Goal: Information Seeking & Learning: Understand process/instructions

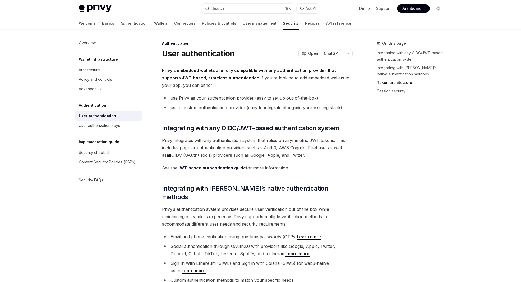
scroll to position [278, 0]
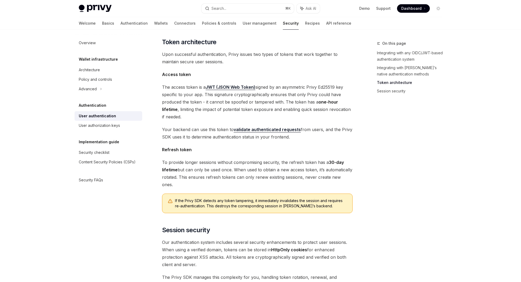
click at [310, 102] on span "The access token is a JWT (JSON Web Token) signed by an asymmetric Privy Ed2551…" at bounding box center [257, 101] width 191 height 37
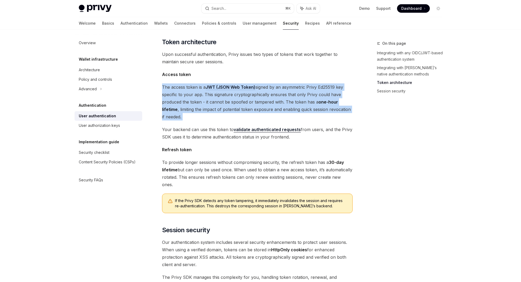
click at [310, 102] on span "The access token is a JWT (JSON Web Token) signed by an asymmetric Privy Ed2551…" at bounding box center [257, 101] width 191 height 37
click at [335, 102] on span "The access token is a JWT (JSON Web Token) signed by an asymmetric Privy Ed2551…" at bounding box center [257, 101] width 191 height 37
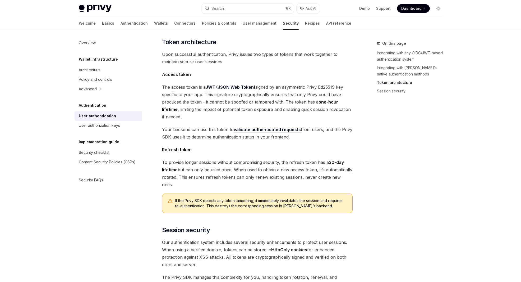
click at [261, 198] on span "If the Privy SDK detects any token tampering, it immediately invalidates the se…" at bounding box center [261, 203] width 172 height 11
click at [274, 198] on span "If the Privy SDK detects any token tampering, it immediately invalidates the se…" at bounding box center [261, 203] width 172 height 11
click at [304, 198] on span "If the Privy SDK detects any token tampering, it immediately invalidates the se…" at bounding box center [261, 203] width 172 height 11
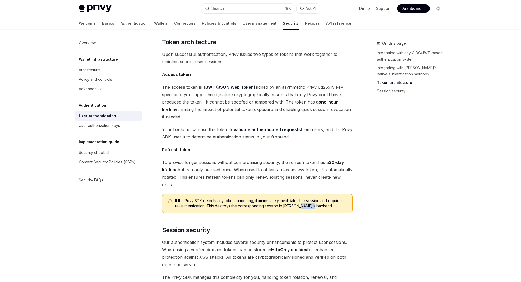
click at [304, 198] on span "If the Privy SDK detects any token tampering, it immediately invalidates the se…" at bounding box center [261, 203] width 172 height 11
click at [292, 198] on span "If the Privy SDK detects any token tampering, it immediately invalidates the se…" at bounding box center [261, 203] width 172 height 11
click at [277, 198] on span "If the Privy SDK detects any token tampering, it immediately invalidates the se…" at bounding box center [261, 203] width 172 height 11
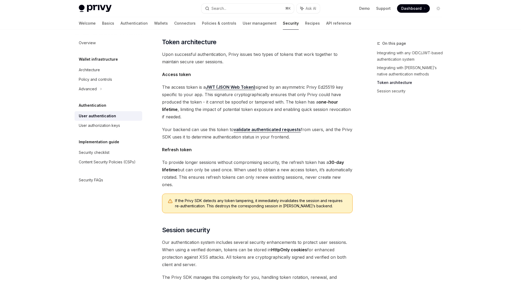
click at [261, 198] on span "If the Privy SDK detects any token tampering, it immediately invalidates the se…" at bounding box center [261, 203] width 172 height 11
click at [267, 198] on span "If the Privy SDK detects any token tampering, it immediately invalidates the se…" at bounding box center [261, 203] width 172 height 11
click at [278, 198] on span "If the Privy SDK detects any token tampering, it immediately invalidates the se…" at bounding box center [261, 203] width 172 height 11
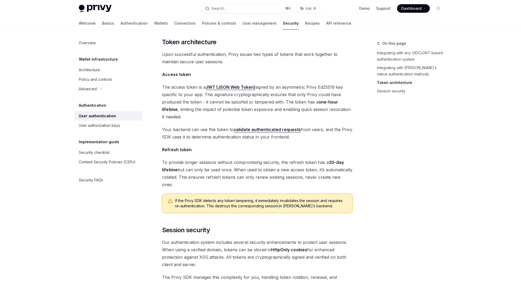
click at [278, 198] on span "If the Privy SDK detects any token tampering, it immediately invalidates the se…" at bounding box center [261, 203] width 172 height 11
click at [293, 198] on span "If the Privy SDK detects any token tampering, it immediately invalidates the se…" at bounding box center [261, 203] width 172 height 11
click at [302, 198] on span "If the Privy SDK detects any token tampering, it immediately invalidates the se…" at bounding box center [261, 203] width 172 height 11
drag, startPoint x: 315, startPoint y: 190, endPoint x: 207, endPoint y: 191, distance: 107.4
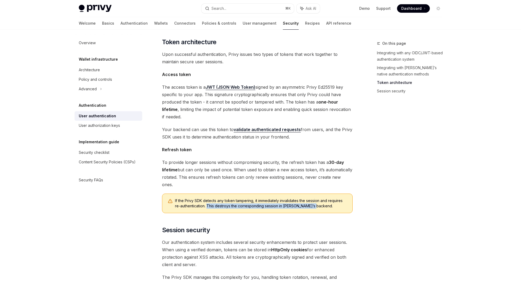
click at [207, 198] on span "If the Privy SDK detects any token tampering, it immediately invalidates the se…" at bounding box center [261, 203] width 172 height 11
drag, startPoint x: 208, startPoint y: 189, endPoint x: 310, endPoint y: 191, distance: 102.6
click at [310, 198] on span "If the Privy SDK detects any token tampering, it immediately invalidates the se…" at bounding box center [261, 203] width 172 height 11
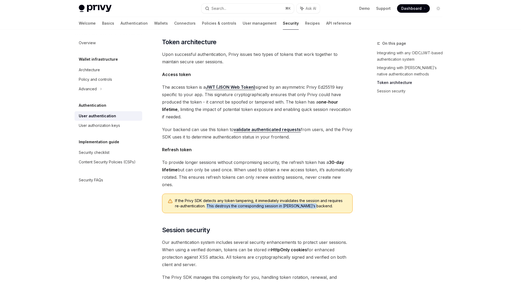
drag, startPoint x: 315, startPoint y: 190, endPoint x: 207, endPoint y: 188, distance: 108.7
click at [207, 198] on span "If the Privy SDK detects any token tampering, it immediately invalidates the se…" at bounding box center [261, 203] width 172 height 11
drag, startPoint x: 207, startPoint y: 190, endPoint x: 314, endPoint y: 191, distance: 107.1
click at [314, 198] on span "If the Privy SDK detects any token tampering, it immediately invalidates the se…" at bounding box center [261, 203] width 172 height 11
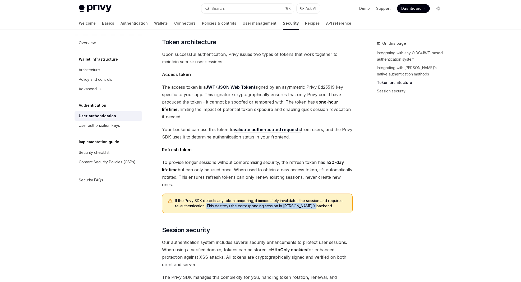
click at [314, 198] on span "If the Privy SDK detects any token tampering, it immediately invalidates the se…" at bounding box center [261, 203] width 172 height 11
drag, startPoint x: 314, startPoint y: 190, endPoint x: 208, endPoint y: 189, distance: 106.6
click at [208, 198] on span "If the Privy SDK detects any token tampering, it immediately invalidates the se…" at bounding box center [261, 203] width 172 height 11
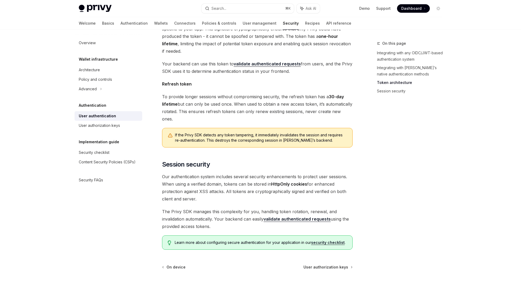
scroll to position [374, 0]
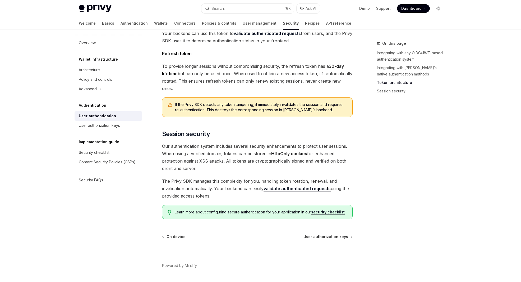
click at [296, 102] on span "If the Privy SDK detects any token tampering, it immediately invalidates the se…" at bounding box center [261, 107] width 172 height 11
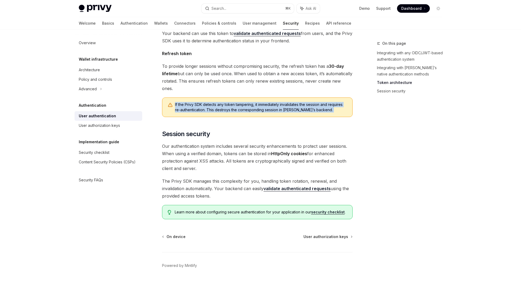
click at [296, 102] on span "If the Privy SDK detects any token tampering, it immediately invalidates the se…" at bounding box center [261, 107] width 172 height 11
click at [290, 102] on span "If the Privy SDK detects any token tampering, it immediately invalidates the se…" at bounding box center [261, 107] width 172 height 11
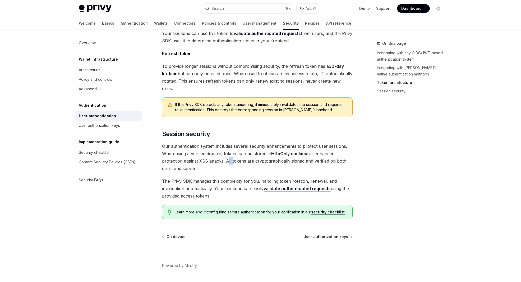
drag, startPoint x: 227, startPoint y: 145, endPoint x: 230, endPoint y: 144, distance: 3.9
click at [230, 144] on span "Our authentication system includes several security enhancements to protect use…" at bounding box center [257, 157] width 191 height 30
click at [232, 145] on span "Our authentication system includes several security enhancements to protect use…" at bounding box center [257, 157] width 191 height 30
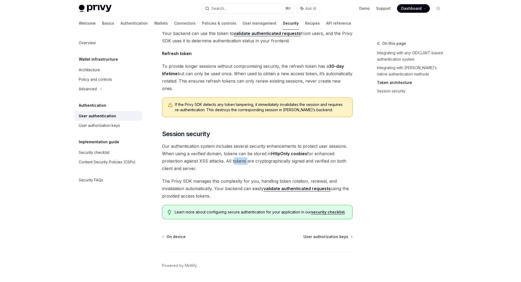
click at [245, 143] on span "Our authentication system includes several security enhancements to protect use…" at bounding box center [257, 157] width 191 height 30
click at [262, 145] on span "Our authentication system includes several security enhancements to protect use…" at bounding box center [257, 157] width 191 height 30
click at [293, 146] on span "Our authentication system includes several security enhancements to protect use…" at bounding box center [257, 157] width 191 height 30
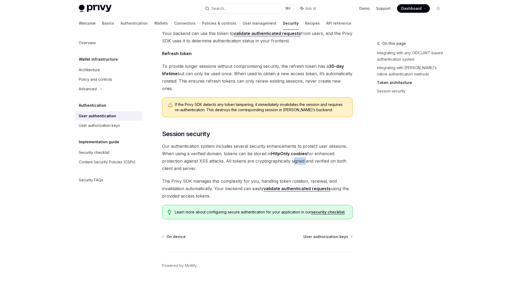
click at [293, 146] on span "Our authentication system includes several security enhancements to protect use…" at bounding box center [257, 157] width 191 height 30
click at [331, 146] on span "Our authentication system includes several security enhancements to protect use…" at bounding box center [257, 157] width 191 height 30
click at [322, 145] on span "Our authentication system includes several security enhancements to protect use…" at bounding box center [257, 157] width 191 height 30
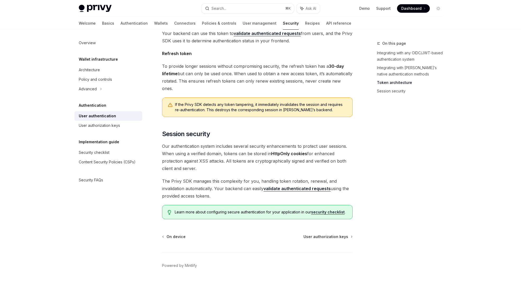
click at [336, 145] on span "Our authentication system includes several security enhancements to protect use…" at bounding box center [257, 157] width 191 height 30
click at [332, 145] on span "Our authentication system includes several security enhancements to protect use…" at bounding box center [257, 157] width 191 height 30
click at [337, 145] on span "Our authentication system includes several security enhancements to protect use…" at bounding box center [257, 157] width 191 height 30
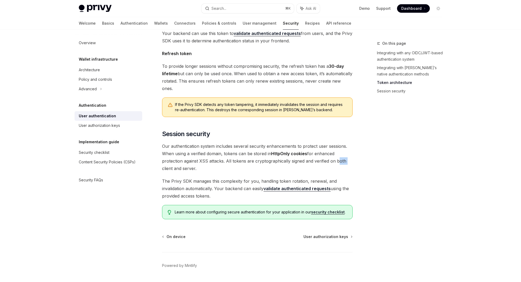
click at [337, 145] on span "Our authentication system includes several security enhancements to protect use…" at bounding box center [257, 157] width 191 height 30
click at [188, 154] on span "Our authentication system includes several security enhancements to protect use…" at bounding box center [257, 157] width 191 height 30
click at [178, 153] on span "Our authentication system includes several security enhancements to protect use…" at bounding box center [257, 157] width 191 height 30
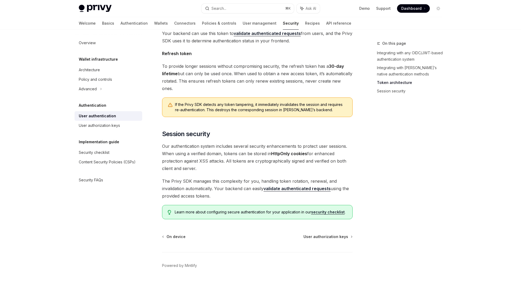
click at [168, 153] on span "Our authentication system includes several security enhancements to protect use…" at bounding box center [257, 157] width 191 height 30
click at [180, 152] on span "Our authentication system includes several security enhancements to protect use…" at bounding box center [257, 157] width 191 height 30
click at [191, 151] on span "Our authentication system includes several security enhancements to protect use…" at bounding box center [257, 157] width 191 height 30
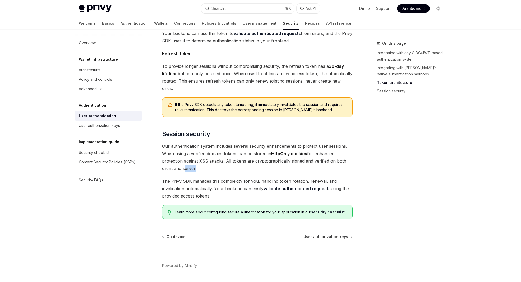
click at [191, 151] on span "Our authentication system includes several security enhancements to protect use…" at bounding box center [257, 157] width 191 height 30
click at [210, 152] on span "Our authentication system includes several security enhancements to protect use…" at bounding box center [257, 157] width 191 height 30
drag, startPoint x: 202, startPoint y: 152, endPoint x: 226, endPoint y: 145, distance: 24.6
click at [226, 145] on span "Our authentication system includes several security enhancements to protect use…" at bounding box center [257, 157] width 191 height 30
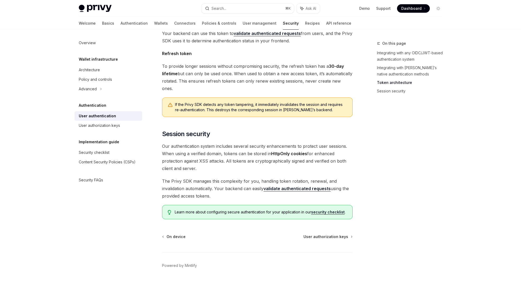
drag, startPoint x: 227, startPoint y: 143, endPoint x: 231, endPoint y: 152, distance: 9.8
click at [231, 152] on span "Our authentication system includes several security enhancements to protect use…" at bounding box center [257, 157] width 191 height 30
drag, startPoint x: 231, startPoint y: 152, endPoint x: 226, endPoint y: 147, distance: 7.3
click at [226, 147] on span "Our authentication system includes several security enhancements to protect use…" at bounding box center [257, 157] width 191 height 30
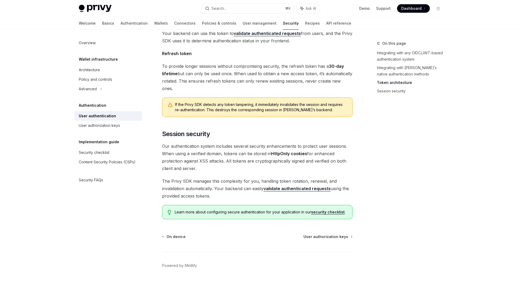
click at [226, 147] on span "Our authentication system includes several security enhancements to protect use…" at bounding box center [257, 157] width 191 height 30
drag, startPoint x: 226, startPoint y: 144, endPoint x: 228, endPoint y: 150, distance: 6.9
click at [228, 150] on span "Our authentication system includes several security enhancements to protect use…" at bounding box center [257, 157] width 191 height 30
drag, startPoint x: 227, startPoint y: 150, endPoint x: 226, endPoint y: 145, distance: 4.4
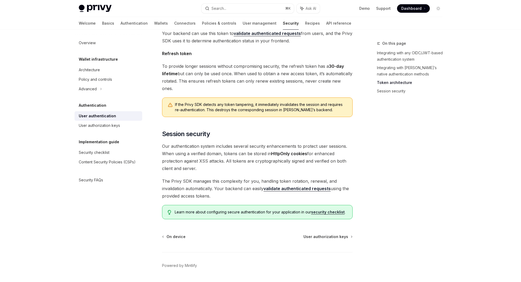
click at [226, 145] on span "Our authentication system includes several security enhancements to protect use…" at bounding box center [257, 157] width 191 height 30
drag, startPoint x: 226, startPoint y: 144, endPoint x: 227, endPoint y: 150, distance: 5.9
click at [227, 150] on span "Our authentication system includes several security enhancements to protect use…" at bounding box center [257, 157] width 191 height 30
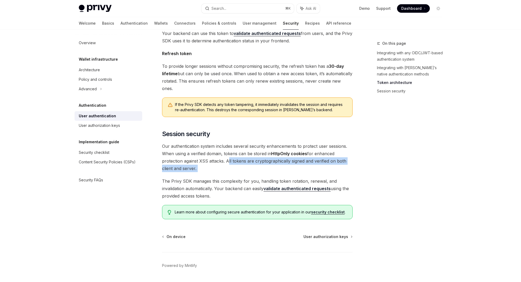
drag, startPoint x: 227, startPoint y: 150, endPoint x: 226, endPoint y: 145, distance: 5.4
click at [226, 145] on span "Our authentication system includes several security enhancements to protect use…" at bounding box center [257, 157] width 191 height 30
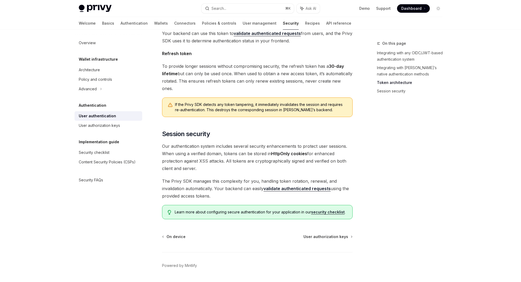
click at [279, 97] on div "If the Privy SDK detects any token tampering, it immediately invalidates the se…" at bounding box center [257, 107] width 191 height 20
click at [154, 26] on link "Wallets" at bounding box center [161, 23] width 14 height 13
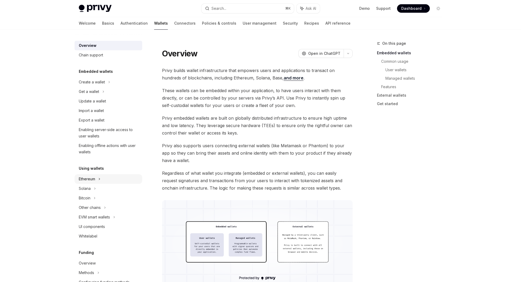
click at [102, 87] on div "Ethereum" at bounding box center [109, 82] width 68 height 10
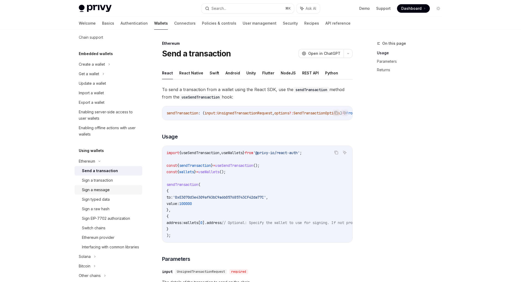
scroll to position [22, 0]
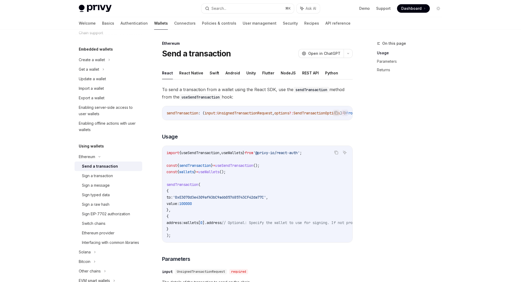
click at [199, 155] on span "useSendTransaction" at bounding box center [200, 152] width 38 height 5
click at [195, 133] on div "To send a transaction from a wallet using the React SDK, use the sendTransactio…" at bounding box center [257, 273] width 191 height 374
click at [304, 73] on button "REST API" at bounding box center [310, 73] width 17 height 12
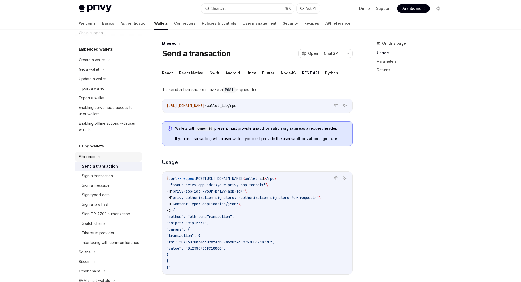
click at [102, 65] on div "Ethereum" at bounding box center [109, 60] width 68 height 10
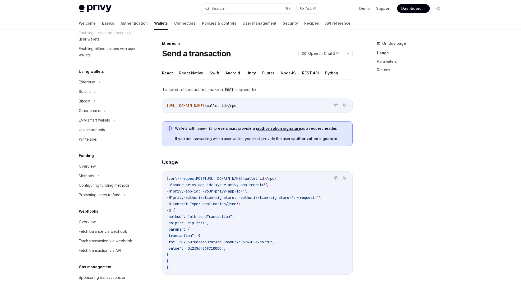
scroll to position [98, 0]
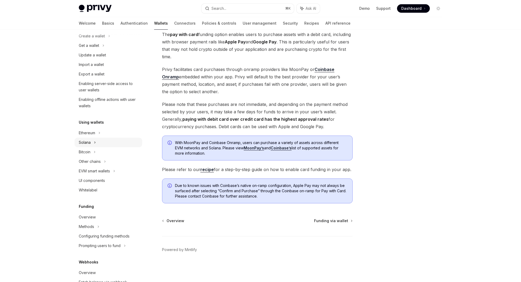
scroll to position [49, 0]
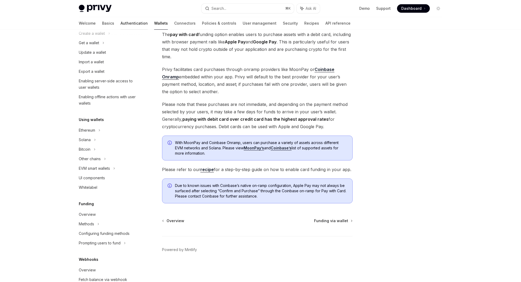
click at [121, 23] on link "Authentication" at bounding box center [134, 23] width 27 height 13
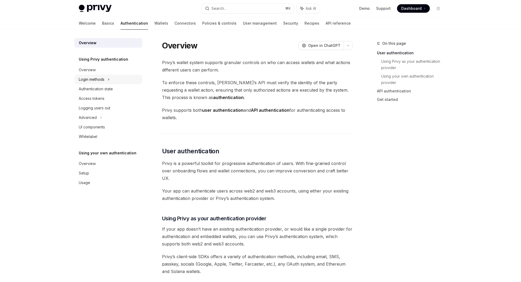
click at [108, 79] on icon at bounding box center [109, 79] width 2 height 6
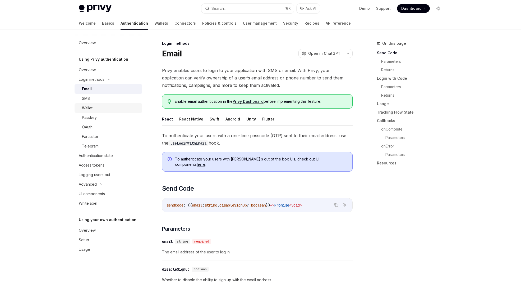
click at [96, 110] on div "Wallet" at bounding box center [110, 108] width 57 height 6
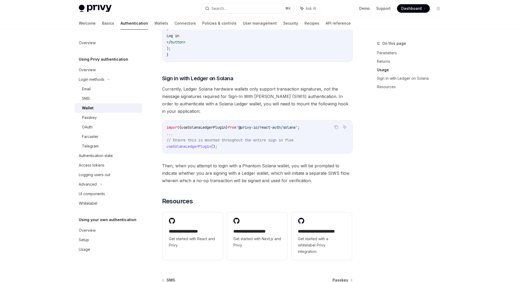
scroll to position [488, 0]
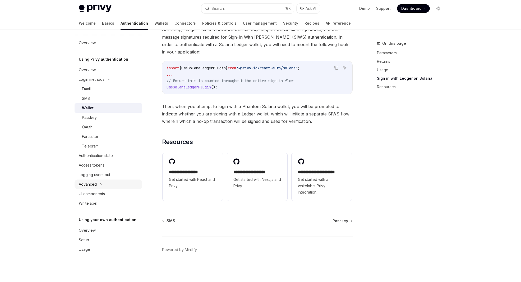
click at [102, 184] on div "Advanced" at bounding box center [109, 184] width 68 height 10
click at [102, 184] on icon at bounding box center [101, 184] width 6 height 2
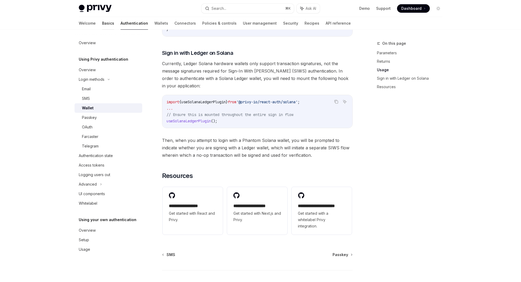
scroll to position [439, 0]
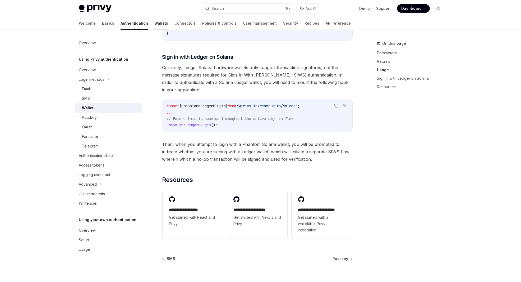
click at [154, 24] on link "Wallets" at bounding box center [161, 23] width 14 height 13
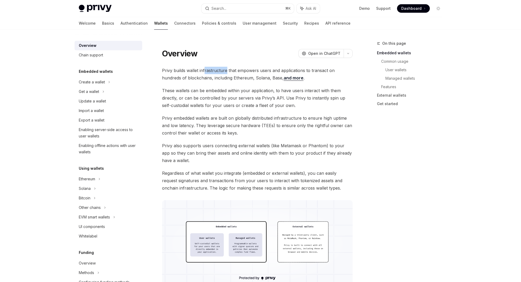
drag, startPoint x: 205, startPoint y: 71, endPoint x: 227, endPoint y: 72, distance: 22.0
click at [227, 72] on span "Privy builds wallet infrastructure that empowers users and applications to tran…" at bounding box center [257, 74] width 191 height 15
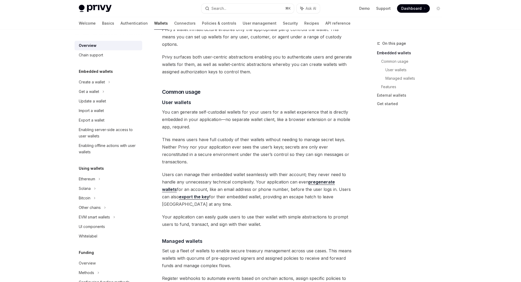
scroll to position [307, 0]
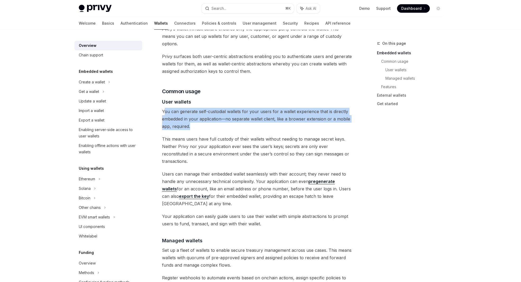
drag, startPoint x: 204, startPoint y: 117, endPoint x: 165, endPoint y: 105, distance: 41.1
click at [165, 108] on span "You can generate self-custodial wallets for your users for a wallet experience …" at bounding box center [257, 119] width 191 height 22
click at [189, 108] on span "You can generate self-custodial wallets for your users for a wallet experience …" at bounding box center [257, 119] width 191 height 22
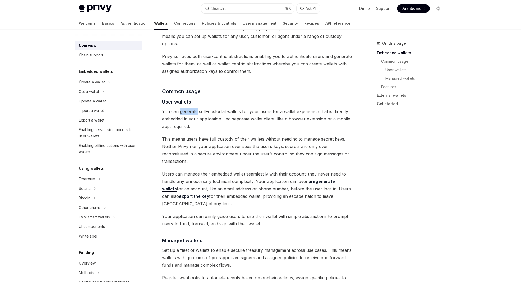
click at [189, 108] on span "You can generate self-custodial wallets for your users for a wallet experience …" at bounding box center [257, 119] width 191 height 22
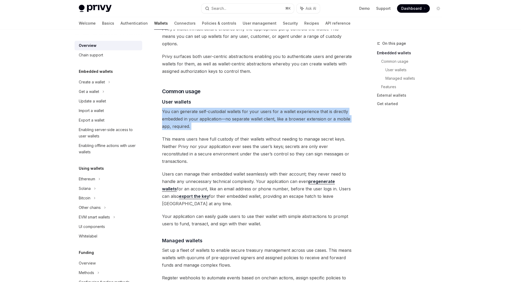
click at [189, 108] on span "You can generate self-custodial wallets for your users for a wallet experience …" at bounding box center [257, 119] width 191 height 22
click at [201, 108] on span "You can generate self-custodial wallets for your users for a wallet experience …" at bounding box center [257, 119] width 191 height 22
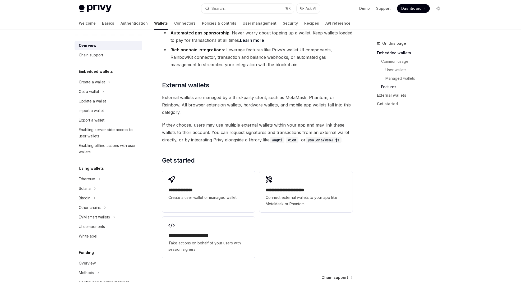
scroll to position [745, 0]
click at [107, 135] on div "Enabling server-side access to user wallets" at bounding box center [109, 132] width 60 height 13
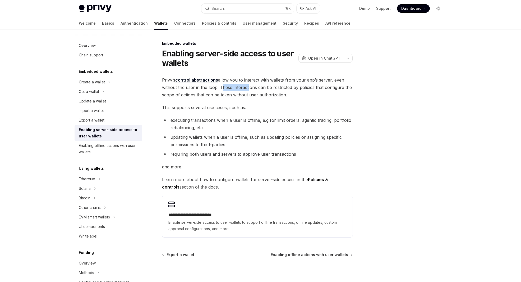
drag, startPoint x: 222, startPoint y: 87, endPoint x: 246, endPoint y: 89, distance: 23.9
click at [246, 89] on span "Privy’s control abstractions allow you to interact with wallets from your app’s…" at bounding box center [257, 87] width 191 height 22
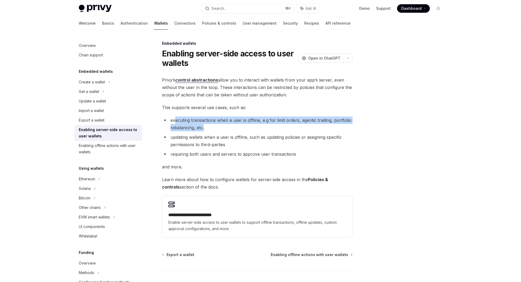
drag, startPoint x: 204, startPoint y: 128, endPoint x: 174, endPoint y: 118, distance: 30.9
click at [174, 118] on li "executing transactions when a user is offline, e.g for limit orders, agentic tr…" at bounding box center [257, 123] width 191 height 15
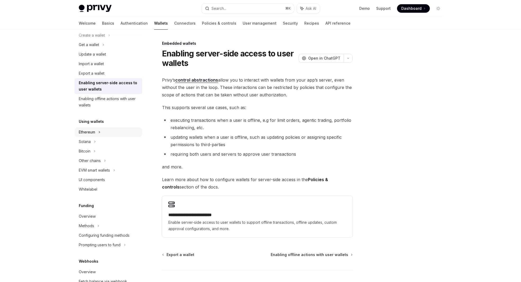
scroll to position [49, 0]
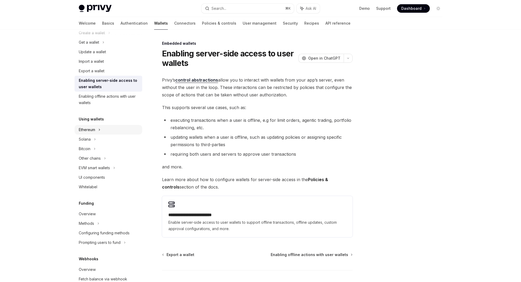
click at [108, 36] on icon at bounding box center [109, 33] width 2 height 6
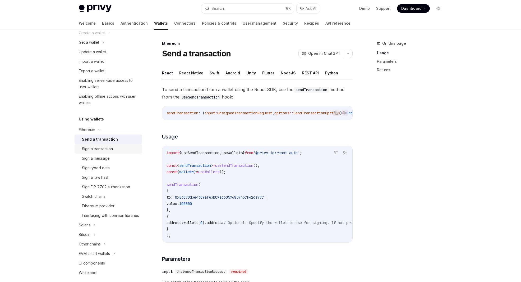
click at [103, 150] on div "Sign a transaction" at bounding box center [97, 148] width 31 height 6
click at [302, 73] on button "REST API" at bounding box center [310, 73] width 17 height 12
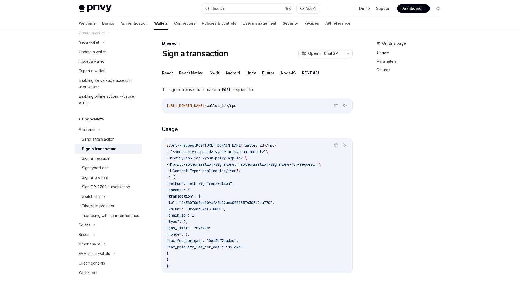
click at [173, 73] on ul "React React Native Swift Android Unity Flutter NodeJS REST API" at bounding box center [257, 73] width 191 height 13
click at [167, 73] on button "React" at bounding box center [167, 73] width 11 height 12
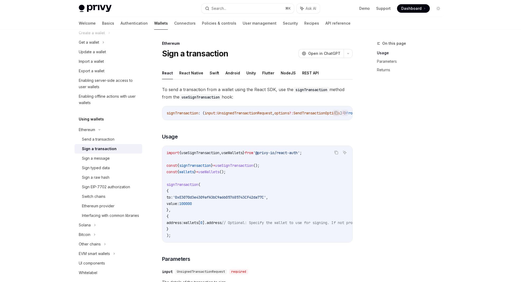
click at [199, 126] on div "To send a transaction from a wallet using the React SDK, use the signTransactio…" at bounding box center [257, 273] width 191 height 374
click at [214, 140] on h3 "​ Usage" at bounding box center [257, 136] width 191 height 7
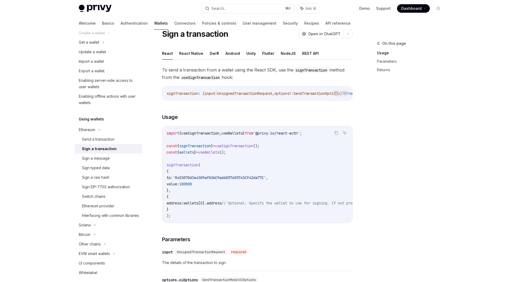
scroll to position [22, 0]
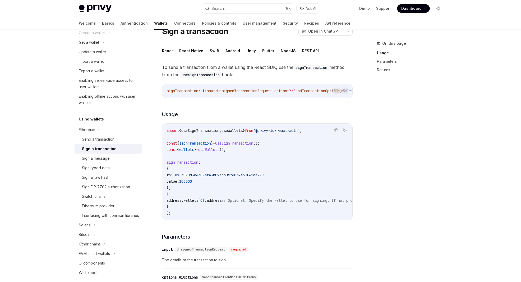
click at [234, 145] on span "useSignTransaction" at bounding box center [234, 143] width 38 height 5
drag, startPoint x: 234, startPoint y: 146, endPoint x: 221, endPoint y: 149, distance: 13.9
click at [234, 145] on span "useSignTransaction" at bounding box center [234, 143] width 38 height 5
click at [220, 149] on span "useWallets" at bounding box center [208, 149] width 21 height 5
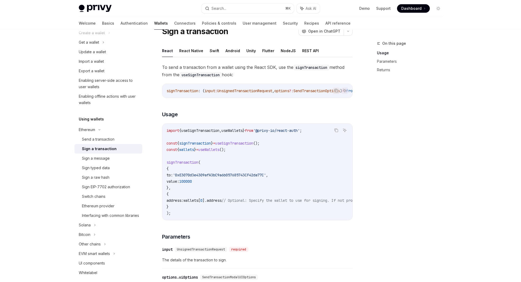
click at [231, 145] on span "useSignTransaction" at bounding box center [234, 143] width 38 height 5
click at [219, 150] on span "useWallets" at bounding box center [208, 149] width 21 height 5
click at [230, 144] on span "useSignTransaction" at bounding box center [234, 143] width 38 height 5
click at [220, 151] on span "useWallets" at bounding box center [208, 149] width 21 height 5
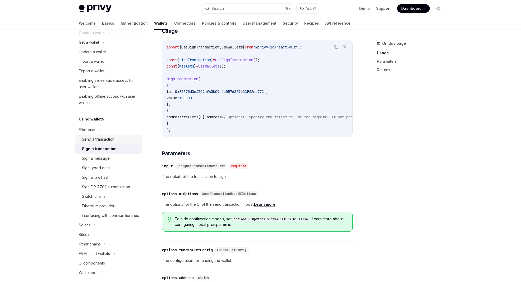
scroll to position [101, 0]
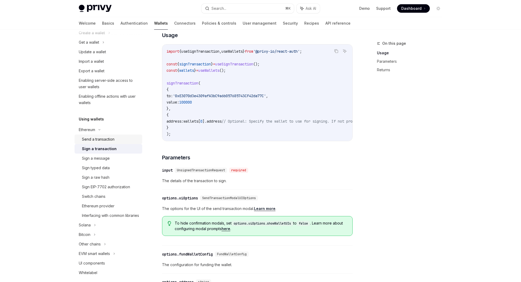
click at [105, 142] on div "Send a transaction" at bounding box center [98, 139] width 33 height 6
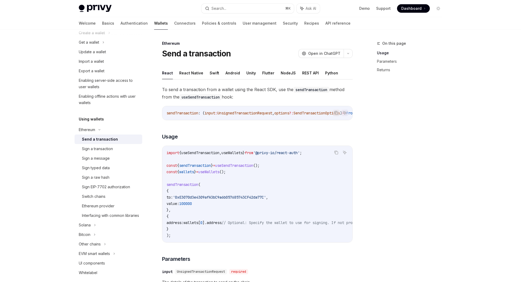
click at [200, 97] on code "useSendTransaction" at bounding box center [201, 97] width 42 height 6
click at [233, 96] on span "To send a transaction from a wallet using the React SDK, use the sendTransactio…" at bounding box center [257, 93] width 191 height 15
click at [240, 95] on span "To send a transaction from a wallet using the React SDK, use the sendTransactio…" at bounding box center [257, 93] width 191 height 15
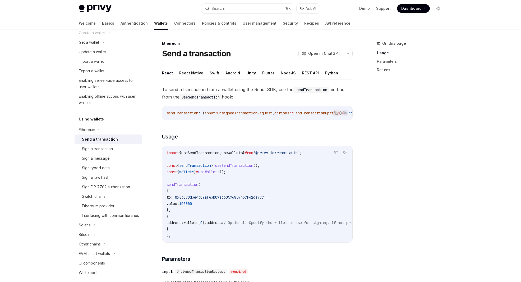
click at [309, 78] on button "REST API" at bounding box center [310, 73] width 17 height 12
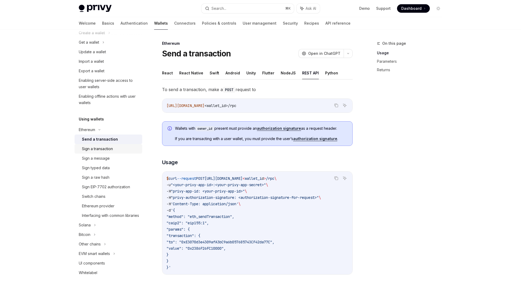
click at [110, 148] on div "Sign a transaction" at bounding box center [97, 148] width 31 height 6
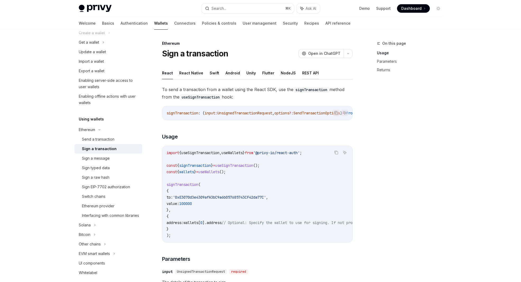
click at [302, 76] on button "REST API" at bounding box center [310, 73] width 17 height 12
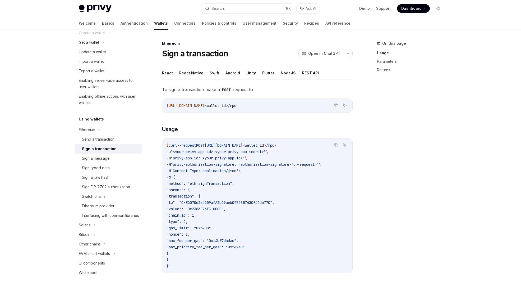
click at [236, 107] on span "<wallet_id>/rpc" at bounding box center [221, 105] width 32 height 5
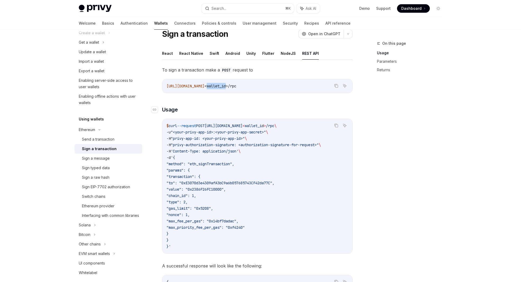
scroll to position [22, 0]
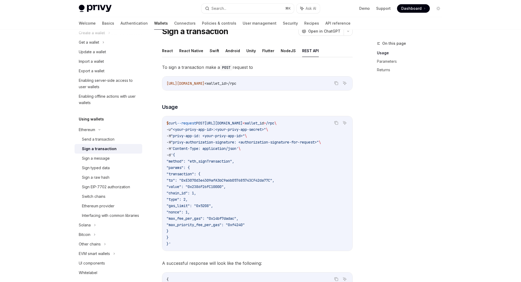
click at [217, 161] on span ""method": "eth_signTransaction"," at bounding box center [201, 161] width 68 height 5
click at [218, 147] on span "'Content-Type: application/json'" at bounding box center [205, 148] width 68 height 5
click at [215, 141] on span ""privy-authorization-signature: <authorization-signature-for-request>"" at bounding box center [245, 142] width 148 height 5
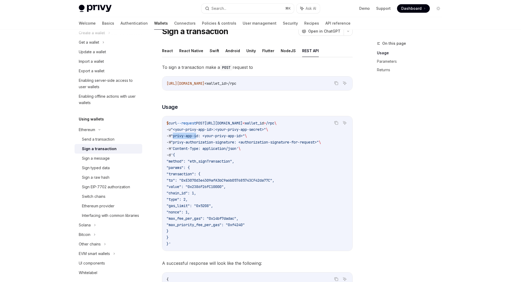
drag, startPoint x: 176, startPoint y: 135, endPoint x: 200, endPoint y: 137, distance: 24.6
click at [200, 137] on span ""privy-app-id: <your-privy-app-id>"" at bounding box center [208, 135] width 74 height 5
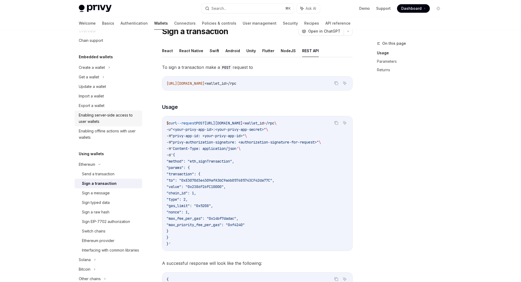
scroll to position [1, 0]
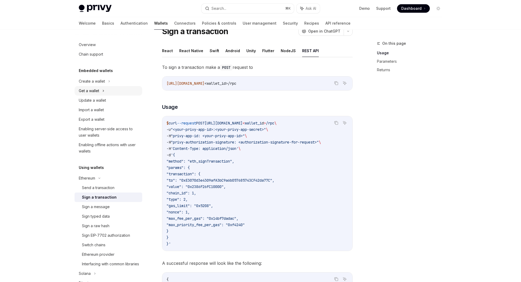
click at [103, 90] on icon at bounding box center [103, 91] width 2 height 6
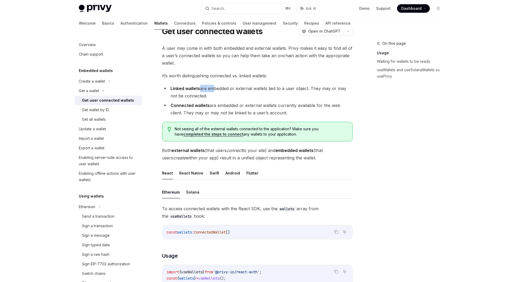
drag, startPoint x: 210, startPoint y: 92, endPoint x: 199, endPoint y: 88, distance: 11.3
click at [199, 88] on li "Linked wallets are embedded or external wallets tied to a user object. They may…" at bounding box center [257, 92] width 191 height 15
click at [199, 88] on strong "Linked wallets" at bounding box center [186, 88] width 30 height 5
drag, startPoint x: 200, startPoint y: 86, endPoint x: 213, endPoint y: 99, distance: 18.5
click at [213, 99] on li "Linked wallets are embedded or external wallets tied to a user object. They may…" at bounding box center [257, 92] width 191 height 15
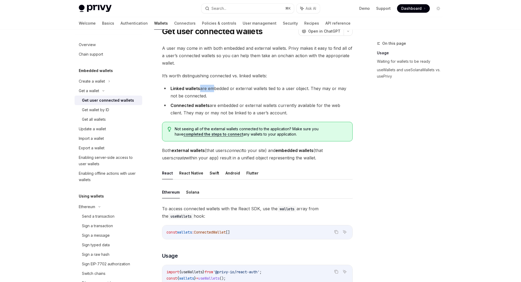
click at [213, 99] on li "Linked wallets are embedded or external wallets tied to a user object. They may…" at bounding box center [257, 92] width 191 height 15
click at [83, 45] on div "Overview" at bounding box center [87, 45] width 17 height 6
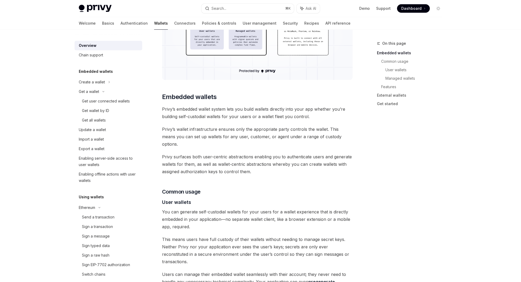
scroll to position [227, 0]
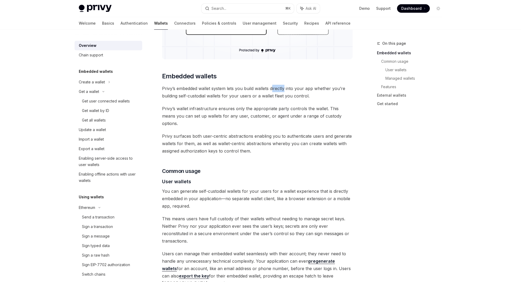
drag, startPoint x: 273, startPoint y: 88, endPoint x: 284, endPoint y: 88, distance: 11.4
click at [284, 88] on span "Privy’s embedded wallet system lets you build wallets directly into your app wh…" at bounding box center [257, 92] width 191 height 15
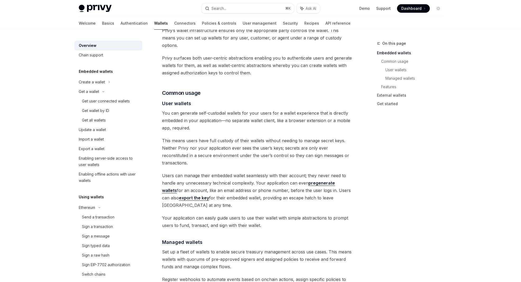
scroll to position [306, 0]
drag, startPoint x: 199, startPoint y: 106, endPoint x: 224, endPoint y: 105, distance: 25.7
click at [224, 108] on span "You can generate self-custodial wallets for your users for a wallet experience …" at bounding box center [257, 119] width 191 height 22
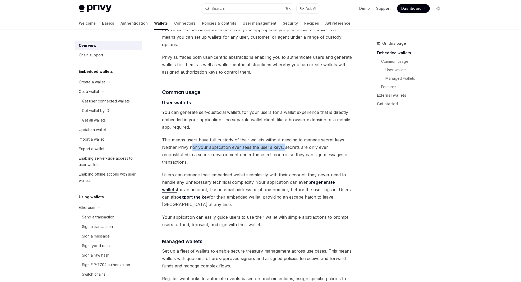
drag, startPoint x: 191, startPoint y: 142, endPoint x: 284, endPoint y: 141, distance: 92.0
click at [284, 141] on span "This means users have full custody of their wallets without needing to manage s…" at bounding box center [257, 151] width 191 height 30
click at [273, 146] on span "This means users have full custody of their wallets without needing to manage s…" at bounding box center [257, 151] width 191 height 30
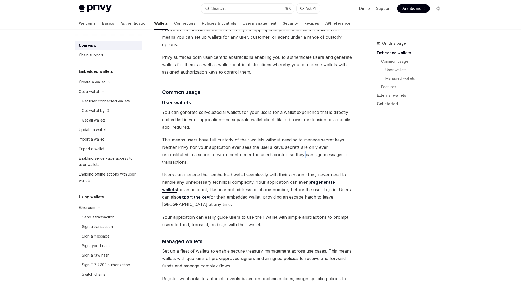
click at [273, 146] on span "This means users have full custody of their wallets without needing to manage s…" at bounding box center [257, 151] width 191 height 30
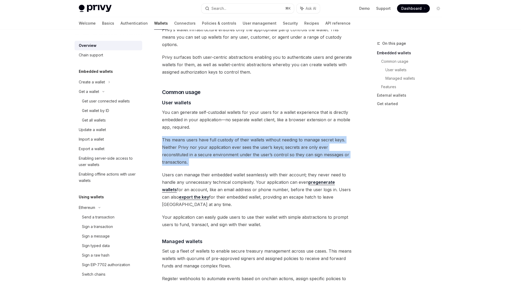
click at [273, 146] on span "This means users have full custody of their wallets without needing to manage s…" at bounding box center [257, 151] width 191 height 30
click at [254, 146] on span "This means users have full custody of their wallets without needing to manage s…" at bounding box center [257, 151] width 191 height 30
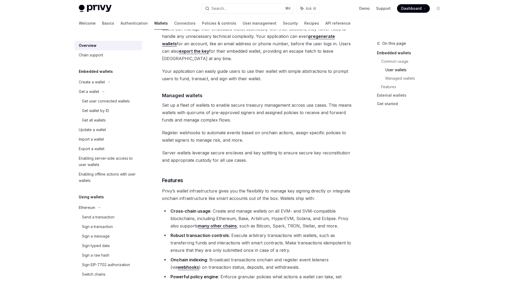
scroll to position [455, 0]
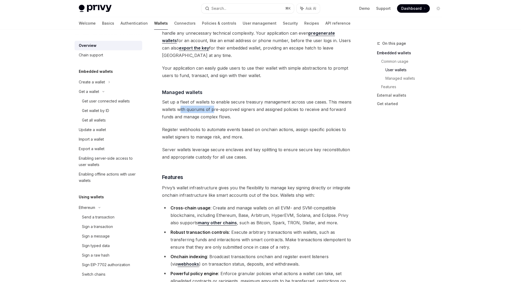
drag, startPoint x: 179, startPoint y: 87, endPoint x: 213, endPoint y: 88, distance: 33.6
click at [213, 98] on span "Set up a fleet of wallets to enable secure treasury management across use cases…" at bounding box center [257, 109] width 191 height 22
click at [229, 98] on span "Set up a fleet of wallets to enable secure treasury management across use cases…" at bounding box center [257, 109] width 191 height 22
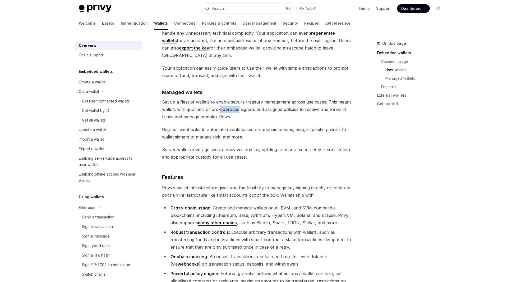
click at [229, 98] on span "Set up a fleet of wallets to enable secure treasury management across use cases…" at bounding box center [257, 109] width 191 height 22
click at [244, 98] on span "Set up a fleet of wallets to enable secure treasury management across use cases…" at bounding box center [257, 109] width 191 height 22
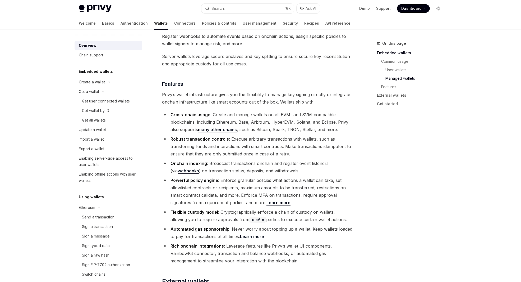
scroll to position [552, 0]
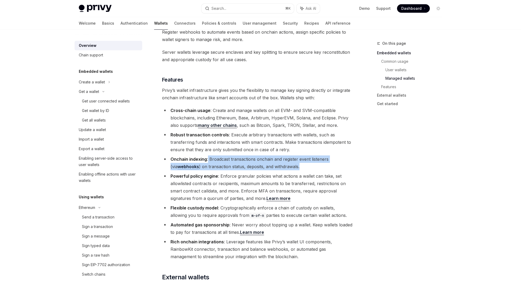
drag, startPoint x: 208, startPoint y: 136, endPoint x: 307, endPoint y: 145, distance: 99.9
click at [307, 155] on li "Onchain indexing : Broadcast transactions onchain and register event listeners …" at bounding box center [257, 162] width 191 height 15
drag, startPoint x: 299, startPoint y: 143, endPoint x: 210, endPoint y: 137, distance: 89.4
click at [210, 155] on li "Onchain indexing : Broadcast transactions onchain and register event listeners …" at bounding box center [257, 162] width 191 height 15
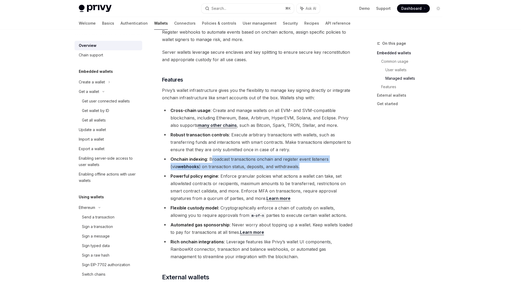
click at [210, 155] on li "Onchain indexing : Broadcast transactions onchain and register event listeners …" at bounding box center [257, 162] width 191 height 15
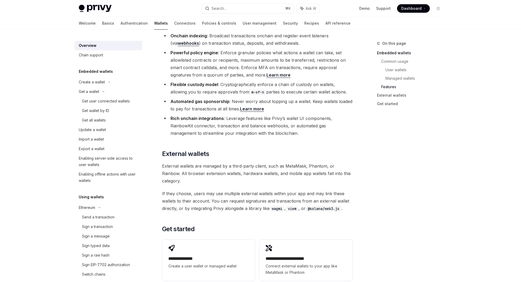
scroll to position [677, 0]
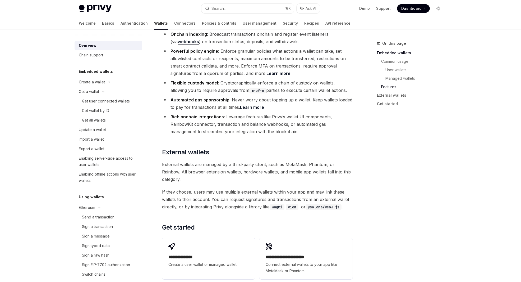
click at [206, 161] on span "External wallets are managed by a third-party client, such as MetaMask, Phantom…" at bounding box center [257, 172] width 191 height 22
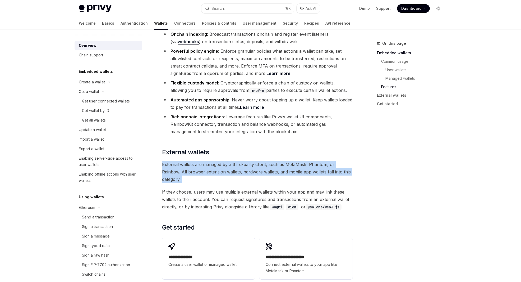
click at [206, 161] on span "External wallets are managed by a third-party client, such as MetaMask, Phantom…" at bounding box center [257, 172] width 191 height 22
click at [230, 161] on span "External wallets are managed by a third-party client, such as MetaMask, Phantom…" at bounding box center [257, 172] width 191 height 22
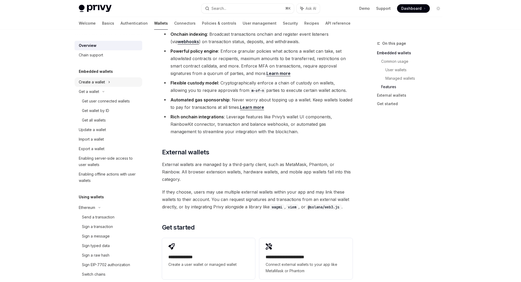
click at [109, 81] on icon at bounding box center [109, 82] width 2 height 6
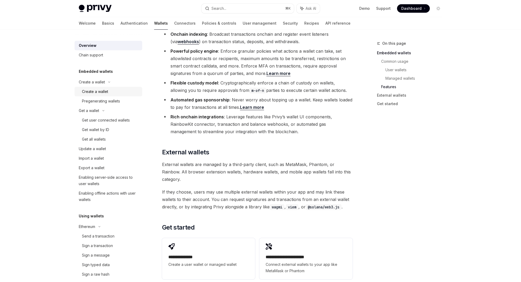
click at [105, 90] on div "Create a wallet" at bounding box center [95, 91] width 26 height 6
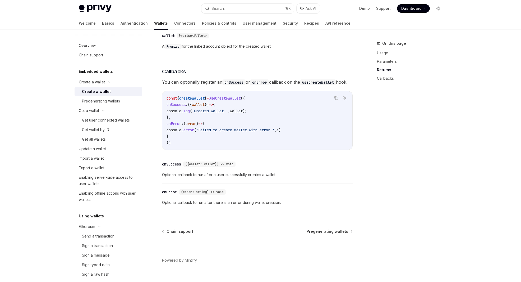
scroll to position [351, 0]
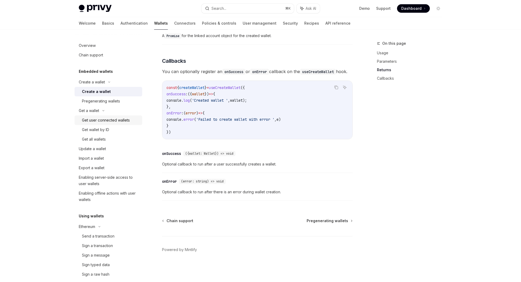
click at [109, 123] on div "Get user connected wallets" at bounding box center [106, 120] width 48 height 6
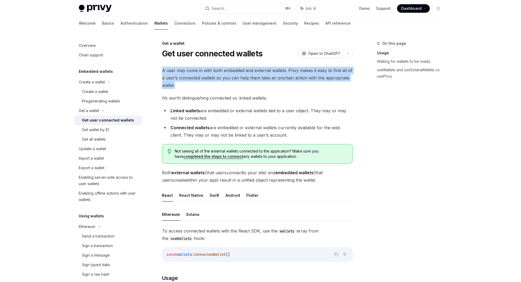
drag, startPoint x: 230, startPoint y: 84, endPoint x: 157, endPoint y: 74, distance: 73.2
drag, startPoint x: 163, startPoint y: 74, endPoint x: 204, endPoint y: 90, distance: 44.7
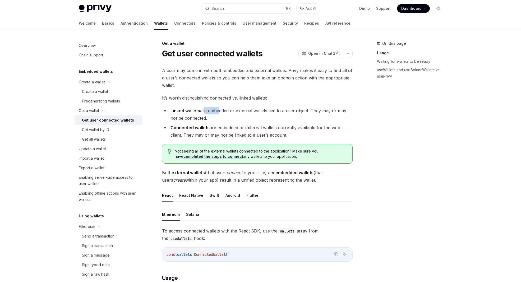
drag, startPoint x: 203, startPoint y: 110, endPoint x: 217, endPoint y: 112, distance: 14.7
click at [217, 112] on li "Linked wallets are embedded or external wallets tied to a user object. They may…" at bounding box center [257, 114] width 191 height 15
click at [242, 113] on li "Linked wallets are embedded or external wallets tied to a user object. They may…" at bounding box center [257, 114] width 191 height 15
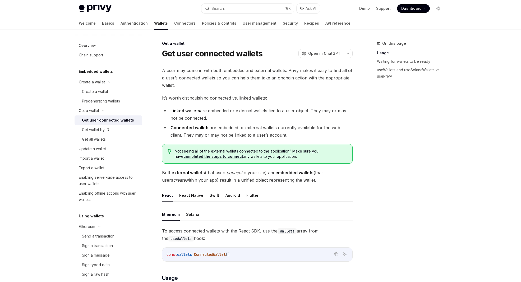
click at [223, 121] on li "Linked wallets are embedded or external wallets tied to a user object. They may…" at bounding box center [257, 114] width 191 height 15
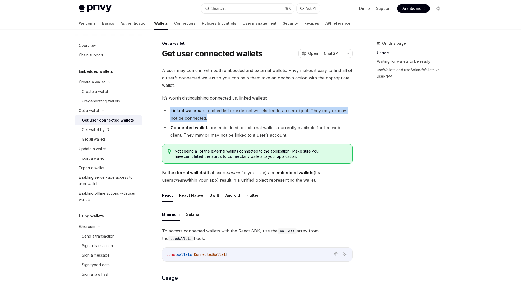
click at [223, 121] on li "Linked wallets are embedded or external wallets tied to a user object. They may…" at bounding box center [257, 114] width 191 height 15
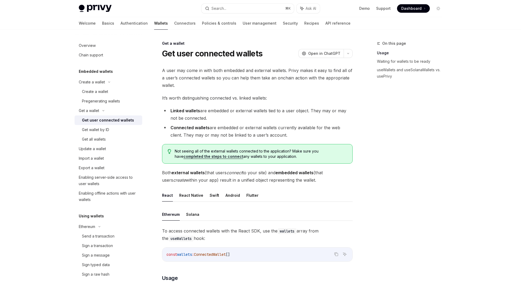
click at [222, 129] on li "Connected wallets are embedded or external wallets currently available for the …" at bounding box center [257, 131] width 191 height 15
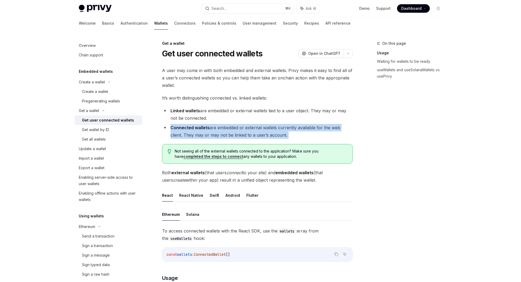
click at [222, 129] on li "Connected wallets are embedded or external wallets currently available for the …" at bounding box center [257, 131] width 191 height 15
click at [232, 131] on li "Connected wallets are embedded or external wallets currently available for the …" at bounding box center [257, 131] width 191 height 15
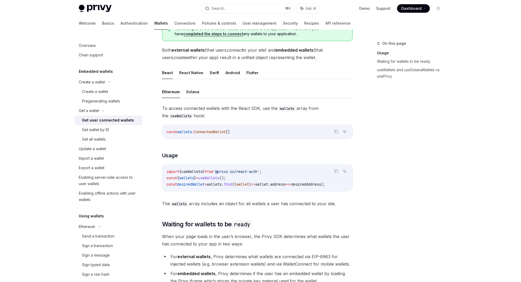
scroll to position [111, 0]
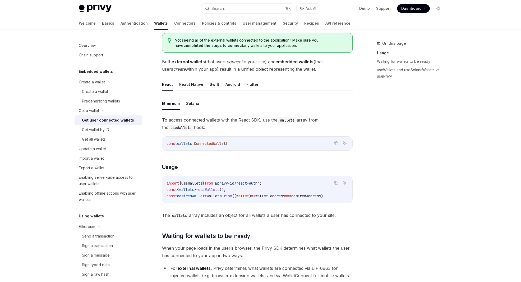
click at [219, 143] on span "ConnectedWallet" at bounding box center [210, 143] width 32 height 5
click at [233, 148] on div "const wallets : ConnectedWallet []" at bounding box center [257, 143] width 190 height 14
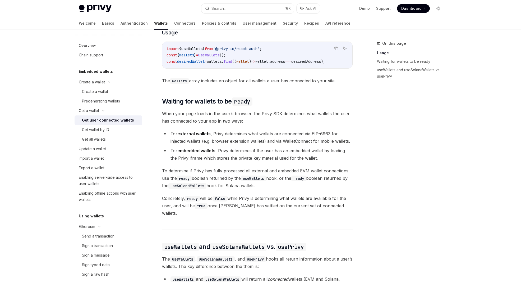
scroll to position [250, 0]
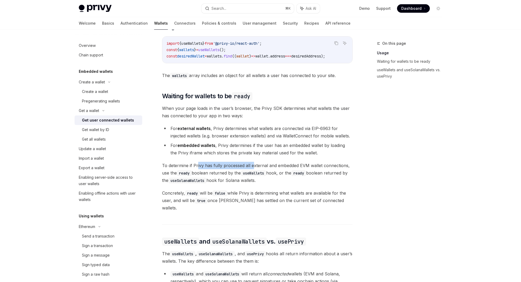
drag, startPoint x: 197, startPoint y: 168, endPoint x: 253, endPoint y: 167, distance: 56.3
click at [253, 167] on span "To determine if Privy has fully processed all external and embedded EVM wallet …" at bounding box center [257, 173] width 191 height 22
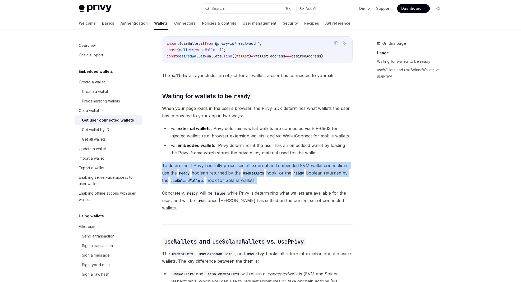
click at [253, 167] on span "To determine if Privy has fully processed all external and embedded EVM wallet …" at bounding box center [257, 173] width 191 height 22
click at [251, 173] on code "useWallets" at bounding box center [253, 173] width 25 height 6
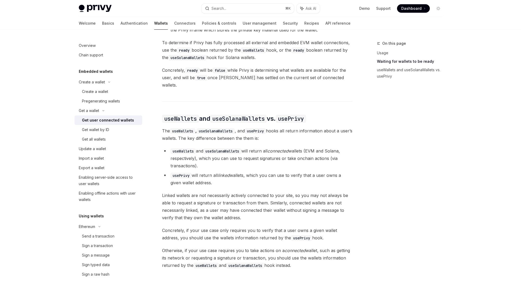
scroll to position [376, 0]
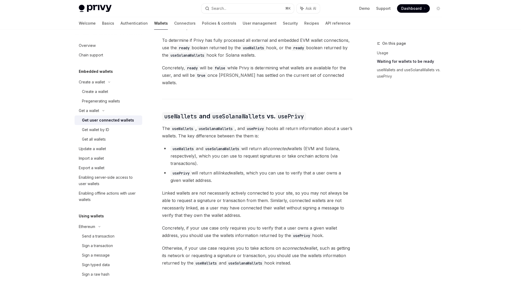
click at [228, 126] on code "useSolanaWallets" at bounding box center [216, 129] width 38 height 6
click at [233, 137] on div "Ethereum Solana To access connected wallets with the React SDK, use the wallets…" at bounding box center [257, 49] width 191 height 434
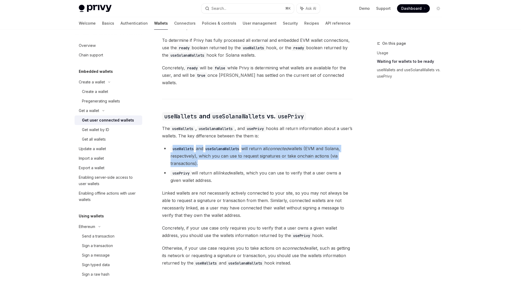
click at [233, 137] on div "Ethereum Solana To access connected wallets with the React SDK, use the wallets…" at bounding box center [257, 49] width 191 height 434
click at [232, 147] on li "useWallets and useSolanaWallets will return all connected wallets (EVM and Sola…" at bounding box center [257, 156] width 191 height 22
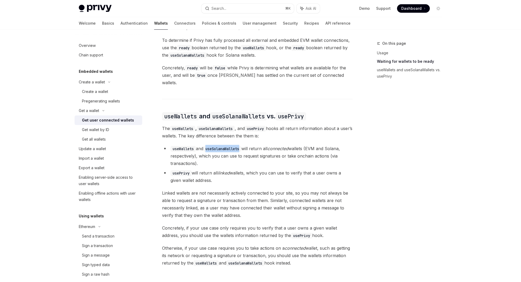
click at [232, 147] on li "useWallets and useSolanaWallets will return all connected wallets (EVM and Sola…" at bounding box center [257, 156] width 191 height 22
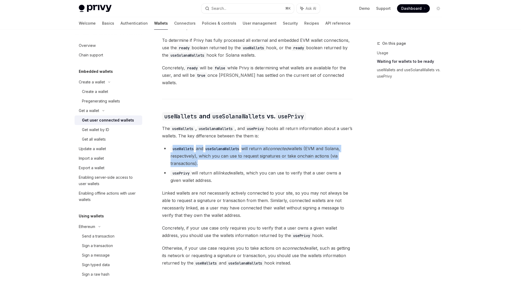
click at [232, 147] on li "useWallets and useSolanaWallets will return all connected wallets (EVM and Sola…" at bounding box center [257, 156] width 191 height 22
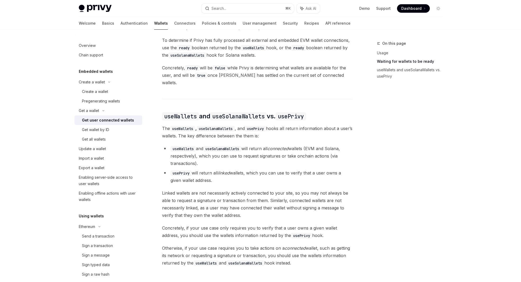
click at [226, 152] on li "useWallets and useSolanaWallets will return all connected wallets (EVM and Sola…" at bounding box center [257, 156] width 191 height 22
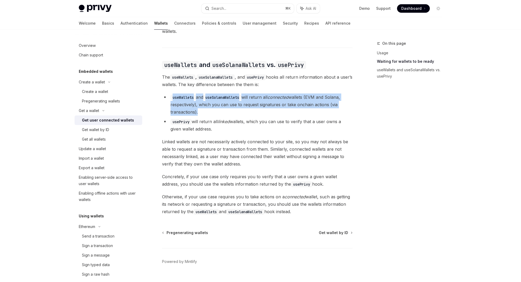
scroll to position [433, 0]
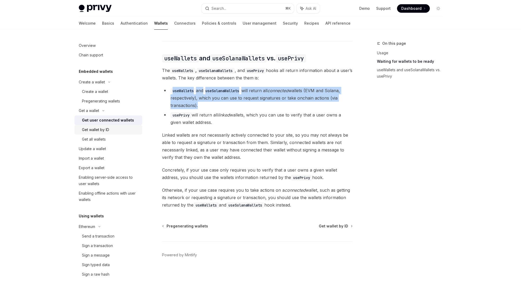
click at [105, 130] on div "Get wallet by ID" at bounding box center [95, 129] width 27 height 6
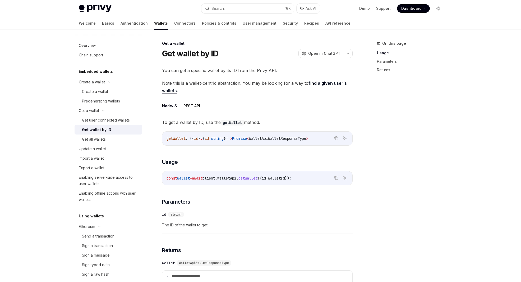
click at [233, 158] on h3 "​ Usage" at bounding box center [257, 161] width 191 height 7
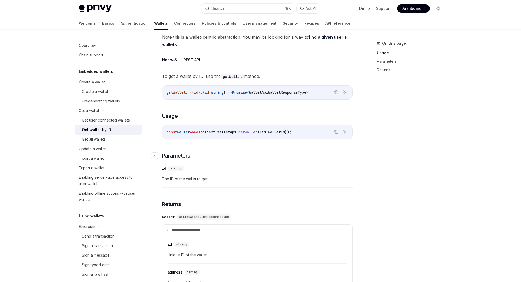
scroll to position [48, 0]
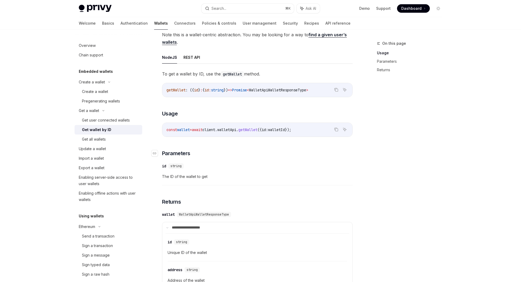
click at [225, 152] on h3 "​ Parameters" at bounding box center [257, 152] width 191 height 7
click at [219, 156] on h3 "​ Parameters" at bounding box center [257, 152] width 191 height 7
click at [202, 171] on div "​ id string The ID of the wallet to get" at bounding box center [257, 172] width 191 height 25
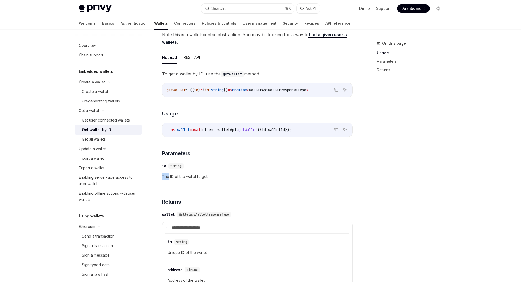
click at [202, 171] on div "​ id string The ID of the wallet to get" at bounding box center [257, 172] width 191 height 25
click at [198, 177] on span "The ID of the wallet to get" at bounding box center [257, 176] width 191 height 6
click at [206, 176] on span "The ID of the wallet to get" at bounding box center [257, 176] width 191 height 6
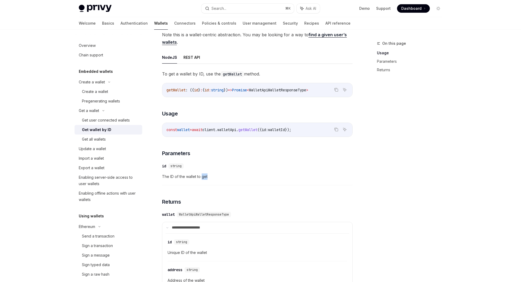
click at [206, 176] on span "The ID of the wallet to get" at bounding box center [257, 176] width 191 height 6
click at [225, 172] on div "​ id string The ID of the wallet to get" at bounding box center [257, 172] width 191 height 25
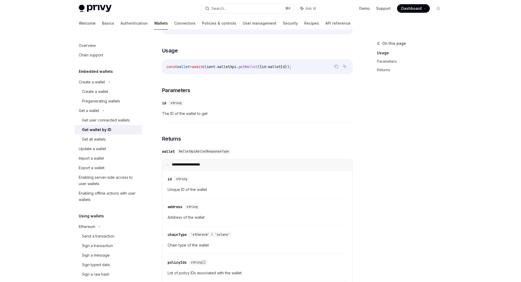
scroll to position [124, 0]
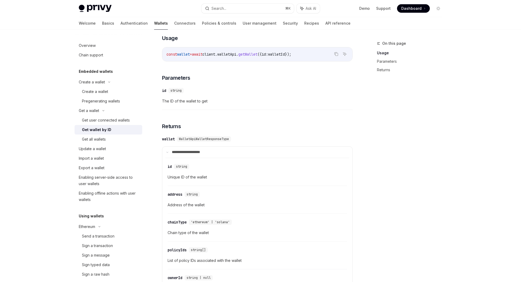
click at [209, 138] on span "WalletApiWalletResponseType" at bounding box center [204, 139] width 50 height 4
click at [213, 139] on span "WalletApiWalletResponseType" at bounding box center [204, 139] width 50 height 4
click at [213, 138] on span "WalletApiWalletResponseType" at bounding box center [204, 139] width 50 height 4
click at [207, 142] on div "**********" at bounding box center [257, 247] width 191 height 228
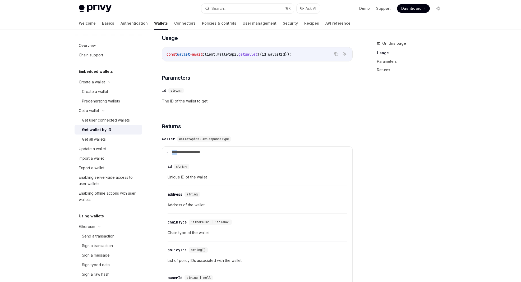
click at [207, 142] on div "**********" at bounding box center [257, 247] width 191 height 228
click at [207, 141] on div "WalletApiWalletResponseType" at bounding box center [205, 138] width 56 height 5
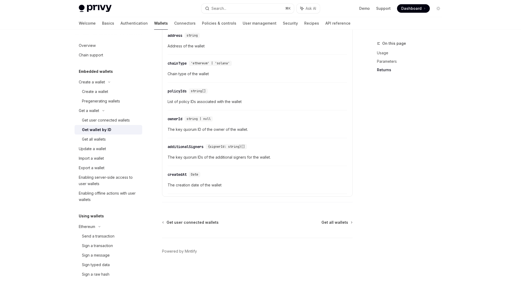
scroll to position [284, 0]
click at [110, 138] on div "Get all wallets" at bounding box center [110, 139] width 57 height 6
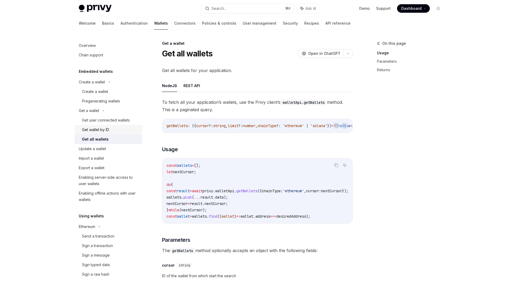
click at [110, 133] on link "Get wallet by ID" at bounding box center [109, 130] width 68 height 10
click at [110, 130] on div "Get wallet by ID" at bounding box center [110, 129] width 57 height 6
click at [110, 127] on div "Get wallet by ID" at bounding box center [110, 129] width 57 height 6
click at [86, 127] on div "Get wallet by ID" at bounding box center [95, 129] width 27 height 6
click at [198, 108] on span "To fetch all your application’s wallets, use the Privy client’s walletApi.getWa…" at bounding box center [257, 105] width 191 height 15
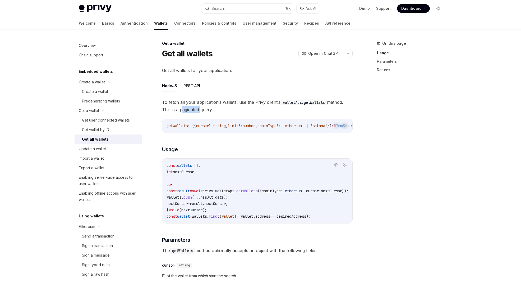
click at [198, 108] on span "To fetch all your application’s wallets, use the Privy client’s walletApi.getWa…" at bounding box center [257, 105] width 191 height 15
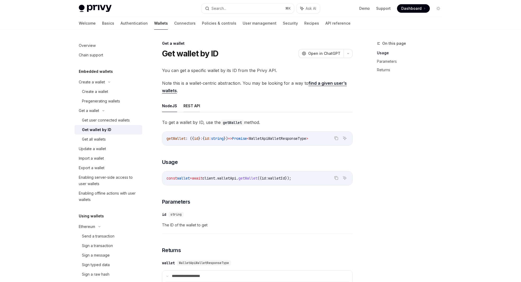
click at [186, 105] on button "REST API" at bounding box center [192, 105] width 17 height 12
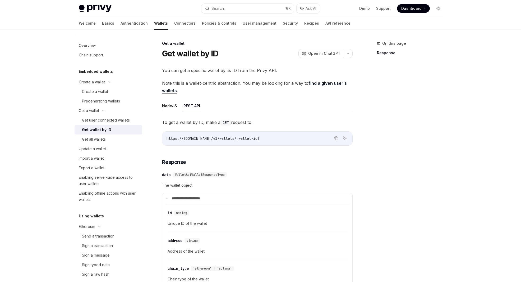
click at [239, 138] on span "https://api.privy.io/v1/wallets/[wallet-id]" at bounding box center [213, 138] width 93 height 5
click at [253, 138] on span "https://api.privy.io/v1/wallets/[wallet-id]" at bounding box center [213, 138] width 93 height 5
drag, startPoint x: 259, startPoint y: 137, endPoint x: 240, endPoint y: 138, distance: 19.8
click at [240, 138] on span "https://api.privy.io/v1/wallets/[wallet-id]" at bounding box center [213, 138] width 93 height 5
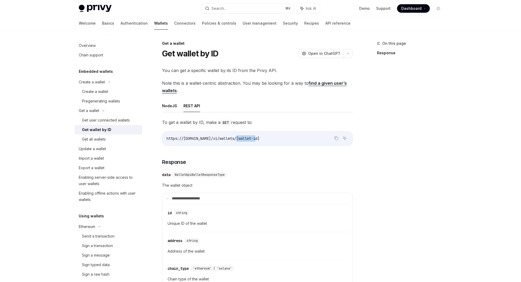
click at [240, 138] on span "https://api.privy.io/v1/wallets/[wallet-id]" at bounding box center [213, 138] width 93 height 5
drag, startPoint x: 241, startPoint y: 136, endPoint x: 255, endPoint y: 137, distance: 14.3
click at [255, 137] on span "https://api.privy.io/v1/wallets/[wallet-id]" at bounding box center [213, 138] width 93 height 5
drag, startPoint x: 190, startPoint y: 83, endPoint x: 216, endPoint y: 85, distance: 26.2
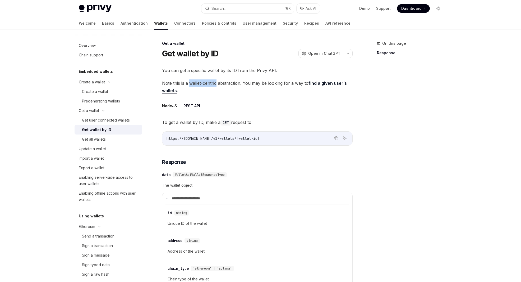
click at [216, 85] on span "Note this is a wallet-centric abstraction. You may be looking for a way to find…" at bounding box center [257, 86] width 191 height 15
drag, startPoint x: 218, startPoint y: 84, endPoint x: 241, endPoint y: 83, distance: 23.0
click at [241, 83] on span "Note this is a wallet-centric abstraction. You may be looking for a way to find…" at bounding box center [257, 86] width 191 height 15
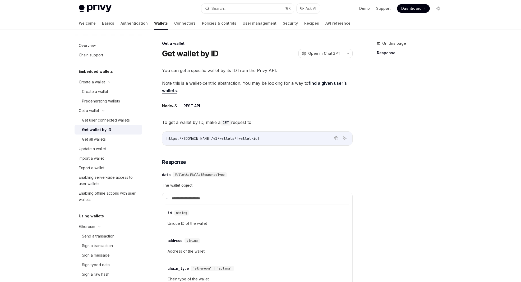
click at [236, 83] on span "Note this is a wallet-centric abstraction. You may be looking for a way to find…" at bounding box center [257, 86] width 191 height 15
click at [243, 83] on span "Note this is a wallet-centric abstraction. You may be looking for a way to find…" at bounding box center [257, 86] width 191 height 15
click at [254, 82] on span "Note this is a wallet-centric abstraction. You may be looking for a way to find…" at bounding box center [257, 86] width 191 height 15
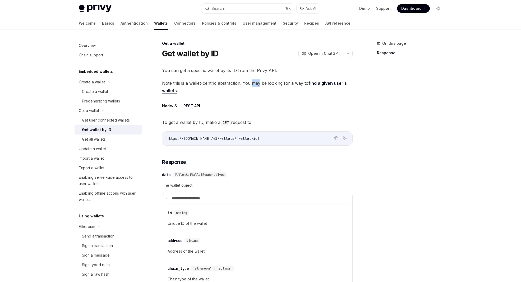
click at [254, 82] on span "Note this is a wallet-centric abstraction. You may be looking for a way to find…" at bounding box center [257, 86] width 191 height 15
click at [263, 82] on span "Note this is a wallet-centric abstraction. You may be looking for a way to find…" at bounding box center [257, 86] width 191 height 15
click at [193, 120] on span "To get a wallet by ID, make a GET request to:" at bounding box center [257, 121] width 191 height 7
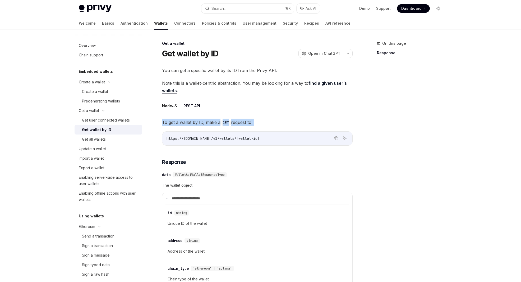
click at [193, 120] on span "To get a wallet by ID, make a GET request to:" at bounding box center [257, 121] width 191 height 7
click at [205, 122] on span "To get a wallet by ID, make a GET request to:" at bounding box center [257, 121] width 191 height 7
click at [218, 121] on span "To get a wallet by ID, make a GET request to:" at bounding box center [257, 121] width 191 height 7
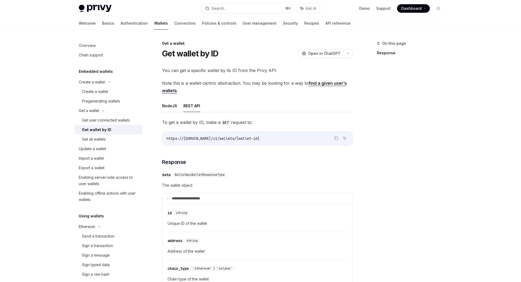
click at [240, 122] on span "To get a wallet by ID, make a GET request to:" at bounding box center [257, 121] width 191 height 7
click at [218, 121] on span "To get a wallet by ID, make a GET request to:" at bounding box center [257, 121] width 191 height 7
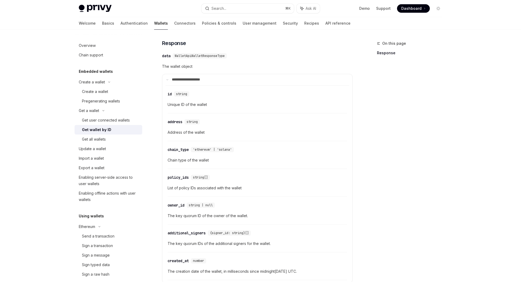
scroll to position [120, 0]
click at [195, 103] on span "Unique ID of the wallet" at bounding box center [258, 103] width 180 height 6
click at [184, 103] on span "Unique ID of the wallet" at bounding box center [258, 103] width 180 height 6
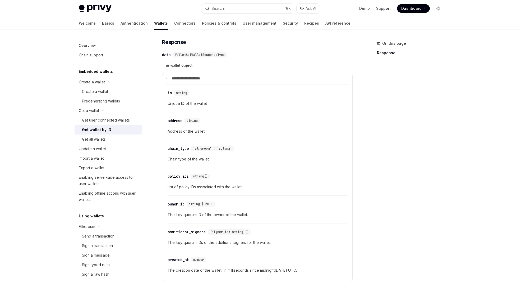
click at [168, 104] on span "Unique ID of the wallet" at bounding box center [258, 103] width 180 height 6
click at [188, 103] on span "Unique ID of the wallet" at bounding box center [258, 103] width 180 height 6
click at [205, 104] on span "Unique ID of the wallet" at bounding box center [258, 103] width 180 height 6
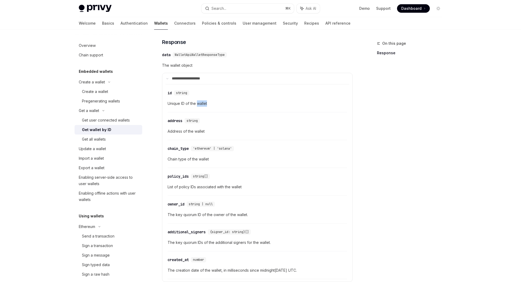
click at [205, 104] on span "Unique ID of the wallet" at bounding box center [258, 103] width 180 height 6
click at [190, 105] on span "Unique ID of the wallet" at bounding box center [258, 103] width 180 height 6
click at [177, 105] on span "Unique ID of the wallet" at bounding box center [258, 103] width 180 height 6
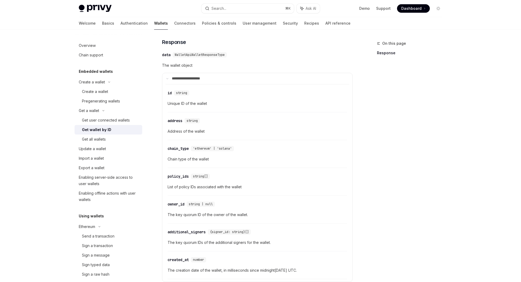
click at [204, 104] on span "Unique ID of the wallet" at bounding box center [258, 103] width 180 height 6
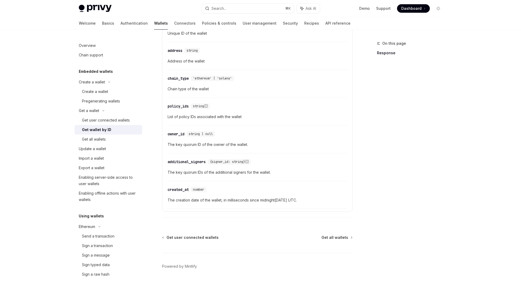
scroll to position [206, 0]
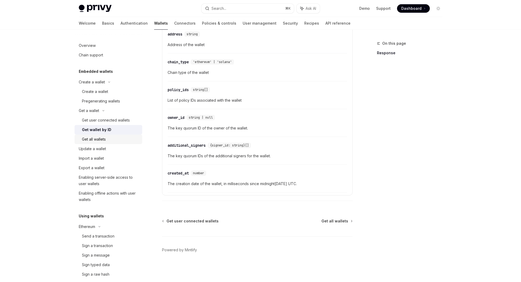
click at [104, 142] on div "Get all wallets" at bounding box center [94, 139] width 24 height 6
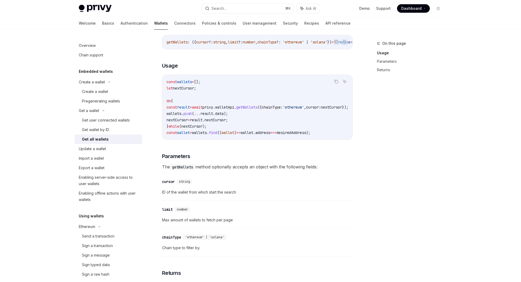
scroll to position [85, 0]
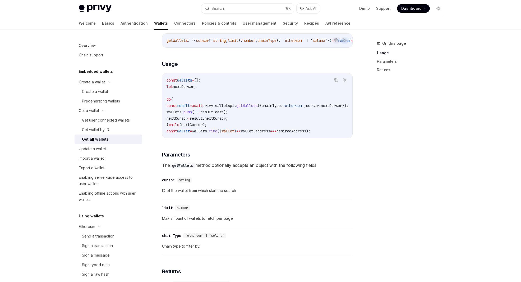
click at [202, 169] on span "The getWallets method optionally accepts an object with the following fields:" at bounding box center [257, 164] width 191 height 7
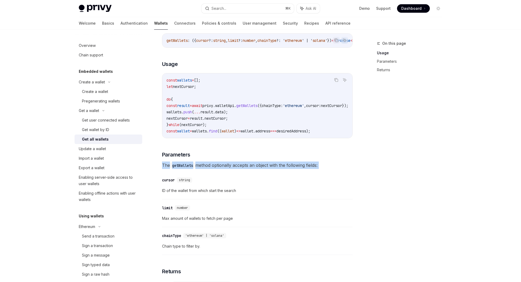
click at [202, 169] on span "The getWallets method optionally accepts an object with the following fields:" at bounding box center [257, 164] width 191 height 7
click at [230, 169] on span "The getWallets method optionally accepts an object with the following fields:" at bounding box center [257, 164] width 191 height 7
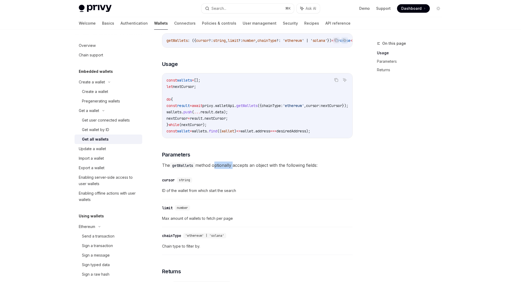
click at [230, 169] on span "The getWallets method optionally accepts an object with the following fields:" at bounding box center [257, 164] width 191 height 7
click at [232, 169] on span "The getWallets method optionally accepts an object with the following fields:" at bounding box center [257, 164] width 191 height 7
click at [249, 168] on span "The getWallets method optionally accepts an object with the following fields:" at bounding box center [257, 164] width 191 height 7
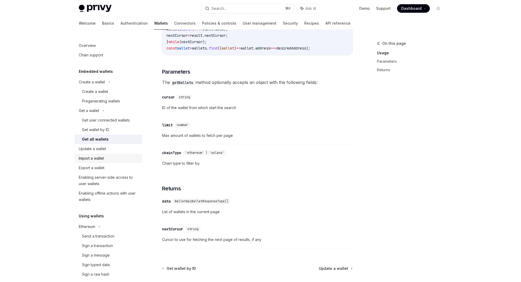
scroll to position [175, 0]
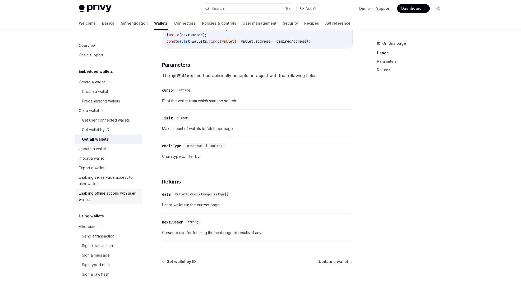
click at [108, 197] on div "Enabling offline actions with user wallets" at bounding box center [109, 196] width 60 height 13
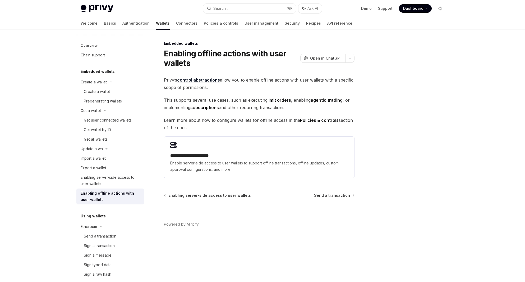
click at [204, 99] on span "This supports several use cases, such as executing limit orders , enabling agen…" at bounding box center [259, 103] width 191 height 15
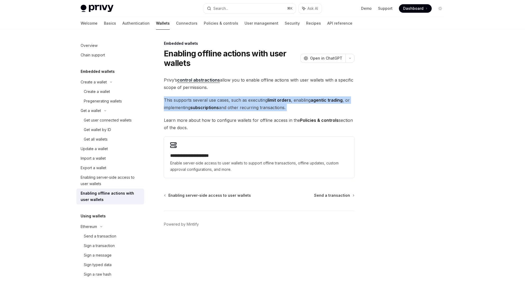
click at [204, 99] on span "This supports several use cases, such as executing limit orders , enabling agen…" at bounding box center [259, 103] width 191 height 15
click at [208, 105] on strong "subscriptions" at bounding box center [204, 107] width 29 height 5
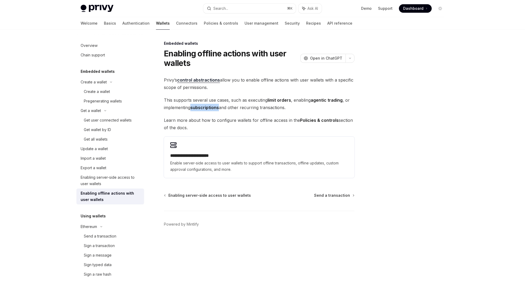
click at [208, 105] on strong "subscriptions" at bounding box center [204, 107] width 29 height 5
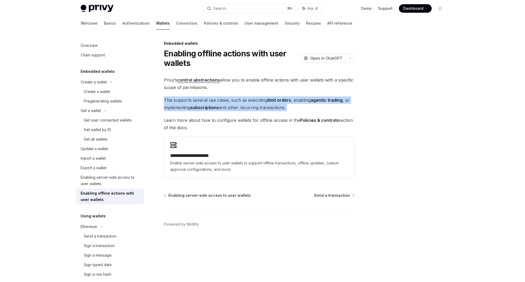
click at [208, 105] on strong "subscriptions" at bounding box center [204, 107] width 29 height 5
click at [225, 106] on span "This supports several use cases, such as executing limit orders , enabling agen…" at bounding box center [259, 103] width 191 height 15
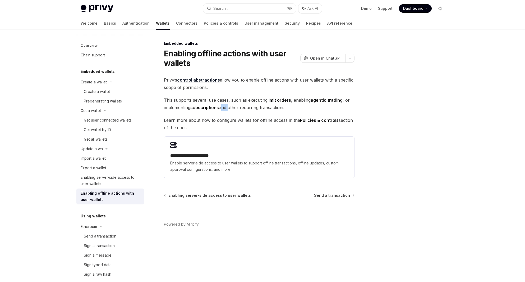
click at [225, 106] on span "This supports several use cases, such as executing limit orders , enabling agen…" at bounding box center [259, 103] width 191 height 15
click at [232, 107] on span "This supports several use cases, such as executing limit orders , enabling agen…" at bounding box center [259, 103] width 191 height 15
click at [214, 107] on strong "subscriptions" at bounding box center [204, 107] width 29 height 5
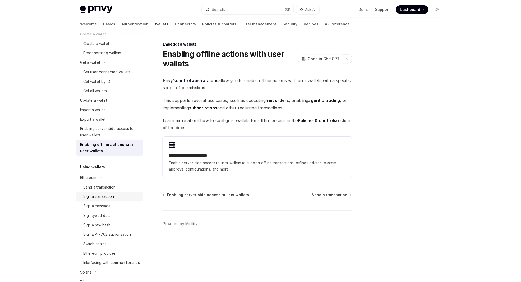
scroll to position [50, 0]
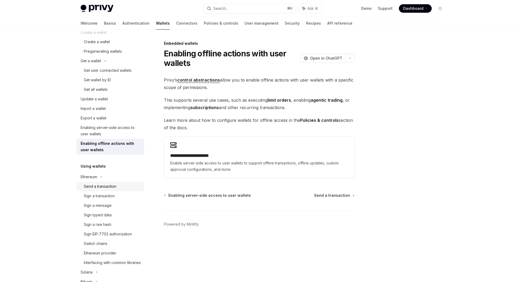
click at [109, 190] on link "Send a transaction" at bounding box center [110, 186] width 68 height 10
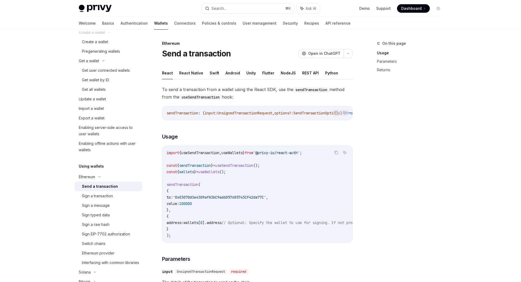
click at [202, 93] on span "To send a transaction from a wallet using the React SDK, use the sendTransactio…" at bounding box center [257, 93] width 191 height 15
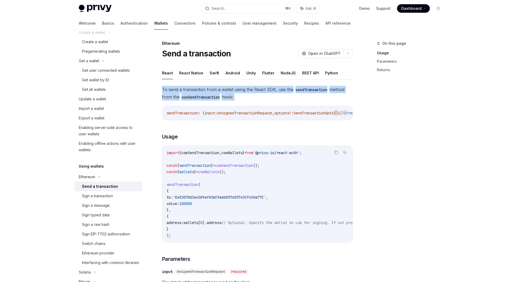
click at [202, 93] on span "To send a transaction from a wallet using the React SDK, use the sendTransactio…" at bounding box center [257, 93] width 191 height 15
click at [203, 95] on code "useSendTransaction" at bounding box center [201, 97] width 42 height 6
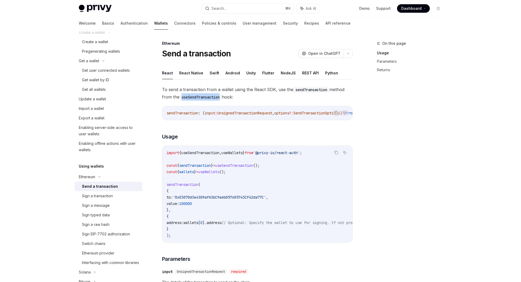
click at [203, 95] on code "useSendTransaction" at bounding box center [201, 97] width 42 height 6
click at [216, 94] on span "To send a transaction from a wallet using the React SDK, use the sendTransactio…" at bounding box center [257, 93] width 191 height 15
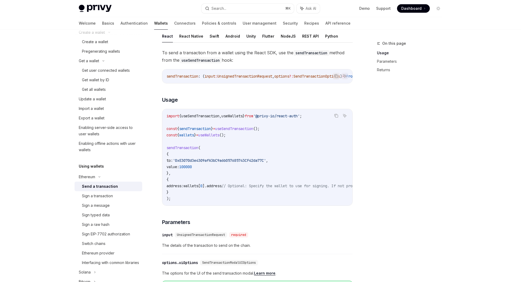
scroll to position [48, 0]
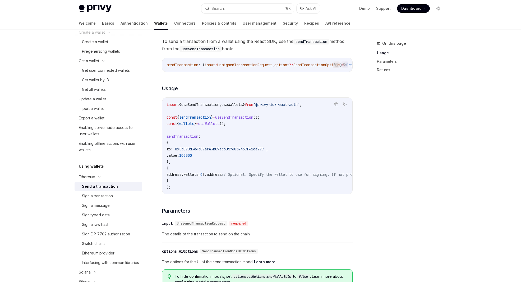
click at [204, 151] on span "'0xE3070d3e4309afA3bC9a6b057685743CF42da77C'" at bounding box center [219, 149] width 93 height 5
click at [192, 156] on span "100000" at bounding box center [185, 155] width 13 height 5
click at [213, 158] on code "import { useSendTransaction , useWallets } from '@privy-io/react-auth' ; const …" at bounding box center [305, 145] width 277 height 89
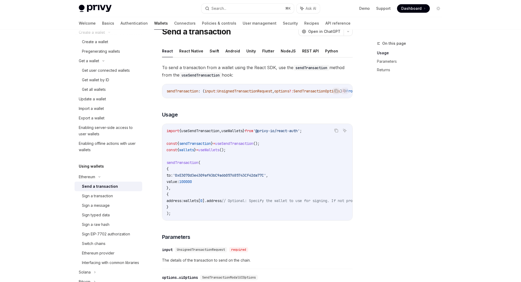
scroll to position [21, 0]
click at [308, 53] on button "REST API" at bounding box center [310, 52] width 17 height 12
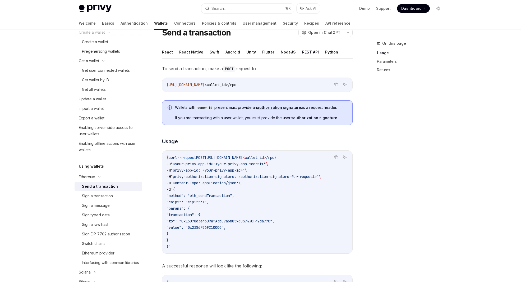
drag, startPoint x: 194, startPoint y: 68, endPoint x: 215, endPoint y: 67, distance: 21.2
click at [215, 67] on span "To send a transaction, make a POST request to" at bounding box center [257, 68] width 191 height 7
click at [223, 67] on code "POST" at bounding box center [229, 69] width 13 height 6
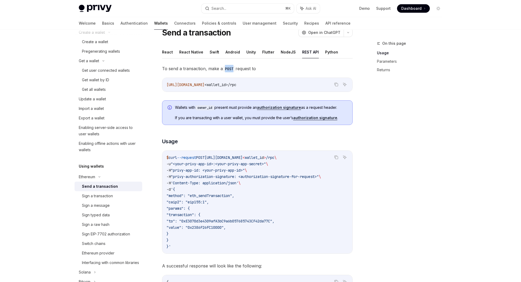
click at [223, 67] on code "POST" at bounding box center [229, 69] width 13 height 6
click at [234, 67] on code "POST" at bounding box center [229, 69] width 13 height 6
click at [249, 67] on span "To send a transaction, make a POST request to" at bounding box center [257, 68] width 191 height 7
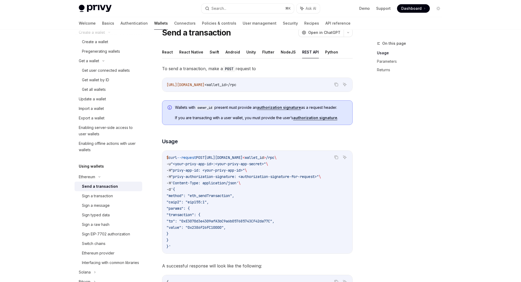
click at [261, 67] on span "To send a transaction, make a POST request to" at bounding box center [257, 68] width 191 height 7
click at [257, 67] on span "To send a transaction, make a POST request to" at bounding box center [257, 68] width 191 height 7
click at [263, 68] on span "To send a transaction, make a POST request to" at bounding box center [257, 68] width 191 height 7
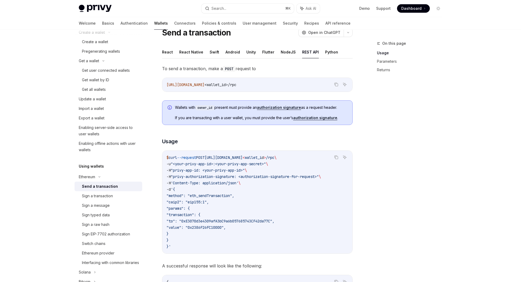
click at [321, 118] on link "authorization signature" at bounding box center [315, 117] width 44 height 5
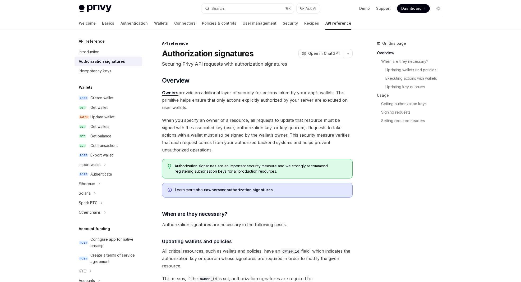
click at [235, 100] on span "Owners provide an additional layer of security for actions taken by your app’s …" at bounding box center [257, 100] width 191 height 22
click at [248, 100] on span "Owners provide an additional layer of security for actions taken by your app’s …" at bounding box center [257, 100] width 191 height 22
click at [227, 128] on span "When you specify an owner of a resource, all requests to update that resource m…" at bounding box center [257, 134] width 191 height 37
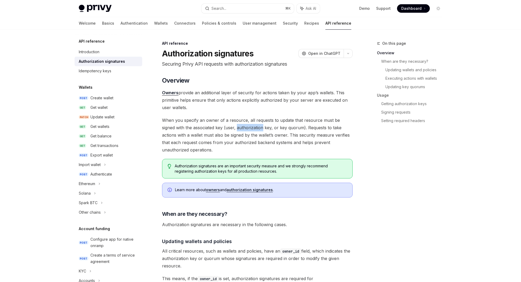
click at [227, 128] on span "When you specify an owner of a resource, all requests to update that resource m…" at bounding box center [257, 134] width 191 height 37
click at [249, 129] on span "When you specify an owner of a resource, all requests to update that resource m…" at bounding box center [257, 134] width 191 height 37
click at [258, 127] on span "When you specify an owner of a resource, all requests to update that resource m…" at bounding box center [257, 134] width 191 height 37
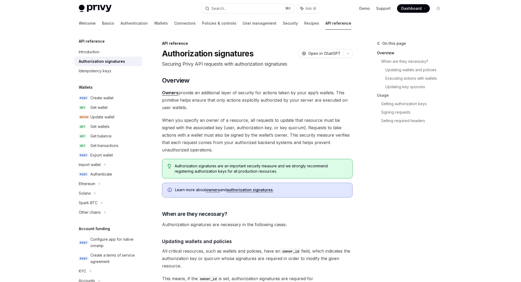
click at [270, 128] on span "When you specify an owner of a resource, all requests to update that resource m…" at bounding box center [257, 134] width 191 height 37
click at [281, 127] on span "When you specify an owner of a resource, all requests to update that resource m…" at bounding box center [257, 134] width 191 height 37
drag, startPoint x: 293, startPoint y: 126, endPoint x: 263, endPoint y: 133, distance: 30.3
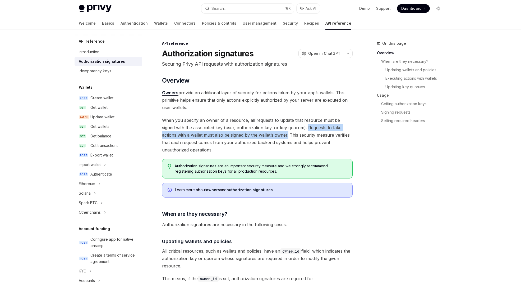
click at [263, 133] on span "When you specify an owner of a resource, all requests to update that resource m…" at bounding box center [257, 134] width 191 height 37
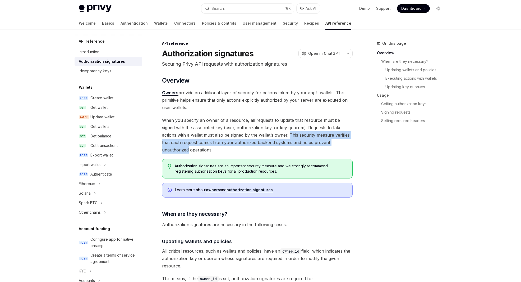
drag, startPoint x: 264, startPoint y: 134, endPoint x: 344, endPoint y: 140, distance: 80.1
click at [344, 140] on span "When you specify an owner of a resource, all requests to update that resource m…" at bounding box center [257, 134] width 191 height 37
drag, startPoint x: 339, startPoint y: 143, endPoint x: 288, endPoint y: 135, distance: 51.0
click at [288, 135] on span "When you specify an owner of a resource, all requests to update that resource m…" at bounding box center [257, 134] width 191 height 37
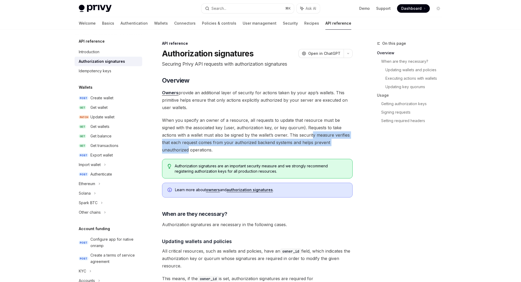
click at [288, 135] on span "When you specify an owner of a resource, all requests to update that resource m…" at bounding box center [257, 134] width 191 height 37
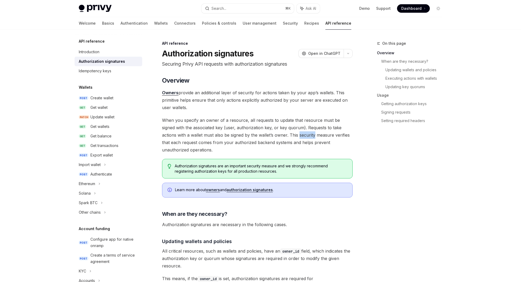
click at [288, 135] on span "When you specify an owner of a resource, all requests to update that resource m…" at bounding box center [257, 134] width 191 height 37
click at [284, 136] on span "When you specify an owner of a resource, all requests to update that resource m…" at bounding box center [257, 134] width 191 height 37
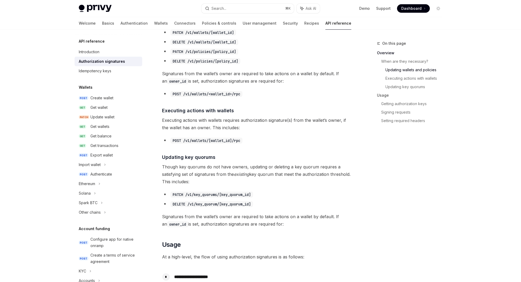
scroll to position [267, 0]
drag, startPoint x: 188, startPoint y: 127, endPoint x: 193, endPoint y: 126, distance: 4.8
click at [193, 126] on span "Executing actions with wallets requires authorization signature(s) from the wal…" at bounding box center [257, 123] width 191 height 15
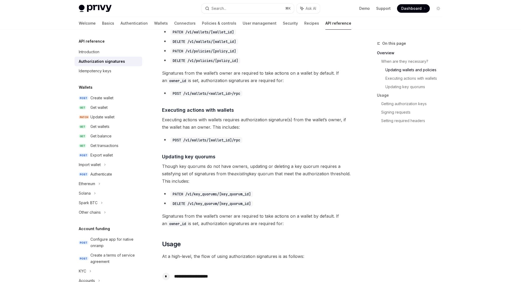
click at [211, 126] on span "Executing actions with wallets requires authorization signature(s) from the wal…" at bounding box center [257, 123] width 191 height 15
click at [220, 126] on span "Executing actions with wallets requires authorization signature(s) from the wal…" at bounding box center [257, 123] width 191 height 15
click at [232, 126] on span "Executing actions with wallets requires authorization signature(s) from the wal…" at bounding box center [257, 123] width 191 height 15
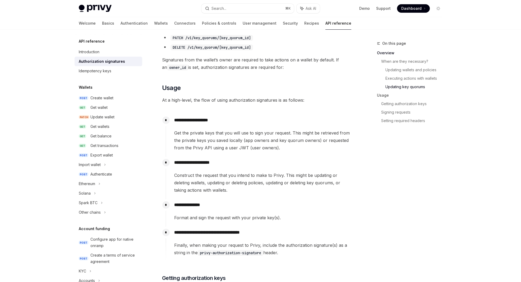
scroll to position [423, 0]
drag, startPoint x: 252, startPoint y: 140, endPoint x: 291, endPoint y: 140, distance: 39.4
click at [291, 140] on span "Get the private keys that you will use to sign your request. This might be retr…" at bounding box center [263, 140] width 178 height 22
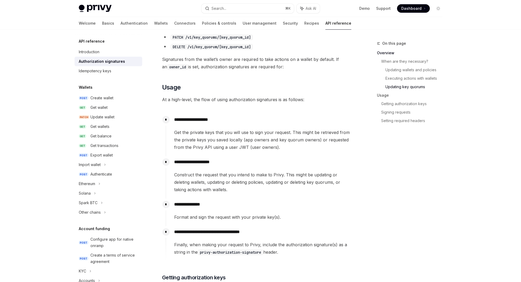
click at [304, 140] on span "Get the private keys that you will use to sign your request. This might be retr…" at bounding box center [263, 140] width 178 height 22
click at [280, 141] on span "Get the private keys that you will use to sign your request. This might be retr…" at bounding box center [263, 140] width 178 height 22
click at [266, 142] on span "Get the private keys that you will use to sign your request. This might be retr…" at bounding box center [263, 140] width 178 height 22
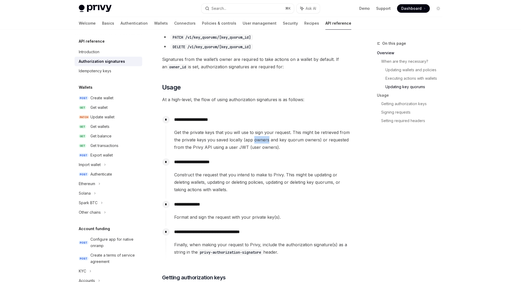
click at [266, 142] on span "Get the private keys that you will use to sign your request. This might be retr…" at bounding box center [263, 140] width 178 height 22
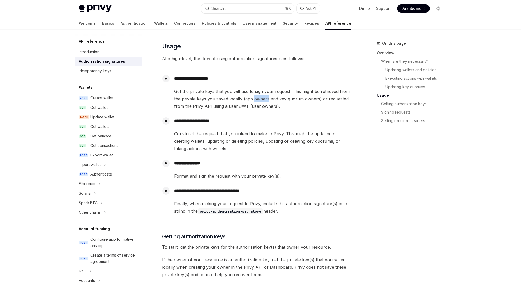
scroll to position [468, 0]
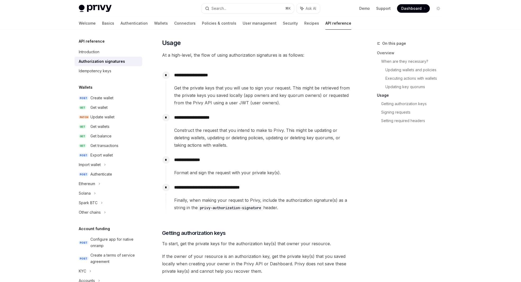
click at [250, 200] on span "Finally, when making your request to Privy, include the authorization signature…" at bounding box center [263, 203] width 178 height 15
click at [268, 200] on span "Finally, when making your request to Privy, include the authorization signature…" at bounding box center [263, 203] width 178 height 15
click at [196, 208] on span "Finally, when making your request to Privy, include the authorization signature…" at bounding box center [263, 203] width 178 height 15
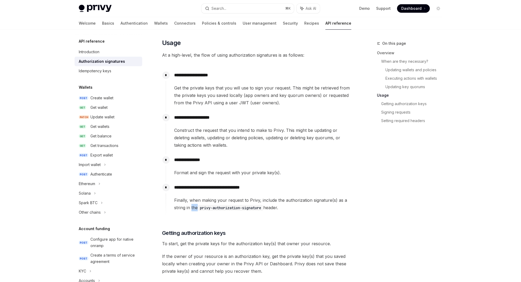
click at [196, 208] on span "Finally, when making your request to Privy, include the authorization signature…" at bounding box center [263, 203] width 178 height 15
click at [232, 209] on code "privy-authorization-signature" at bounding box center [231, 208] width 66 height 6
click at [209, 209] on code "privy-authorization-signature" at bounding box center [231, 208] width 66 height 6
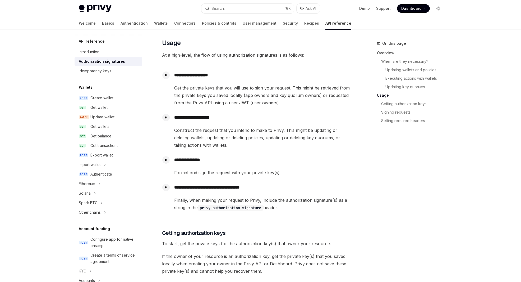
click at [221, 209] on code "privy-authorization-signature" at bounding box center [231, 208] width 66 height 6
click at [245, 209] on code "privy-authorization-signature" at bounding box center [231, 208] width 66 height 6
click at [236, 208] on code "privy-authorization-signature" at bounding box center [231, 208] width 66 height 6
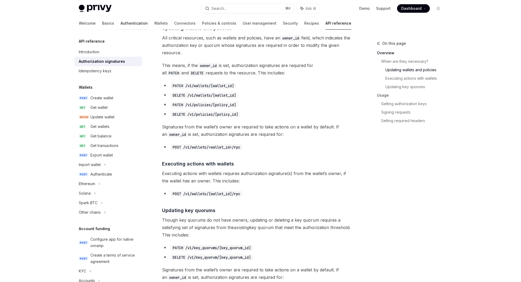
scroll to position [211, 0]
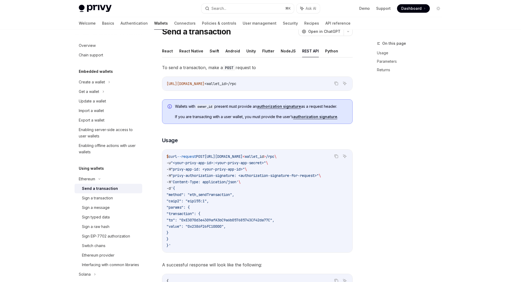
scroll to position [21, 0]
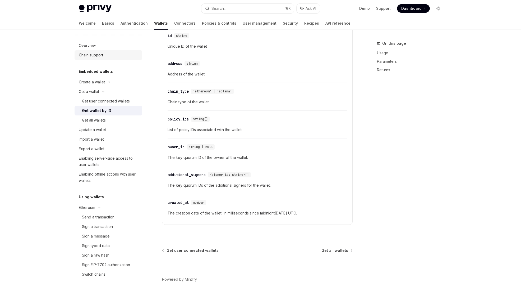
scroll to position [206, 0]
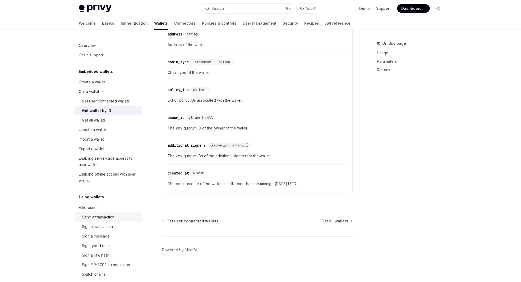
click at [96, 217] on div "Send a transaction" at bounding box center [98, 217] width 33 height 6
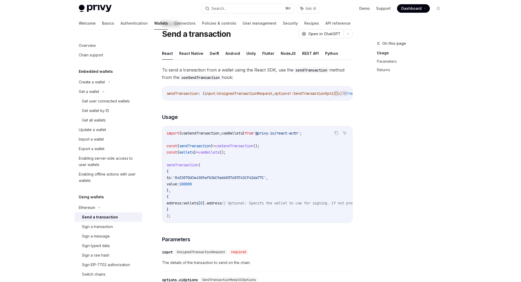
scroll to position [22, 0]
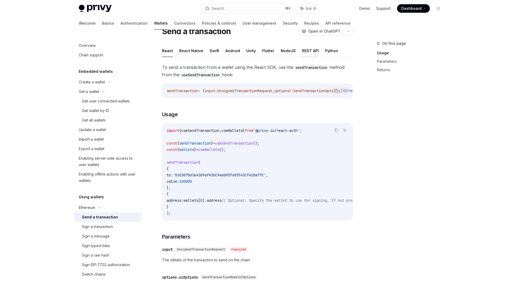
click at [308, 52] on button "REST API" at bounding box center [310, 50] width 17 height 12
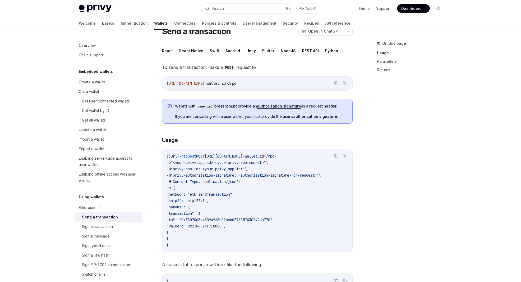
click at [218, 181] on span "'Content-Type: application/json'" at bounding box center [205, 181] width 68 height 5
click at [223, 186] on code "$ curl --request POST https://api.privy.io/v1/wallets/ < wallet_i d > /rpc \ -u…" at bounding box center [258, 200] width 182 height 95
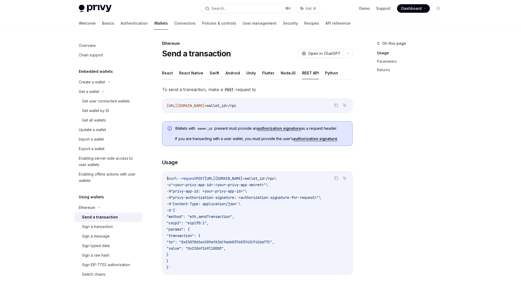
click at [163, 74] on button "React" at bounding box center [167, 73] width 11 height 12
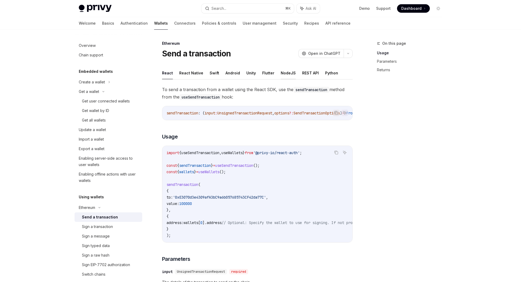
click at [290, 72] on button "NodeJS" at bounding box center [288, 73] width 15 height 12
type textarea "*"
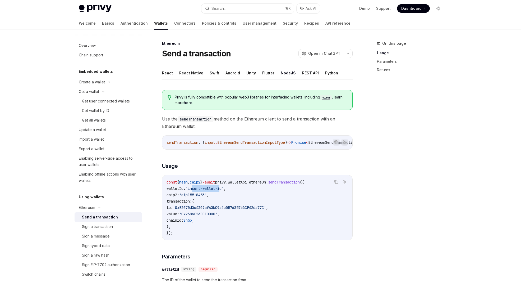
drag, startPoint x: 201, startPoint y: 189, endPoint x: 231, endPoint y: 190, distance: 29.9
click at [224, 190] on span "'insert-wallet-id'" at bounding box center [205, 188] width 38 height 5
click at [215, 190] on span "'insert-wallet-id'" at bounding box center [205, 188] width 38 height 5
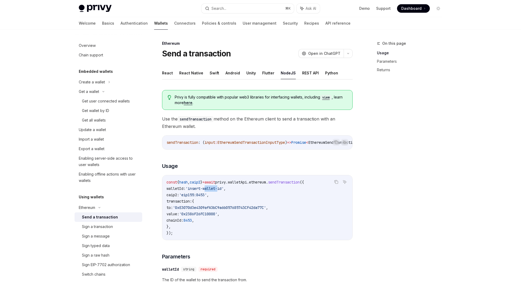
click at [215, 190] on span "'insert-wallet-id'" at bounding box center [205, 188] width 38 height 5
click at [206, 190] on span "'insert-wallet-id'" at bounding box center [205, 188] width 38 height 5
click at [202, 195] on span "'eip155:8453'" at bounding box center [193, 194] width 28 height 5
click at [214, 212] on code "const { hash , caip2 } = await privy . walletApi . ethereum . sendTransaction (…" at bounding box center [258, 207] width 182 height 57
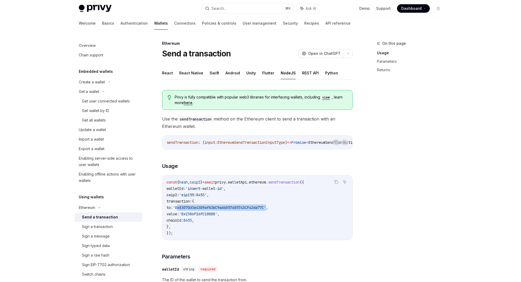
click at [214, 212] on code "const { hash , caip2 } = await privy . walletApi . ethereum . sendTransaction (…" at bounding box center [258, 207] width 182 height 57
click at [215, 208] on span "'0xE3070d3e4309afA3bC9a6b057685743CF42da77C'" at bounding box center [219, 207] width 93 height 5
click at [215, 212] on code "const { hash , caip2 } = await privy . walletApi . ethereum . sendTransaction (…" at bounding box center [258, 207] width 182 height 57
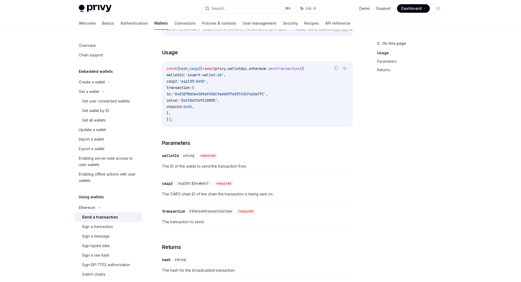
scroll to position [116, 0]
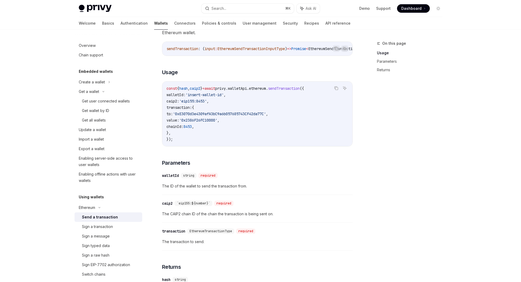
click at [168, 177] on div "walletId" at bounding box center [170, 175] width 17 height 5
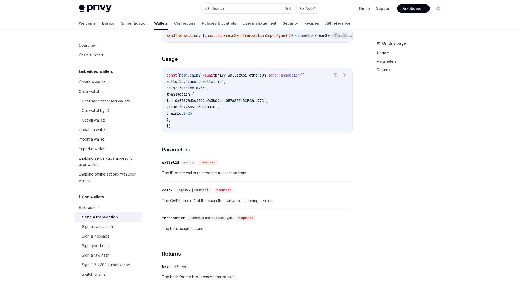
click at [168, 177] on div "Privy is fully compatible with popular web3 libraries for interfacing wallets, …" at bounding box center [257, 163] width 191 height 368
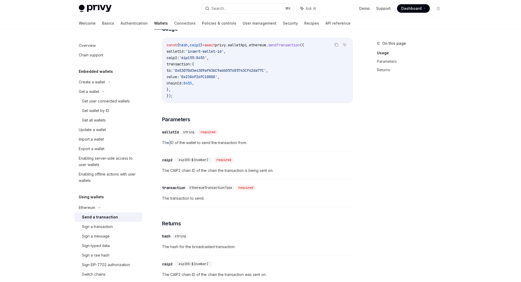
scroll to position [135, 0]
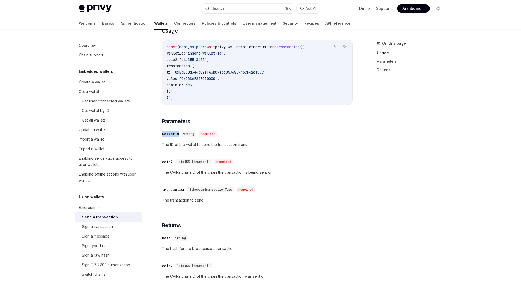
drag, startPoint x: 180, startPoint y: 135, endPoint x: 162, endPoint y: 134, distance: 18.3
click at [162, 134] on div "Ethereum Send a transaction OpenAI Open in ChatGPT OpenAI Open in ChatGPT React…" at bounding box center [208, 151] width 292 height 492
copy div "walletId"
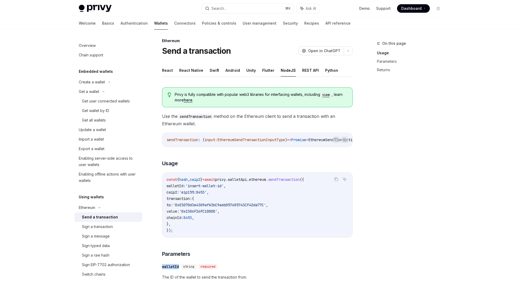
scroll to position [0, 0]
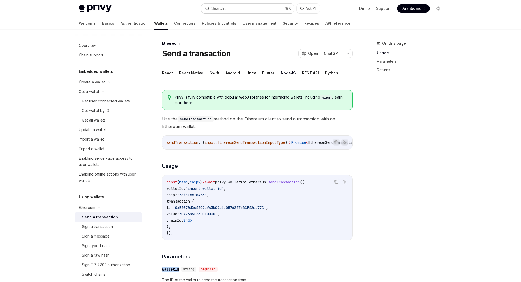
click at [226, 8] on div "Search..." at bounding box center [219, 8] width 15 height 6
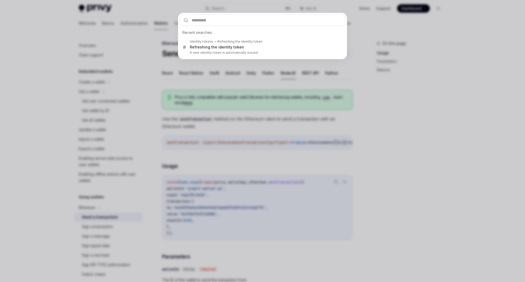
click at [224, 19] on input "text" at bounding box center [263, 20] width 166 height 11
type input "********"
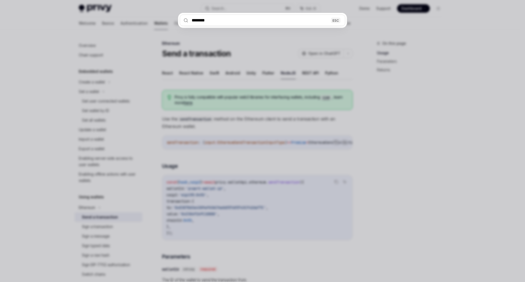
click at [229, 22] on input "********" at bounding box center [263, 20] width 166 height 11
drag, startPoint x: 229, startPoint y: 22, endPoint x: 182, endPoint y: 21, distance: 47.4
click at [182, 21] on input "********" at bounding box center [263, 20] width 166 height 11
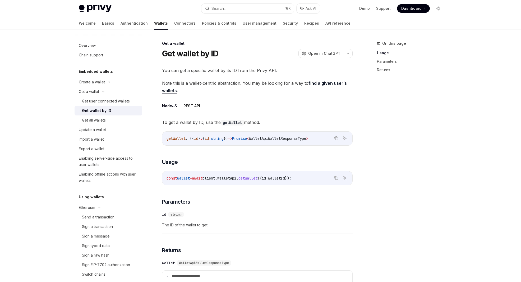
click at [256, 91] on span "Note this is a wallet-centric abstraction. You may be looking for a way to find…" at bounding box center [257, 86] width 191 height 15
click at [344, 83] on link "find a given user’s wallets" at bounding box center [254, 86] width 185 height 13
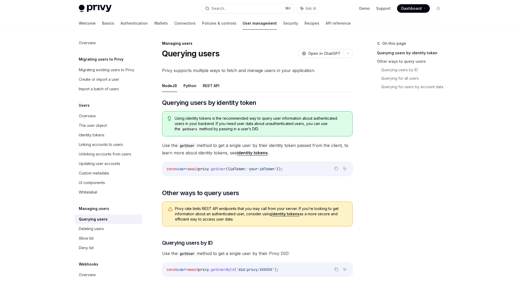
click at [247, 168] on span "idToken:" at bounding box center [238, 168] width 17 height 5
click at [222, 154] on span "Use the getUser method to get a single user by their identity token passed from…" at bounding box center [257, 148] width 191 height 15
click at [250, 154] on link "identity tokens" at bounding box center [252, 153] width 31 height 6
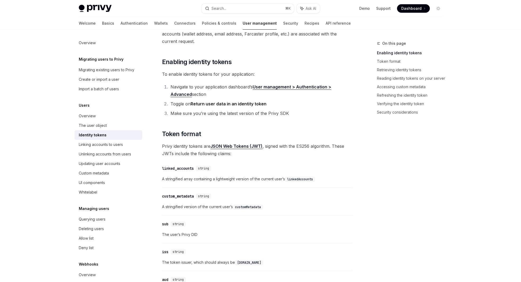
scroll to position [98, 0]
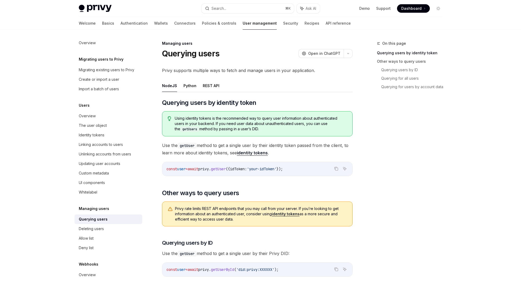
click at [183, 169] on span "user" at bounding box center [181, 168] width 8 height 5
click at [104, 124] on div "The user object" at bounding box center [93, 125] width 28 height 6
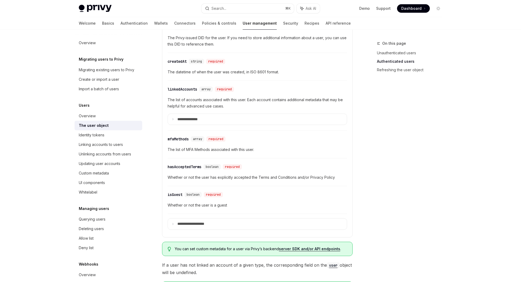
scroll to position [184, 0]
click at [171, 119] on summary "**********" at bounding box center [257, 119] width 179 height 11
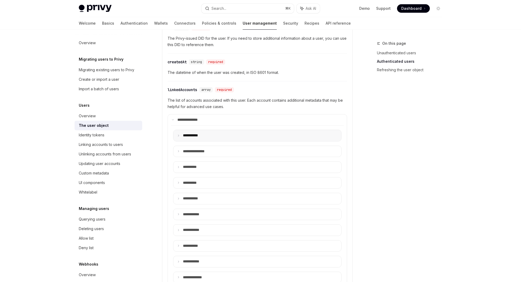
click at [179, 137] on summary "**** ******" at bounding box center [257, 135] width 168 height 11
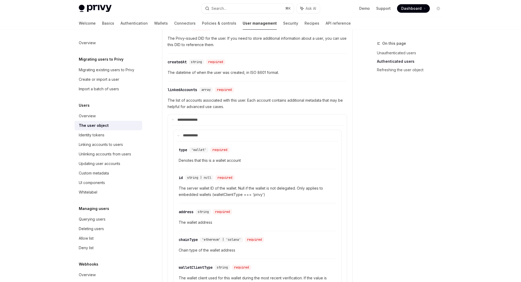
click at [204, 161] on span "Denotes that this is a wallet account" at bounding box center [257, 160] width 157 height 6
click at [215, 161] on span "Denotes that this is a wallet account" at bounding box center [257, 160] width 157 height 6
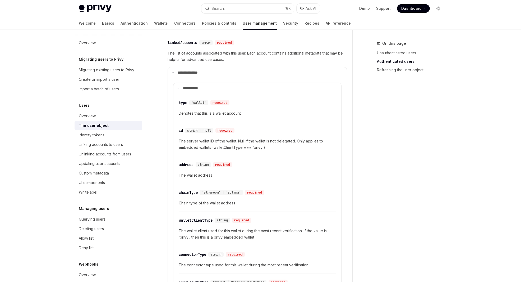
scroll to position [234, 0]
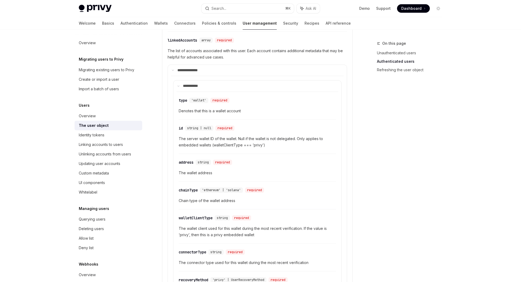
click at [206, 139] on span "The server wallet ID of the wallet. Null if the wallet is not delegated. Only a…" at bounding box center [257, 141] width 157 height 13
click at [216, 139] on span "The server wallet ID of the wallet. Null if the wallet is not delegated. Only a…" at bounding box center [257, 141] width 157 height 13
click at [227, 139] on span "The server wallet ID of the wallet. Null if the wallet is not delegated. Only a…" at bounding box center [257, 141] width 157 height 13
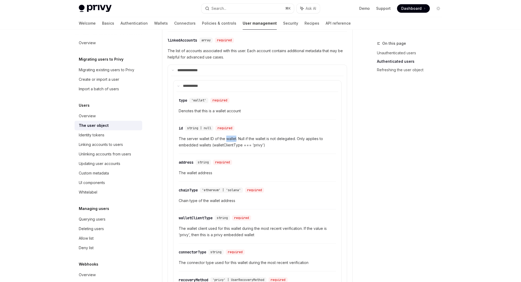
click at [227, 139] on span "The server wallet ID of the wallet. Null if the wallet is not delegated. Only a…" at bounding box center [257, 141] width 157 height 13
click at [241, 139] on span "The server wallet ID of the wallet. Null if the wallet is not delegated. Only a…" at bounding box center [257, 141] width 157 height 13
click at [256, 139] on span "The server wallet ID of the wallet. Null if the wallet is not delegated. Only a…" at bounding box center [257, 141] width 157 height 13
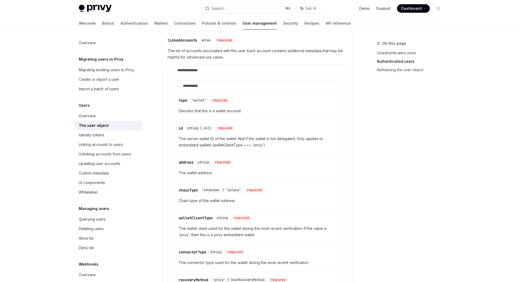
click at [272, 139] on span "The server wallet ID of the wallet. Null if the wallet is not delegated. Only a…" at bounding box center [257, 141] width 157 height 13
click at [292, 138] on span "The server wallet ID of the wallet. Null if the wallet is not delegated. Only a…" at bounding box center [257, 141] width 157 height 13
drag, startPoint x: 297, startPoint y: 138, endPoint x: 176, endPoint y: 137, distance: 121.4
click at [176, 137] on details "**** ****** ​ type 'wallet' required Denotes that this is a wallet account ​ id…" at bounding box center [257, 239] width 168 height 318
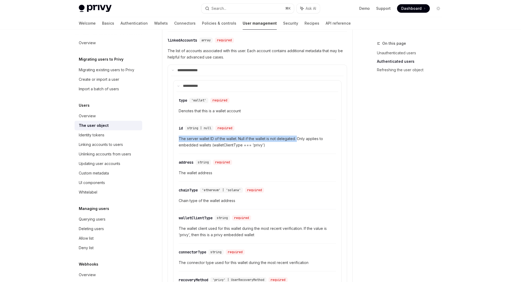
click at [176, 137] on details "**** ****** ​ type 'wallet' required Denotes that this is a wallet account ​ id…" at bounding box center [257, 239] width 168 height 318
drag, startPoint x: 178, startPoint y: 137, endPoint x: 294, endPoint y: 138, distance: 116.1
click at [294, 138] on div "​ type 'wallet' required Denotes that this is a wallet account ​ id string | nu…" at bounding box center [258, 243] width 162 height 303
click at [294, 138] on span "The server wallet ID of the wallet. Null if the wallet is not delegated. Only a…" at bounding box center [257, 141] width 157 height 13
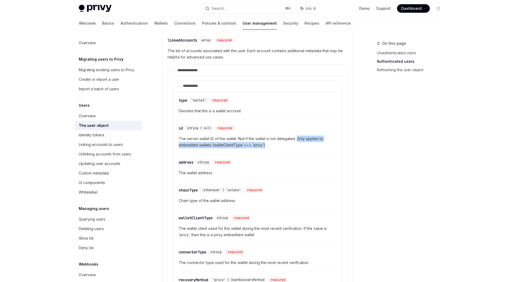
drag, startPoint x: 297, startPoint y: 138, endPoint x: 314, endPoint y: 147, distance: 18.8
click at [314, 147] on span "The server wallet ID of the wallet. Null if the wallet is not delegated. Only a…" at bounding box center [257, 141] width 157 height 13
drag, startPoint x: 307, startPoint y: 144, endPoint x: 177, endPoint y: 137, distance: 129.2
click at [177, 137] on div "​ type 'wallet' required Denotes that this is a wallet account ​ id string | nu…" at bounding box center [258, 243] width 162 height 303
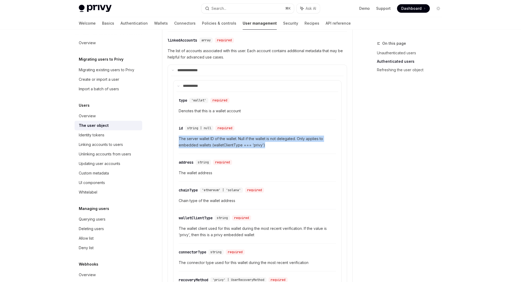
click at [239, 142] on span "The server wallet ID of the wallet. Null if the wallet is not delegated. Only a…" at bounding box center [257, 141] width 157 height 13
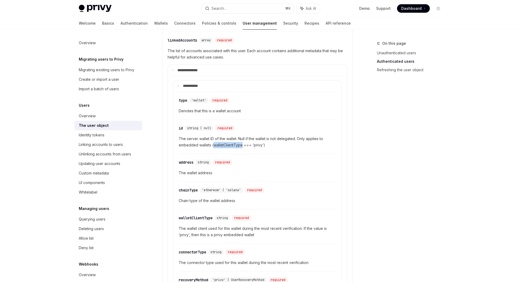
click at [239, 142] on span "The server wallet ID of the wallet. Null if the wallet is not delegated. Only a…" at bounding box center [257, 141] width 157 height 13
click at [232, 143] on span "The server wallet ID of the wallet. Null if the wallet is not delegated. Only a…" at bounding box center [257, 141] width 157 height 13
click at [258, 144] on span "The server wallet ID of the wallet. Null if the wallet is not delegated. Only a…" at bounding box center [257, 141] width 157 height 13
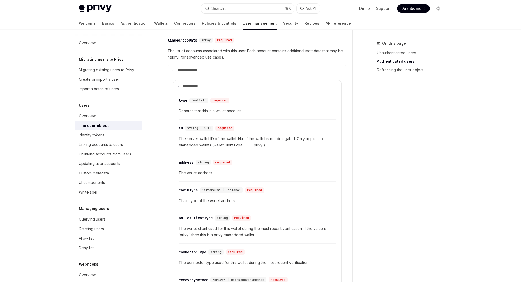
click at [281, 143] on span "The server wallet ID of the wallet. Null if the wallet is not delegated. Only a…" at bounding box center [257, 141] width 157 height 13
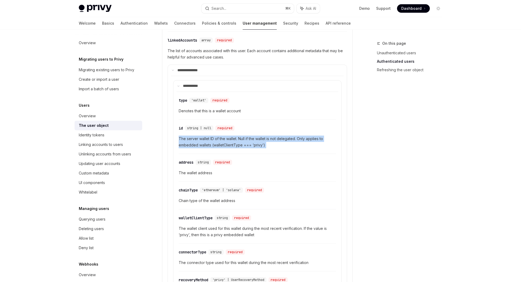
drag, startPoint x: 281, startPoint y: 143, endPoint x: 173, endPoint y: 137, distance: 108.1
click at [173, 137] on details "**** ****** ​ type 'wallet' required Denotes that this is a wallet account ​ id…" at bounding box center [257, 239] width 168 height 318
click at [184, 138] on span "The server wallet ID of the wallet. Null if the wallet is not delegated. Only a…" at bounding box center [257, 141] width 157 height 13
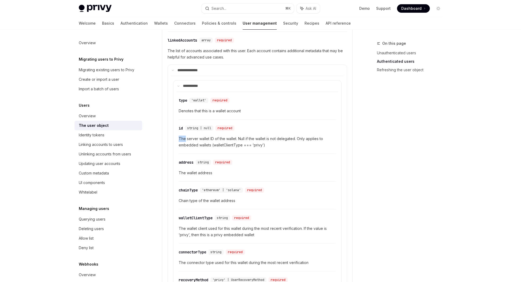
click at [184, 138] on span "The server wallet ID of the wallet. Null if the wallet is not delegated. Only a…" at bounding box center [257, 141] width 157 height 13
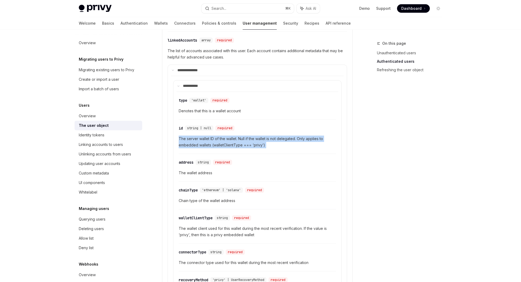
click at [184, 138] on span "The server wallet ID of the wallet. Null if the wallet is not delegated. Only a…" at bounding box center [257, 141] width 157 height 13
click at [255, 142] on span "The server wallet ID of the wallet. Null if the wallet is not delegated. Only a…" at bounding box center [257, 141] width 157 height 13
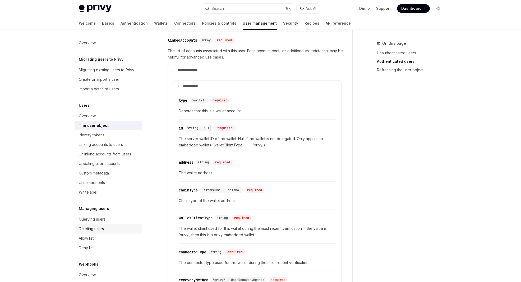
scroll to position [18, 0]
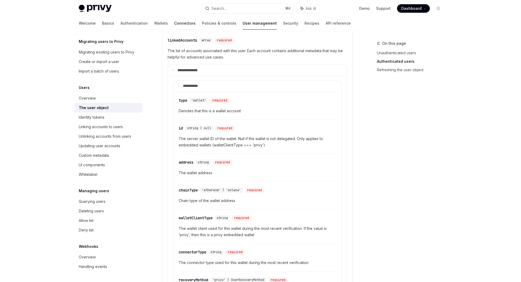
click at [174, 25] on link "Connectors" at bounding box center [184, 23] width 21 height 13
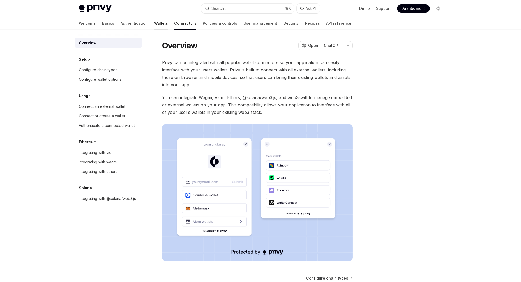
click at [154, 24] on link "Wallets" at bounding box center [161, 23] width 14 height 13
click at [154, 26] on link "Wallets" at bounding box center [161, 23] width 14 height 13
click at [154, 23] on link "Wallets" at bounding box center [161, 23] width 14 height 13
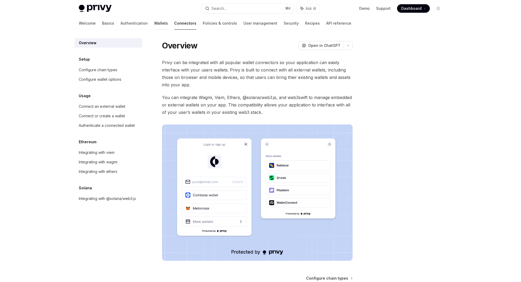
click at [154, 23] on link "Wallets" at bounding box center [161, 23] width 14 height 13
click at [161, 35] on div "Overview OpenAI Open in ChatGPT OpenAI Open in ChatGPT Privy can be integrated …" at bounding box center [261, 184] width 372 height 309
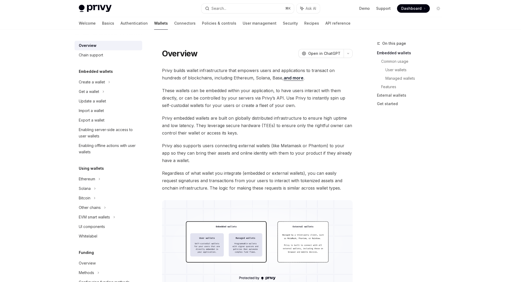
click at [154, 23] on link "Wallets" at bounding box center [161, 23] width 14 height 13
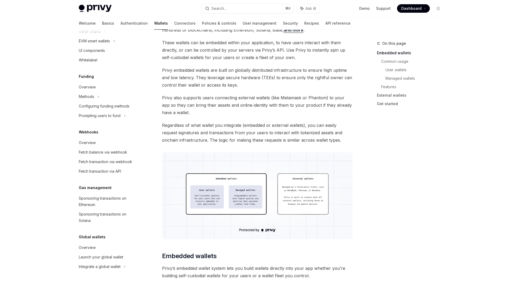
scroll to position [49, 0]
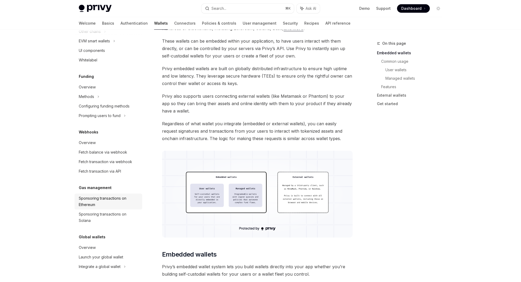
click at [115, 199] on div "Sponsoring transactions on Ethereum" at bounding box center [109, 201] width 60 height 13
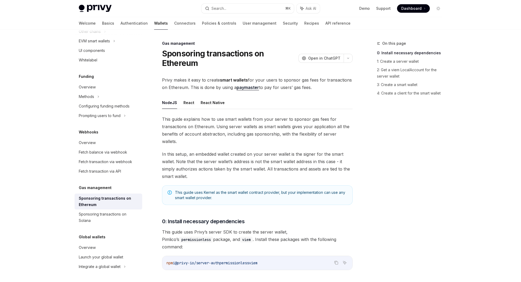
click at [287, 81] on span "Privy makes it easy to create smart wallets for your users to sponsor gas fees …" at bounding box center [257, 83] width 191 height 15
click at [208, 87] on span "Privy makes it easy to create smart wallets for your users to sponsor gas fees …" at bounding box center [257, 83] width 191 height 15
click at [218, 87] on span "Privy makes it easy to create smart wallets for your users to sponsor gas fees …" at bounding box center [257, 83] width 191 height 15
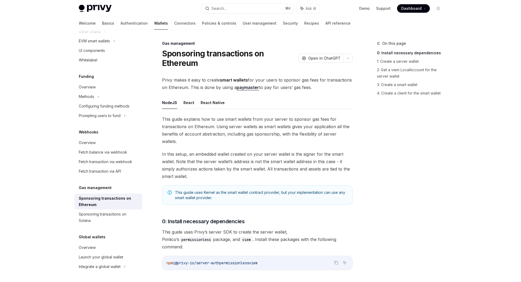
click at [230, 87] on span "Privy makes it easy to create smart wallets for your users to sponsor gas fees …" at bounding box center [257, 83] width 191 height 15
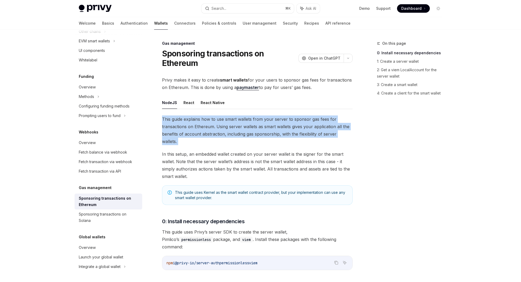
click at [281, 122] on span "This guide explains how to use smart wallets from your server to sponsor gas fe…" at bounding box center [257, 130] width 191 height 30
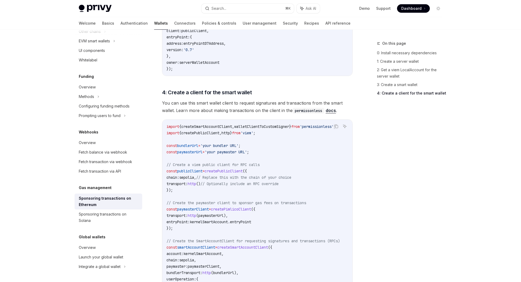
scroll to position [636, 0]
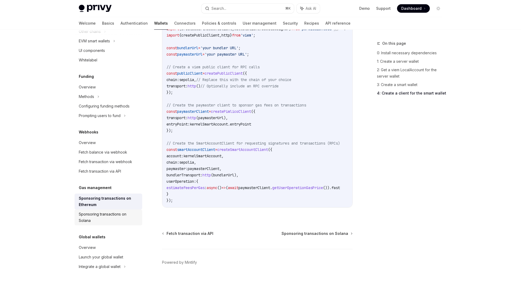
click at [125, 214] on div "Sponsoring transactions on Solana" at bounding box center [109, 217] width 60 height 13
type textarea "*"
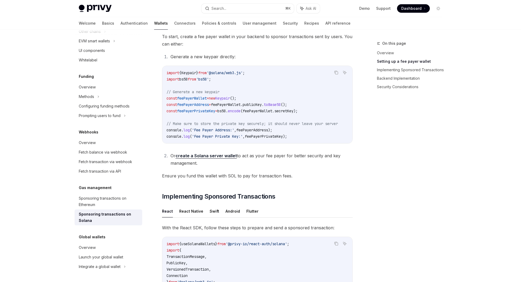
scroll to position [245, 0]
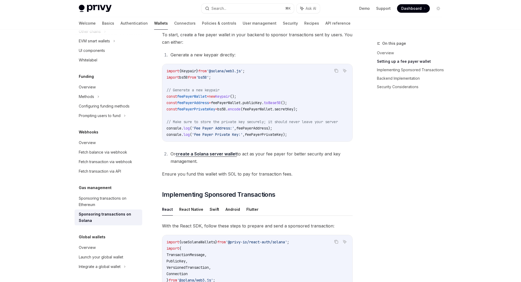
click at [225, 125] on code "import { Keypair } from '@solana/web3.js' ; import bs58 from 'bs58' ; // Genera…" at bounding box center [259, 103] width 184 height 70
click at [225, 122] on span "// Make sure to store the private key securely; it should never leave your serv…" at bounding box center [252, 121] width 171 height 5
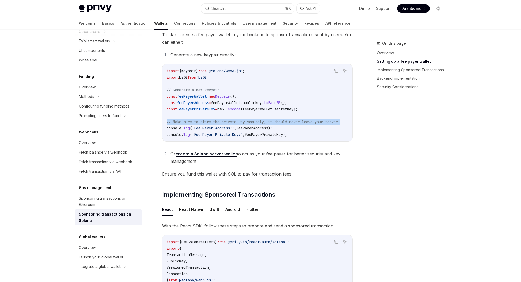
click at [225, 122] on span "// Make sure to store the private key securely; it should never leave your serv…" at bounding box center [252, 121] width 171 height 5
click at [186, 122] on span "// Make sure to store the private key securely; it should never leave your serv…" at bounding box center [252, 121] width 171 height 5
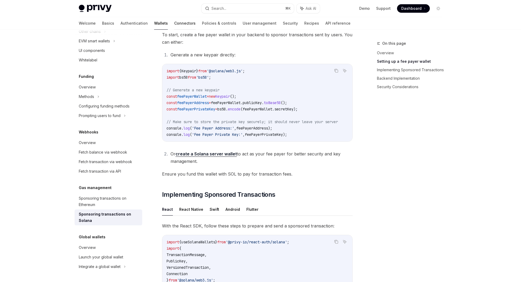
click at [174, 21] on link "Connectors" at bounding box center [184, 23] width 21 height 13
click at [174, 25] on link "Connectors" at bounding box center [184, 23] width 21 height 13
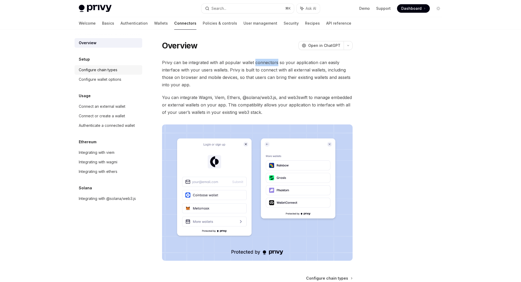
click at [101, 72] on div "Configure chain types" at bounding box center [98, 70] width 39 height 6
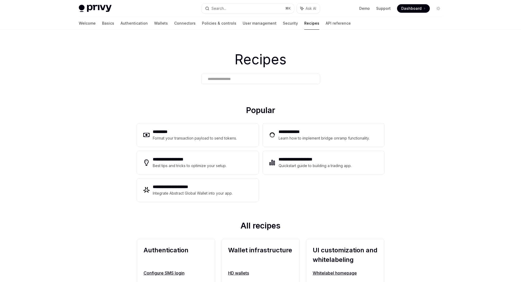
click at [434, 75] on div "Recipes" at bounding box center [260, 68] width 521 height 76
click at [320, 58] on h1 "Recipes" at bounding box center [260, 59] width 521 height 21
click at [102, 24] on link "Basics" at bounding box center [108, 23] width 12 height 13
type textarea "*"
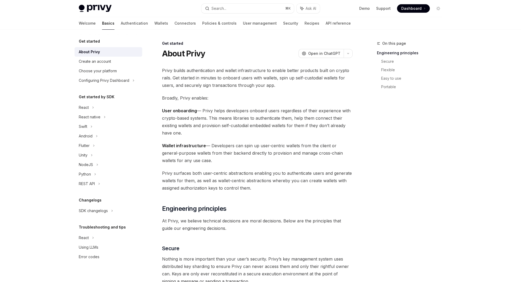
click at [223, 120] on span "User onboarding — Privy helps developers onboard users regardless of their expe…" at bounding box center [257, 122] width 191 height 30
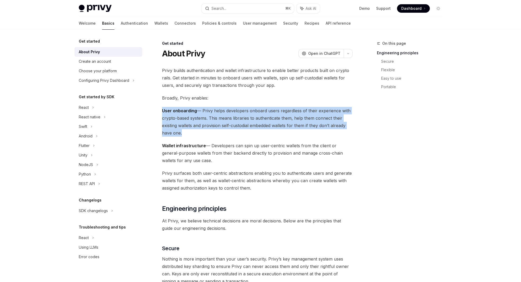
click at [223, 120] on span "User onboarding — Privy helps developers onboard users regardless of their expe…" at bounding box center [257, 122] width 191 height 30
click at [226, 122] on span "User onboarding — Privy helps developers onboard users regardless of their expe…" at bounding box center [257, 122] width 191 height 30
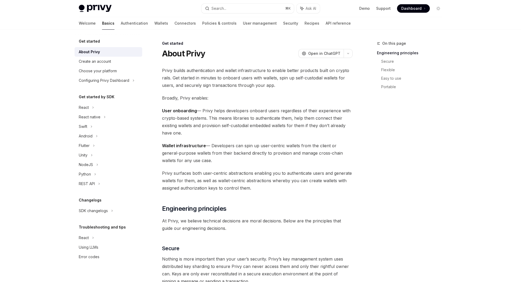
drag, startPoint x: 203, startPoint y: 110, endPoint x: 221, endPoint y: 135, distance: 30.6
click at [221, 135] on span "User onboarding — Privy helps developers onboard users regardless of their expe…" at bounding box center [257, 122] width 191 height 30
drag, startPoint x: 214, startPoint y: 133, endPoint x: 203, endPoint y: 111, distance: 24.7
click at [203, 111] on span "User onboarding — Privy helps developers onboard users regardless of their expe…" at bounding box center [257, 122] width 191 height 30
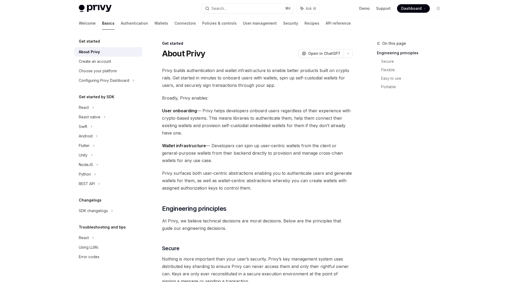
click at [203, 111] on span "User onboarding — Privy helps developers onboard users regardless of their expe…" at bounding box center [257, 122] width 191 height 30
drag, startPoint x: 203, startPoint y: 110, endPoint x: 211, endPoint y: 130, distance: 22.0
click at [211, 130] on span "User onboarding — Privy helps developers onboard users regardless of their expe…" at bounding box center [257, 122] width 191 height 30
drag, startPoint x: 209, startPoint y: 132, endPoint x: 203, endPoint y: 111, distance: 21.7
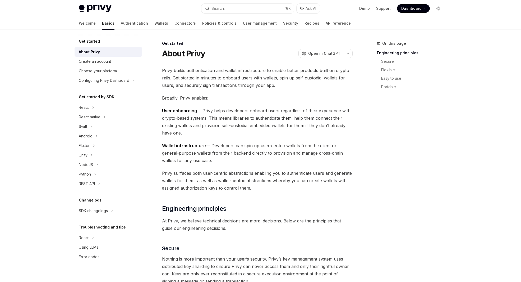
click at [203, 111] on span "User onboarding — Privy helps developers onboard users regardless of their expe…" at bounding box center [257, 122] width 191 height 30
drag, startPoint x: 203, startPoint y: 108, endPoint x: 211, endPoint y: 134, distance: 27.2
click at [211, 134] on span "User onboarding — Privy helps developers onboard users regardless of their expe…" at bounding box center [257, 122] width 191 height 30
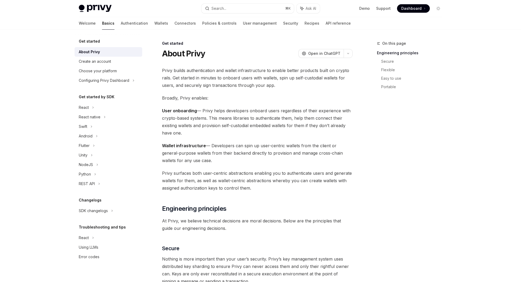
drag, startPoint x: 209, startPoint y: 133, endPoint x: 203, endPoint y: 111, distance: 22.7
click at [203, 111] on span "User onboarding — Privy helps developers onboard users regardless of their expe…" at bounding box center [257, 122] width 191 height 30
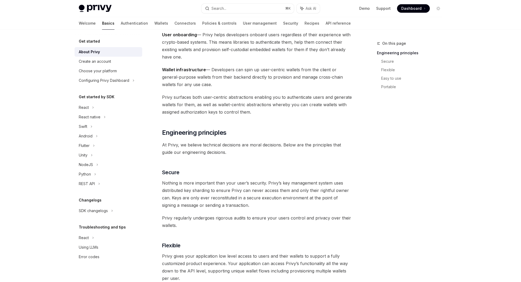
scroll to position [76, 0]
click at [93, 107] on icon at bounding box center [93, 107] width 2 height 6
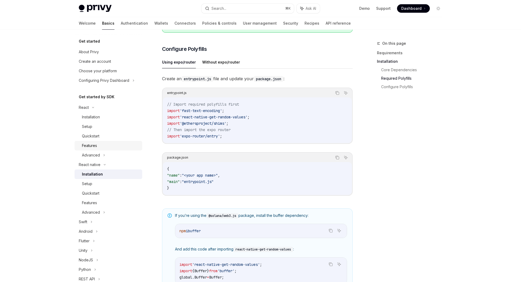
scroll to position [234, 0]
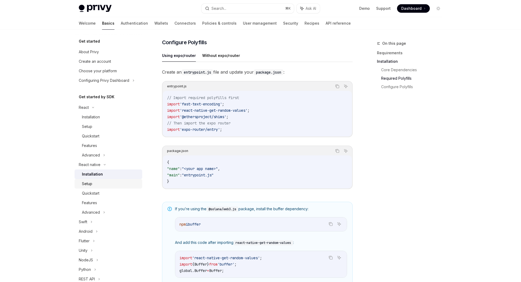
click at [95, 184] on div "Setup" at bounding box center [110, 183] width 57 height 6
click at [92, 195] on div "Quickstart" at bounding box center [90, 193] width 17 height 6
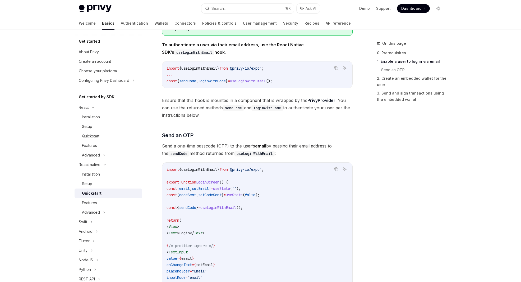
scroll to position [124, 0]
click at [222, 144] on span "Send a one-time passcode (OTP) to the user’s email by passing their email addre…" at bounding box center [257, 148] width 191 height 15
click at [230, 144] on span "Send a one-time passcode (OTP) to the user’s email by passing their email addre…" at bounding box center [257, 148] width 191 height 15
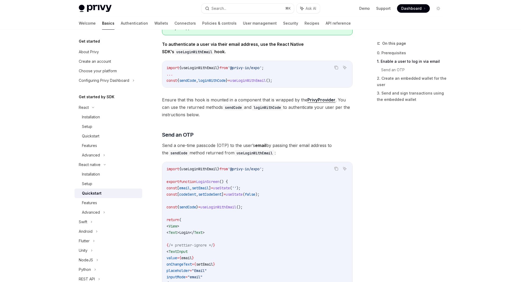
click at [244, 145] on span "Send a one-time passcode (OTP) to the user’s email by passing their email addre…" at bounding box center [257, 148] width 191 height 15
click at [259, 145] on strong "email" at bounding box center [260, 145] width 11 height 5
click at [277, 145] on span "Send a one-time passcode (OTP) to the user’s email by passing their email addre…" at bounding box center [257, 148] width 191 height 15
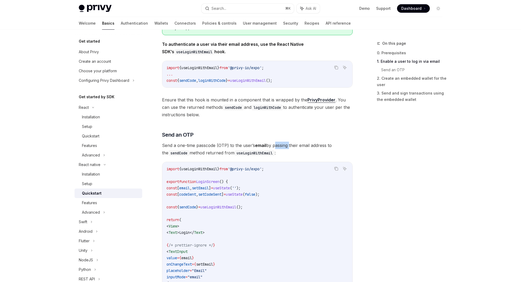
click at [277, 145] on span "Send a one-time passcode (OTP) to the user’s email by passing their email addre…" at bounding box center [257, 148] width 191 height 15
click at [290, 145] on span "Send a one-time passcode (OTP) to the user’s email by passing their email addre…" at bounding box center [257, 148] width 191 height 15
click at [212, 151] on span "Send a one-time passcode (OTP) to the user’s email by passing their email addre…" at bounding box center [257, 148] width 191 height 15
click at [220, 151] on span "Send a one-time passcode (OTP) to the user’s email by passing their email addre…" at bounding box center [257, 148] width 191 height 15
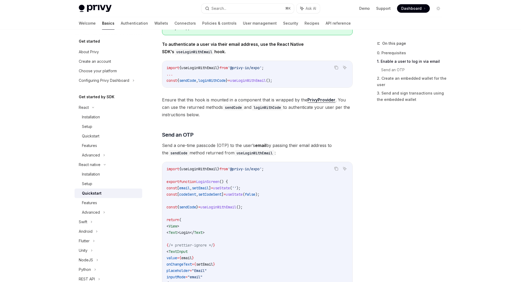
click at [220, 151] on span "Send a one-time passcode (OTP) to the user’s email by passing their email addre…" at bounding box center [257, 148] width 191 height 15
click at [211, 152] on span "Send a one-time passcode (OTP) to the user’s email by passing their email addre…" at bounding box center [257, 148] width 191 height 15
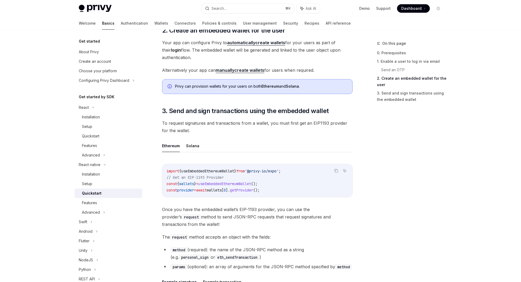
scroll to position [526, 0]
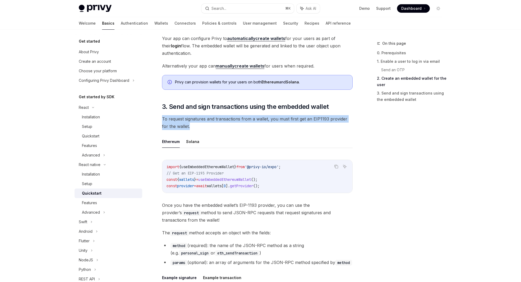
drag, startPoint x: 235, startPoint y: 122, endPoint x: 156, endPoint y: 121, distance: 78.8
click at [156, 121] on div "React native Quickstart OpenAI Open in ChatGPT Learn how to authenticate users,…" at bounding box center [208, 12] width 292 height 995
click at [193, 125] on span "To request signatures and transactions from a wallet, you must first get an EIP…" at bounding box center [257, 122] width 191 height 15
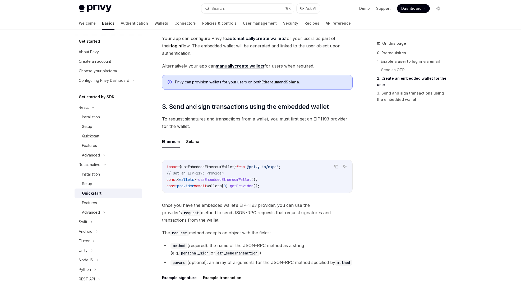
click at [193, 125] on span "To request signatures and transactions from a wallet, you must first get an EIP…" at bounding box center [257, 122] width 191 height 15
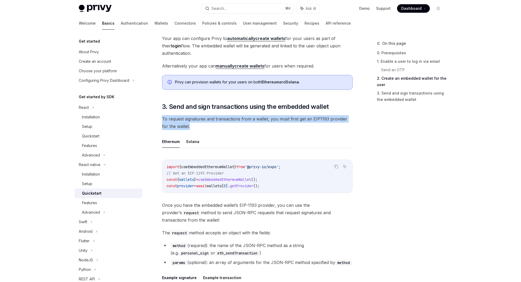
click at [193, 125] on span "To request signatures and transactions from a wallet, you must first get an EIP…" at bounding box center [257, 122] width 191 height 15
click at [211, 125] on span "To request signatures and transactions from a wallet, you must first get an EIP…" at bounding box center [257, 122] width 191 height 15
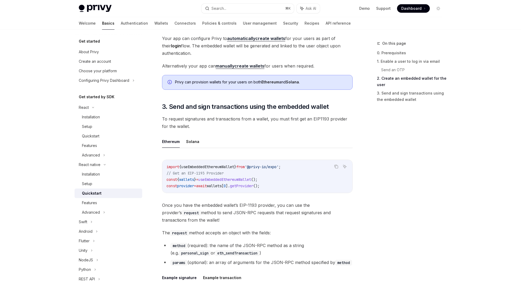
click at [220, 125] on span "To request signatures and transactions from a wallet, you must first get an EIP…" at bounding box center [257, 122] width 191 height 15
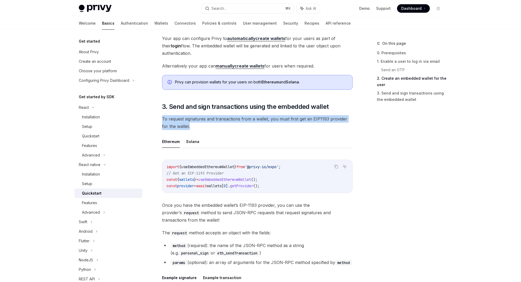
click at [220, 125] on span "To request signatures and transactions from a wallet, you must first get an EIP…" at bounding box center [257, 122] width 191 height 15
click at [238, 124] on span "To request signatures and transactions from a wallet, you must first get an EIP…" at bounding box center [257, 122] width 191 height 15
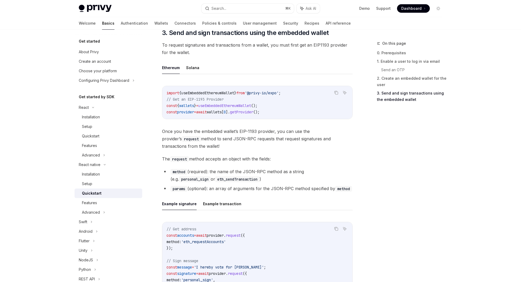
scroll to position [601, 0]
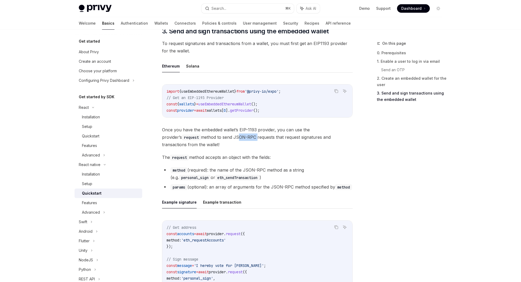
drag, startPoint x: 196, startPoint y: 137, endPoint x: 215, endPoint y: 137, distance: 19.3
click at [215, 137] on span "Once you have the embedded wallet’s EIP-1193 provider, you can use the provider…" at bounding box center [257, 137] width 191 height 22
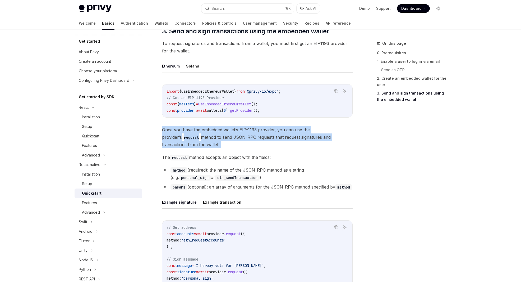
click at [215, 137] on span "Once you have the embedded wallet’s EIP-1193 provider, you can use the provider…" at bounding box center [257, 137] width 191 height 22
click at [207, 139] on span "Once you have the embedded wallet’s EIP-1193 provider, you can use the provider…" at bounding box center [257, 137] width 191 height 22
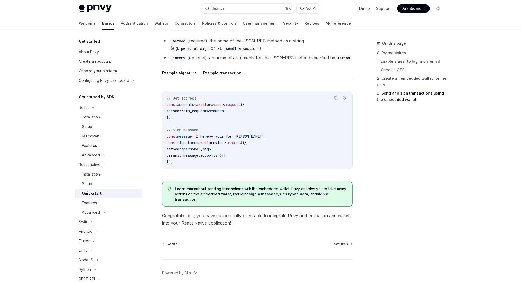
scroll to position [734, 0]
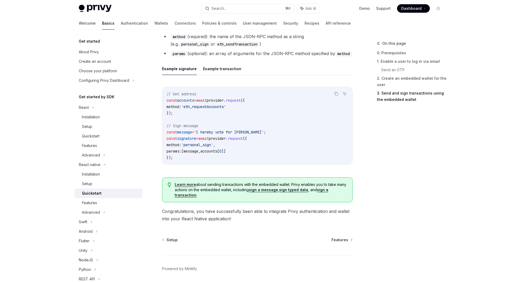
click at [213, 152] on span "accounts" at bounding box center [208, 151] width 17 height 5
click at [198, 152] on span "message" at bounding box center [191, 151] width 15 height 5
click at [212, 152] on span "accounts" at bounding box center [208, 151] width 17 height 5
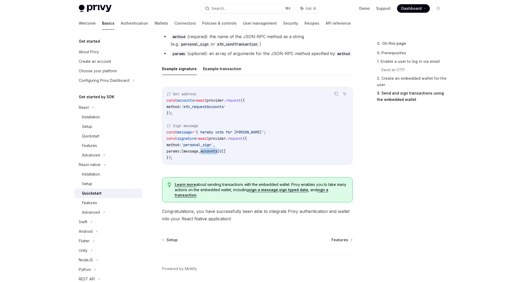
click at [212, 152] on span "accounts" at bounding box center [208, 151] width 17 height 5
click at [213, 159] on code "// Get address const accounts = await provider . request ({ method: 'eth_reques…" at bounding box center [258, 126] width 182 height 70
click at [226, 150] on span "]]" at bounding box center [224, 151] width 4 height 5
drag, startPoint x: 239, startPoint y: 150, endPoint x: 158, endPoint y: 145, distance: 80.8
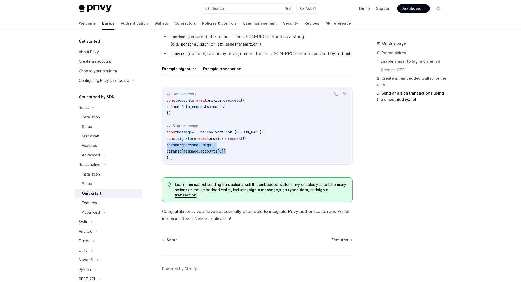
click at [172, 144] on span "method:" at bounding box center [174, 144] width 15 height 5
drag, startPoint x: 165, startPoint y: 143, endPoint x: 251, endPoint y: 150, distance: 86.2
click at [251, 150] on div "// Get address const accounts = await provider . request ({ method: 'eth_reques…" at bounding box center [257, 125] width 190 height 77
click at [251, 150] on code "// Get address const accounts = await provider . request ({ method: 'eth_reques…" at bounding box center [258, 126] width 182 height 70
drag, startPoint x: 241, startPoint y: 150, endPoint x: 165, endPoint y: 145, distance: 76.3
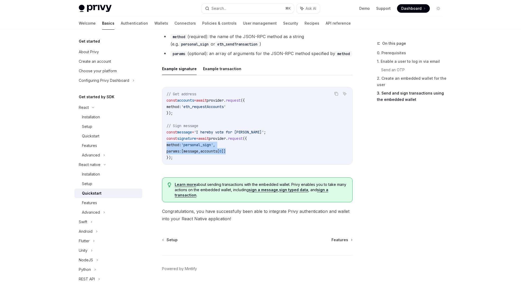
click at [165, 145] on div "// Get address const accounts = await provider . request ({ method: 'eth_reques…" at bounding box center [257, 125] width 190 height 77
click at [169, 143] on span "method:" at bounding box center [174, 144] width 15 height 5
drag, startPoint x: 192, startPoint y: 145, endPoint x: 262, endPoint y: 150, distance: 70.0
click at [262, 150] on code "// Get address const accounts = await provider . request ({ method: 'eth_reques…" at bounding box center [258, 126] width 182 height 70
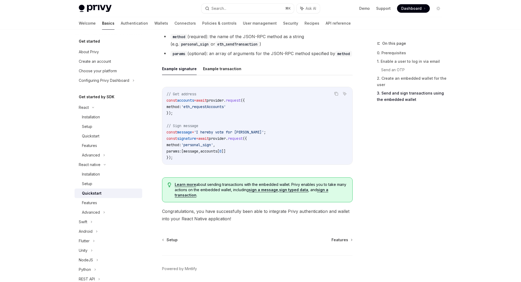
click at [188, 186] on link "Learn more" at bounding box center [185, 184] width 21 height 5
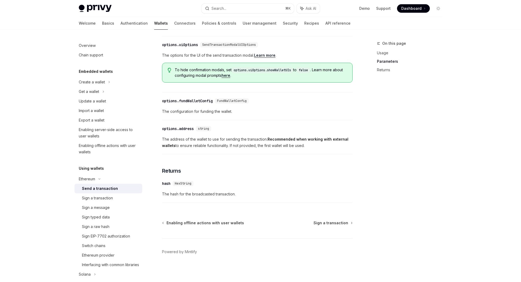
scroll to position [257, 0]
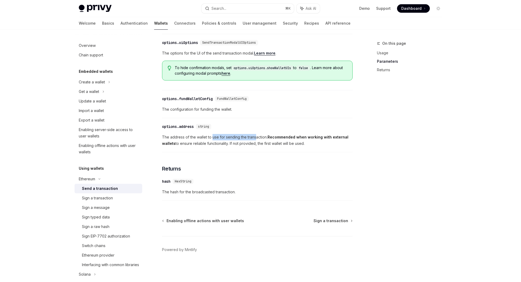
drag, startPoint x: 212, startPoint y: 141, endPoint x: 255, endPoint y: 140, distance: 42.9
click at [255, 140] on span "The address of the wallet to use for sending the transaction. Recommended when …" at bounding box center [257, 140] width 191 height 13
click at [237, 141] on span "The address of the wallet to use for sending the transaction. Recommended when …" at bounding box center [257, 140] width 191 height 13
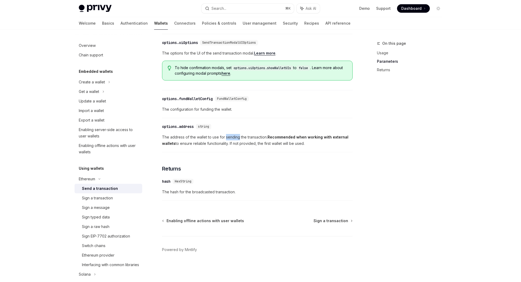
click at [237, 141] on span "The address of the wallet to use for sending the transaction. Recommended when …" at bounding box center [257, 140] width 191 height 13
click at [223, 140] on span "The address of the wallet to use for sending the transaction. Recommended when …" at bounding box center [257, 140] width 191 height 13
click at [207, 140] on span "The address of the wallet to use for sending the transaction. Recommended when …" at bounding box center [257, 140] width 191 height 13
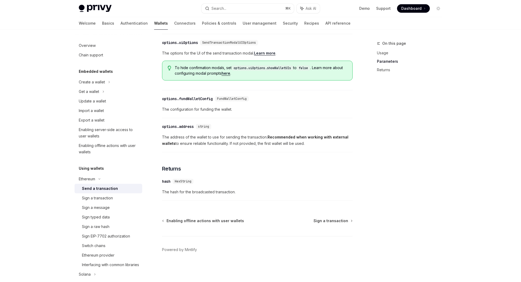
click at [195, 141] on span "The address of the wallet to use for sending the transaction. Recommended when …" at bounding box center [257, 140] width 191 height 13
click at [179, 140] on span "The address of the wallet to use for sending the transaction. Recommended when …" at bounding box center [257, 140] width 191 height 13
click at [163, 141] on span "The address of the wallet to use for sending the transaction. Recommended when …" at bounding box center [257, 140] width 191 height 13
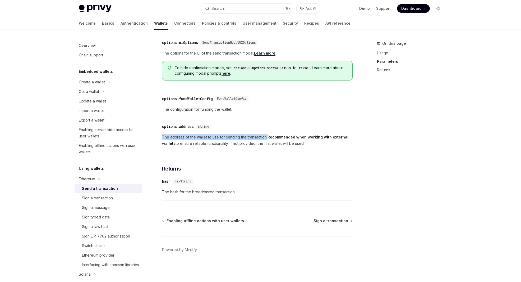
drag, startPoint x: 160, startPoint y: 140, endPoint x: 267, endPoint y: 140, distance: 107.1
click at [267, 140] on div "Ethereum Send a transaction OpenAI Open in ChatGPT OpenAI Open in ChatGPT React…" at bounding box center [208, 33] width 292 height 498
click at [267, 140] on span "The address of the wallet to use for sending the transaction. Recommended when …" at bounding box center [257, 140] width 191 height 13
click at [213, 147] on span "The address of the wallet to use for sending the transaction. Recommended when …" at bounding box center [257, 140] width 191 height 13
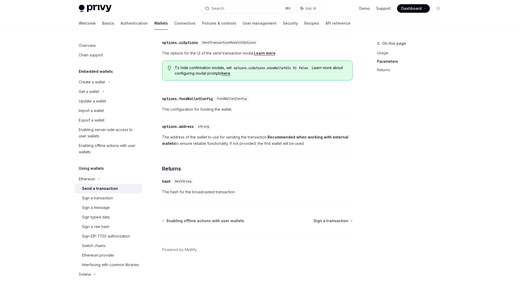
click at [235, 147] on span "The address of the wallet to use for sending the transaction. Recommended when …" at bounding box center [257, 140] width 191 height 13
click at [258, 145] on span "The address of the wallet to use for sending the transaction. Recommended when …" at bounding box center [257, 140] width 191 height 13
click at [247, 138] on span "The address of the wallet to use for sending the transaction. Recommended when …" at bounding box center [257, 140] width 191 height 13
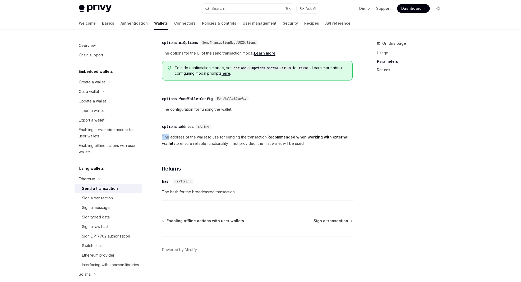
click at [247, 138] on span "The address of the wallet to use for sending the transaction. Recommended when …" at bounding box center [257, 140] width 191 height 13
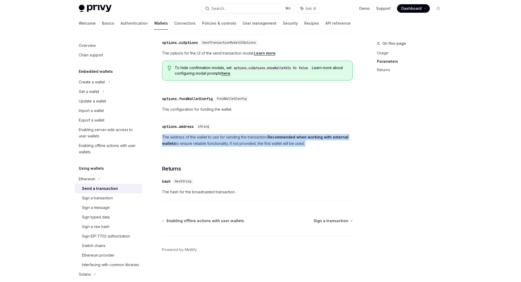
click at [247, 138] on span "The address of the wallet to use for sending the transaction. Recommended when …" at bounding box center [257, 140] width 191 height 13
click at [254, 141] on span "The address of the wallet to use for sending the transaction. Recommended when …" at bounding box center [257, 140] width 191 height 13
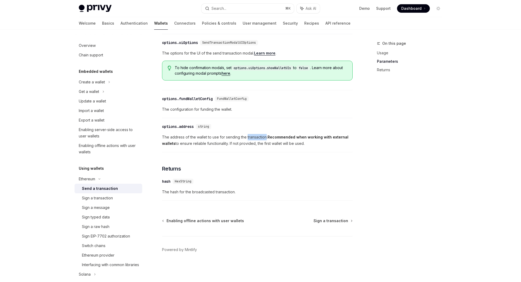
click at [254, 141] on span "The address of the wallet to use for sending the transaction. Recommended when …" at bounding box center [257, 140] width 191 height 13
click at [276, 140] on strong "Recommended when working with external wallets" at bounding box center [255, 140] width 186 height 11
click at [287, 141] on strong "Recommended when working with external wallets" at bounding box center [255, 140] width 186 height 11
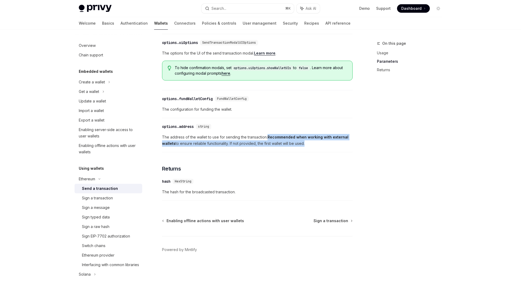
drag, startPoint x: 270, startPoint y: 141, endPoint x: 305, endPoint y: 145, distance: 35.7
click at [305, 145] on span "The address of the wallet to use for sending the transaction. Recommended when …" at bounding box center [257, 140] width 191 height 13
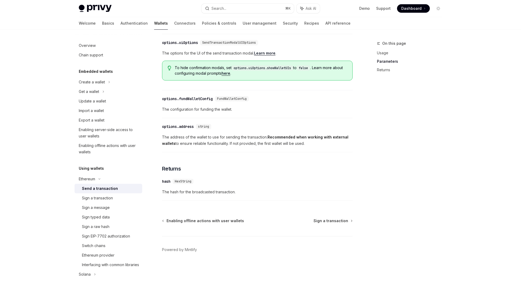
drag, startPoint x: 308, startPoint y: 146, endPoint x: 279, endPoint y: 140, distance: 29.1
click at [279, 140] on span "The address of the wallet to use for sending the transaction. Recommended when …" at bounding box center [257, 140] width 191 height 13
click at [279, 140] on strong "Recommended when working with external wallets" at bounding box center [255, 140] width 186 height 11
click at [237, 112] on span "The configuration for funding the wallet." at bounding box center [257, 109] width 191 height 6
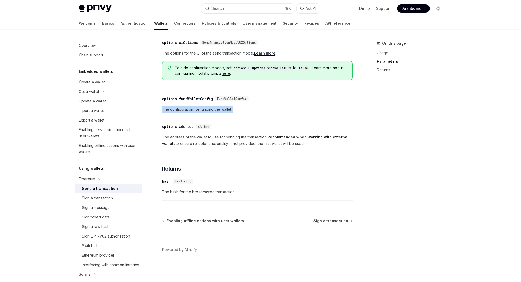
click at [237, 112] on span "The configuration for funding the wallet." at bounding box center [257, 109] width 191 height 6
click at [231, 106] on div "​ options.fundWalletConfig FundWalletConfig The configuration for funding the w…" at bounding box center [257, 105] width 191 height 25
click at [231, 101] on span "FundWalletConfig" at bounding box center [232, 99] width 30 height 4
click at [235, 111] on span "The configuration for funding the wallet." at bounding box center [257, 109] width 191 height 6
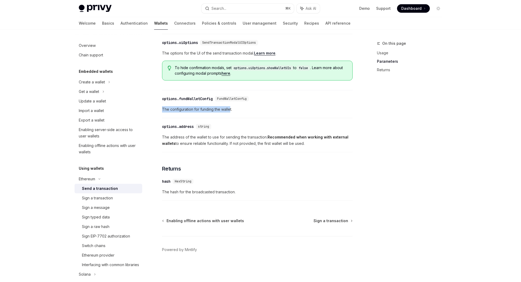
drag, startPoint x: 230, startPoint y: 113, endPoint x: 156, endPoint y: 112, distance: 73.5
click at [156, 112] on div "Ethereum Send a transaction OpenAI Open in ChatGPT OpenAI Open in ChatGPT React…" at bounding box center [208, 33] width 292 height 498
click at [157, 112] on div "Ethereum Send a transaction OpenAI Open in ChatGPT OpenAI Open in ChatGPT React…" at bounding box center [208, 33] width 292 height 498
drag, startPoint x: 159, startPoint y: 112, endPoint x: 233, endPoint y: 113, distance: 74.3
click at [233, 113] on div "Ethereum Send a transaction OpenAI Open in ChatGPT OpenAI Open in ChatGPT React…" at bounding box center [208, 33] width 292 height 498
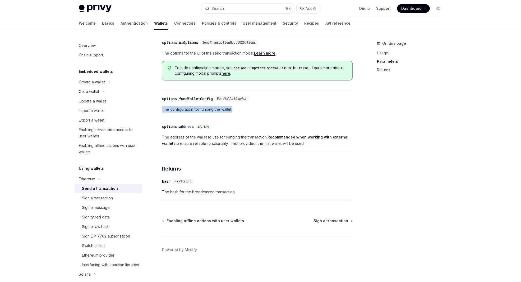
click at [233, 112] on span "The configuration for funding the wallet." at bounding box center [257, 109] width 191 height 6
drag, startPoint x: 234, startPoint y: 113, endPoint x: 222, endPoint y: 112, distance: 11.9
click at [222, 112] on span "The configuration for funding the wallet." at bounding box center [257, 109] width 191 height 6
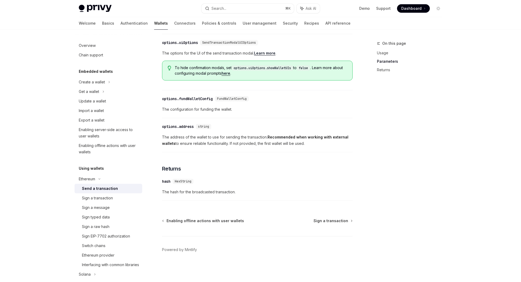
click at [215, 112] on span "The configuration for funding the wallet." at bounding box center [257, 109] width 191 height 6
click at [228, 112] on span "The configuration for funding the wallet." at bounding box center [257, 109] width 191 height 6
click at [240, 112] on span "The configuration for funding the wallet." at bounding box center [257, 109] width 191 height 6
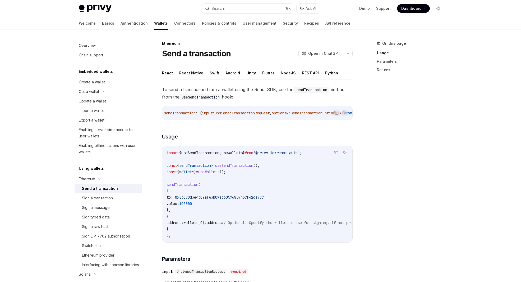
scroll to position [0, 0]
drag, startPoint x: 263, startPoint y: 120, endPoint x: 237, endPoint y: 122, distance: 26.0
click at [237, 122] on div "To send a transaction from a wallet using the React SDK, use the sendTransactio…" at bounding box center [257, 273] width 191 height 374
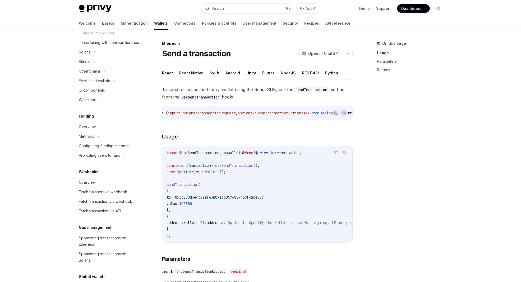
scroll to position [225, 0]
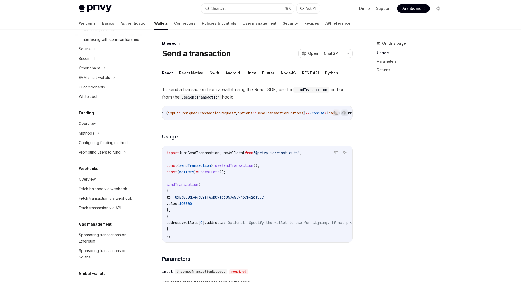
click at [220, 114] on span "UnsignedTransactionRequest" at bounding box center [208, 113] width 55 height 5
click at [224, 114] on span "UnsignedTransactionRequest" at bounding box center [208, 113] width 55 height 5
click at [238, 113] on span "," at bounding box center [237, 113] width 2 height 5
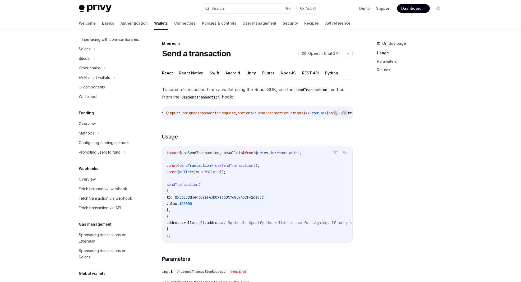
click at [238, 113] on span "," at bounding box center [237, 113] width 2 height 5
click at [253, 113] on span "options" at bounding box center [245, 113] width 15 height 5
click at [121, 24] on link "Authentication" at bounding box center [134, 23] width 27 height 13
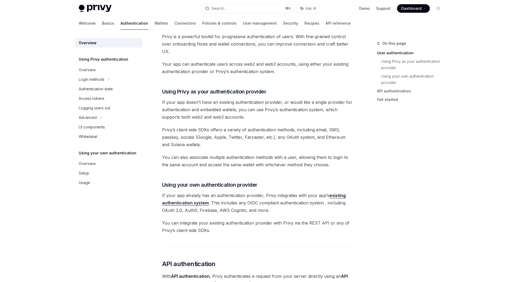
scroll to position [128, 0]
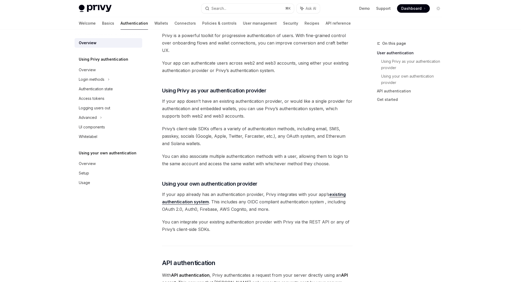
click at [220, 137] on span "Privy’s client-side SDKs offers a variety of authentication methods, including …" at bounding box center [257, 136] width 191 height 22
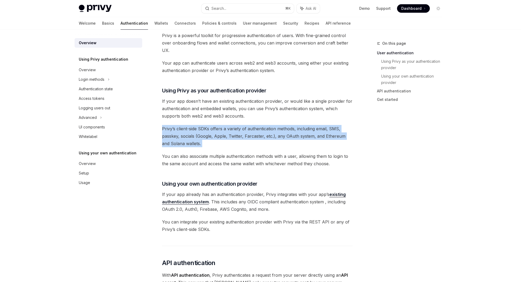
click at [220, 137] on span "Privy’s client-side SDKs offers a variety of authentication methods, including …" at bounding box center [257, 136] width 191 height 22
click at [231, 142] on span "Privy’s client-side SDKs offers a variety of authentication methods, including …" at bounding box center [257, 136] width 191 height 22
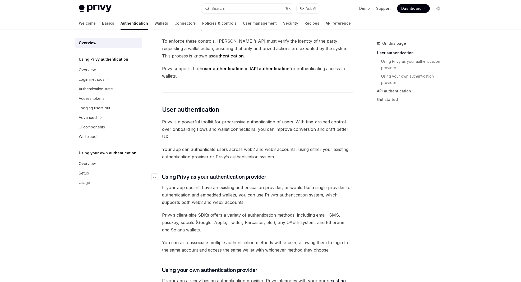
scroll to position [0, 0]
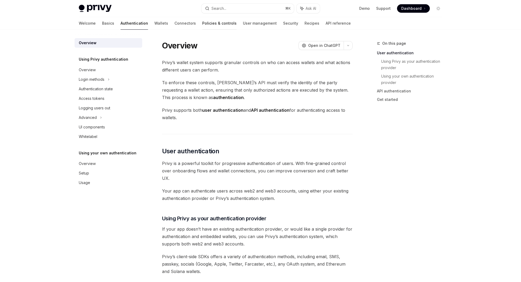
click at [205, 22] on link "Policies & controls" at bounding box center [219, 23] width 34 height 13
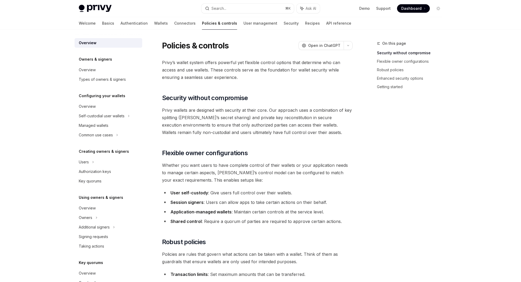
click at [172, 22] on div "Welcome Basics Authentication Wallets Connectors Policies & controls User manag…" at bounding box center [215, 23] width 273 height 13
click at [169, 22] on div "Welcome Basics Authentication Wallets Connectors Policies & controls User manag…" at bounding box center [215, 23] width 273 height 13
click at [174, 23] on link "Connectors" at bounding box center [184, 23] width 21 height 13
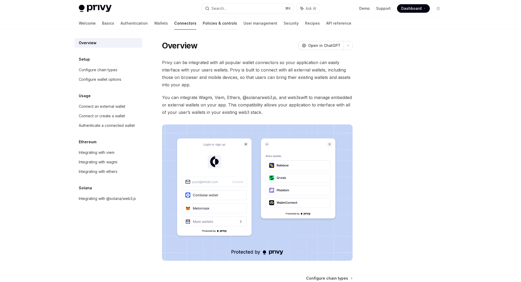
click at [203, 24] on link "Policies & controls" at bounding box center [220, 23] width 34 height 13
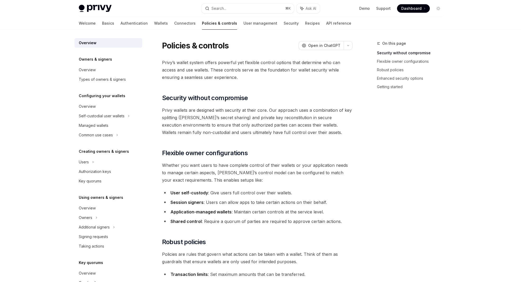
click at [186, 107] on span "Privy wallets are designed with security at their core. Our approach uses a com…" at bounding box center [257, 121] width 191 height 30
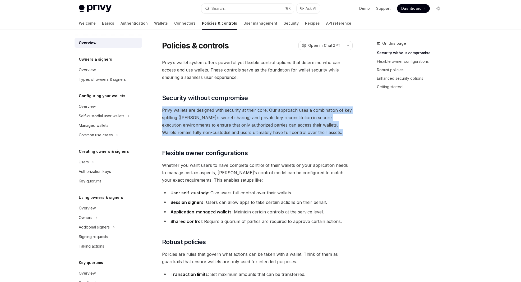
click at [186, 107] on span "Privy wallets are designed with security at their core. Our approach uses a com…" at bounding box center [257, 121] width 191 height 30
click at [194, 113] on span "Privy wallets are designed with security at their core. Our approach uses a com…" at bounding box center [257, 121] width 191 height 30
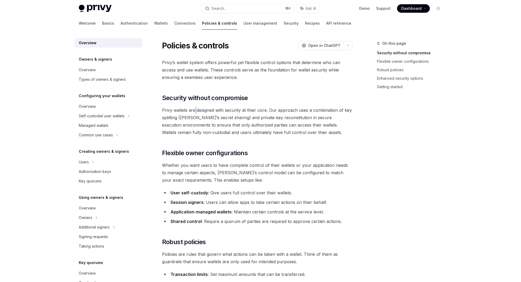
click at [194, 113] on span "Privy wallets are designed with security at their core. Our approach uses a com…" at bounding box center [257, 121] width 191 height 30
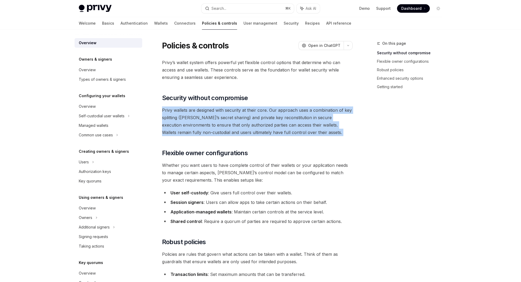
click at [194, 113] on span "Privy wallets are designed with security at their core. Our approach uses a com…" at bounding box center [257, 121] width 191 height 30
click at [206, 115] on span "Privy wallets are designed with security at their core. Our approach uses a com…" at bounding box center [257, 121] width 191 height 30
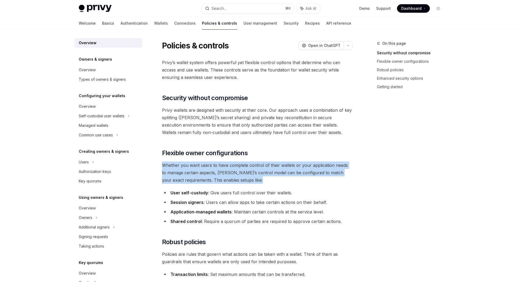
click at [267, 165] on span "Whether you want users to have complete control of their wallets or your applic…" at bounding box center [257, 172] width 191 height 22
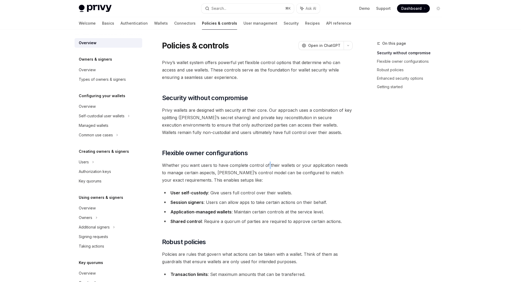
click at [267, 165] on span "Whether you want users to have complete control of their wallets or your applic…" at bounding box center [257, 172] width 191 height 22
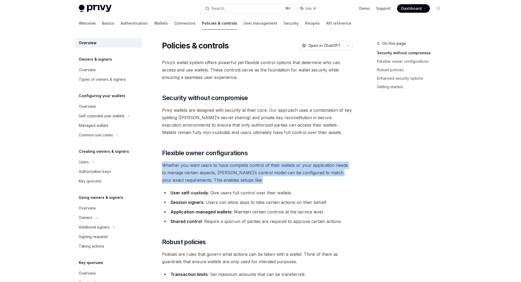
click at [267, 165] on span "Whether you want users to have complete control of their wallets or your applic…" at bounding box center [257, 172] width 191 height 22
click at [300, 177] on span "Whether you want users to have complete control of their wallets or your applic…" at bounding box center [257, 172] width 191 height 22
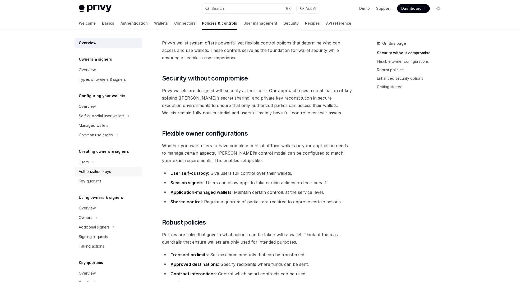
scroll to position [22, 0]
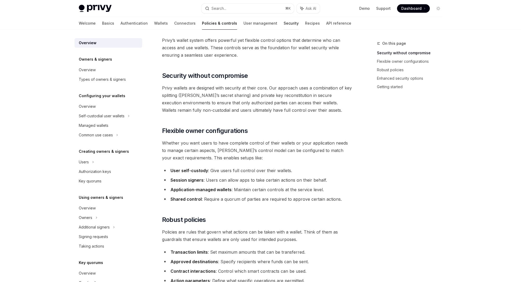
click at [284, 24] on link "Security" at bounding box center [291, 23] width 15 height 13
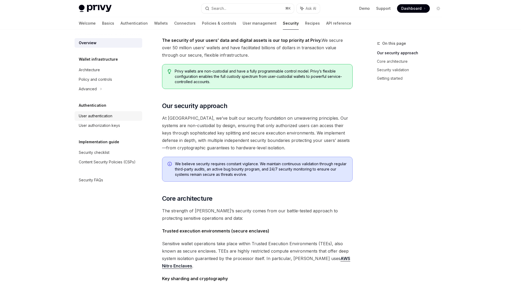
click at [102, 118] on div "User authentication" at bounding box center [96, 116] width 34 height 6
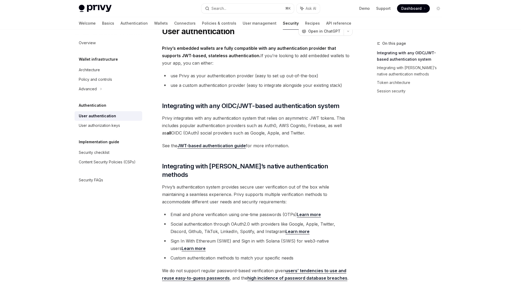
click at [236, 117] on span "Privy integrates with any authentication system that relies on asymmetric JWT t…" at bounding box center [257, 125] width 191 height 22
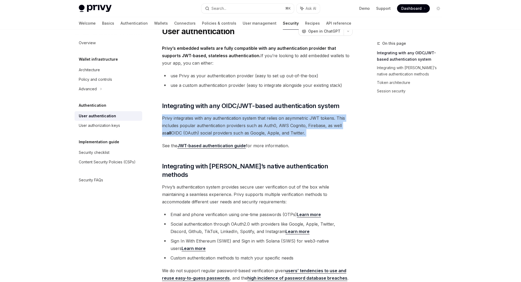
click at [236, 117] on span "Privy integrates with any authentication system that relies on asymmetric JWT t…" at bounding box center [257, 125] width 191 height 22
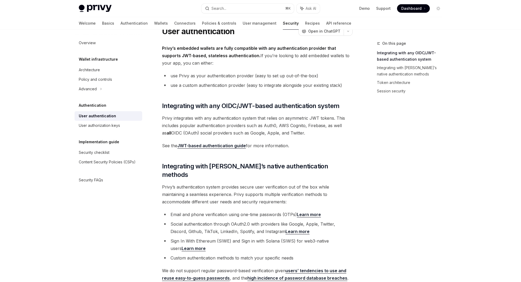
click at [250, 120] on span "Privy integrates with any authentication system that relies on asymmetric JWT t…" at bounding box center [257, 125] width 191 height 22
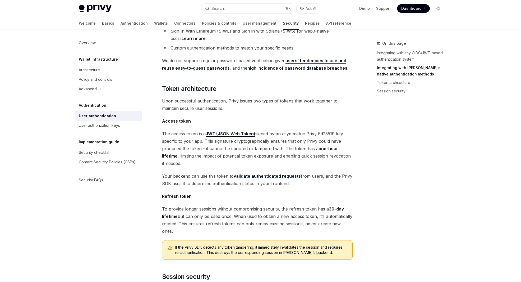
scroll to position [233, 0]
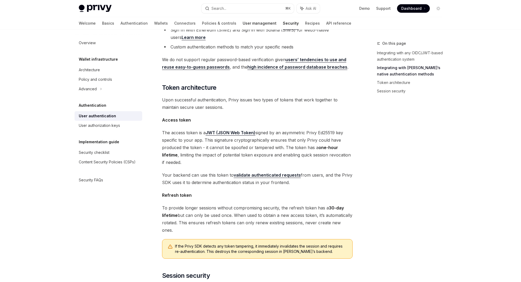
click at [243, 26] on link "User management" at bounding box center [260, 23] width 34 height 13
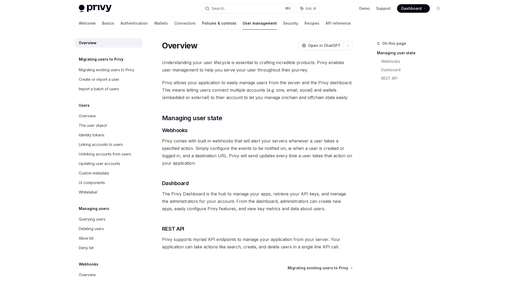
click at [206, 24] on link "Policies & controls" at bounding box center [219, 23] width 34 height 13
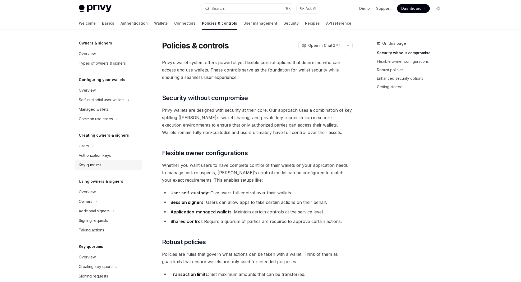
scroll to position [15, 0]
click at [154, 23] on link "Wallets" at bounding box center [161, 23] width 14 height 13
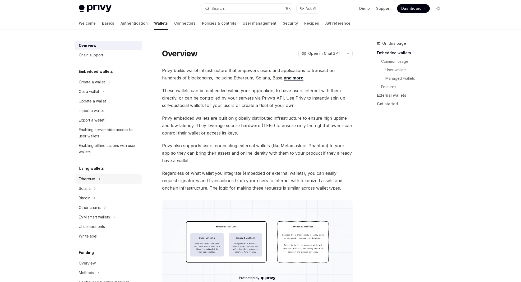
click at [108, 85] on icon at bounding box center [109, 82] width 2 height 6
click at [110, 189] on div "Send a transaction" at bounding box center [98, 188] width 33 height 6
click at [109, 187] on div "Send a transaction" at bounding box center [98, 188] width 33 height 6
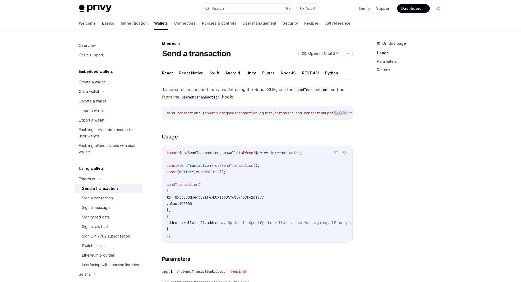
click at [249, 110] on code "sendTransaction : ( input : UnsignedTransactionRequest , options ?: SendTransac…" at bounding box center [289, 113] width 245 height 6
click at [252, 112] on span "UnsignedTransactionRequest" at bounding box center [244, 113] width 55 height 5
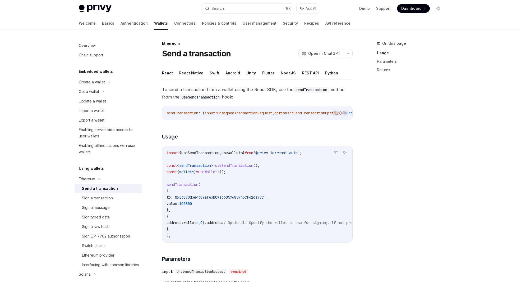
click at [289, 112] on span "options" at bounding box center [282, 113] width 15 height 5
click at [309, 113] on span "SendTransactionOptions" at bounding box center [317, 113] width 47 height 5
drag, startPoint x: 282, startPoint y: 119, endPoint x: 324, endPoint y: 121, distance: 41.3
click at [324, 120] on div "sendTransaction : ( input : UnsignedTransactionRequest , options ?: SendTransac…" at bounding box center [257, 113] width 190 height 14
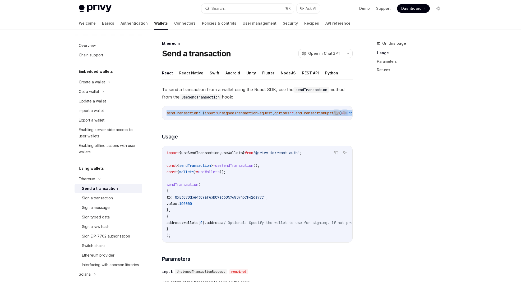
drag, startPoint x: 290, startPoint y: 119, endPoint x: 334, endPoint y: 119, distance: 43.1
click at [334, 119] on div "Copy Ask AI sendTransaction : ( input : UnsignedTransactionRequest , options ?:…" at bounding box center [257, 113] width 191 height 14
click at [302, 111] on span "<" at bounding box center [303, 113] width 2 height 5
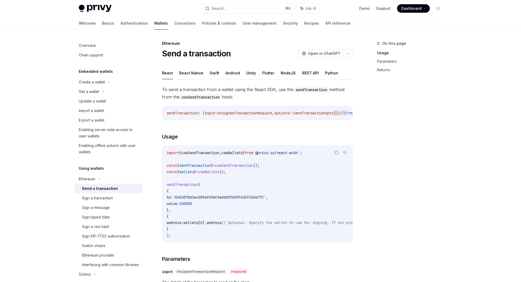
click at [281, 93] on span "To send a transaction from a wallet using the React SDK, use the sendTransactio…" at bounding box center [257, 93] width 191 height 15
click at [305, 75] on button "REST API" at bounding box center [310, 73] width 17 height 12
type textarea "*"
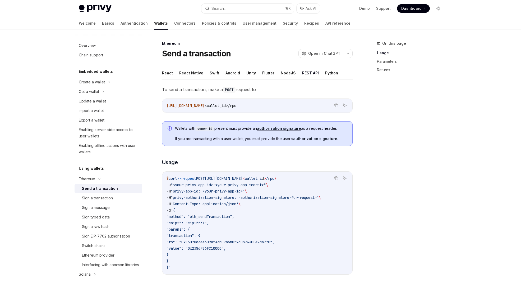
click at [236, 106] on span "<wallet_id>/rpc" at bounding box center [221, 105] width 32 height 5
click at [205, 107] on span "https://api.privy.io/v1/wallets/" at bounding box center [186, 105] width 38 height 5
click at [236, 106] on span "<wallet_id>/rpc" at bounding box center [221, 105] width 32 height 5
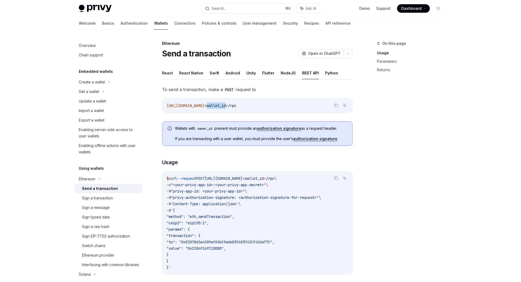
click at [236, 106] on span "<wallet_id>/rpc" at bounding box center [221, 105] width 32 height 5
click at [236, 107] on span "<wallet_id>/rpc" at bounding box center [221, 105] width 32 height 5
drag, startPoint x: 223, startPoint y: 184, endPoint x: 268, endPoint y: 183, distance: 45.8
click at [266, 183] on span ""<your-privy-app-id>:<your-privy-app-secret>"" at bounding box center [218, 184] width 95 height 5
copy span "your-privy-app-secret"
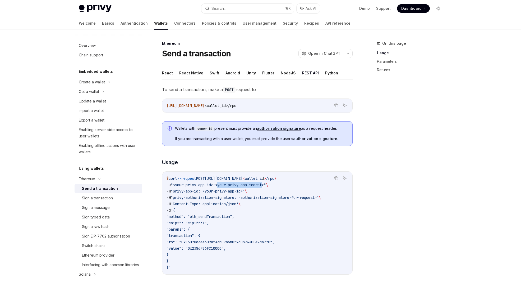
copy span "your-privy-app-secret"
click at [249, 184] on span ""<your-privy-app-id>:<your-privy-app-secret>"" at bounding box center [218, 184] width 95 height 5
drag, startPoint x: 234, startPoint y: 185, endPoint x: 268, endPoint y: 184, distance: 34.1
click at [266, 184] on span ""<your-privy-app-id>:<your-privy-app-secret>"" at bounding box center [218, 184] width 95 height 5
copy span "privy-app-secret"
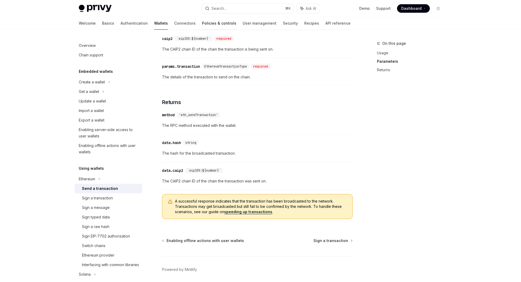
scroll to position [363, 0]
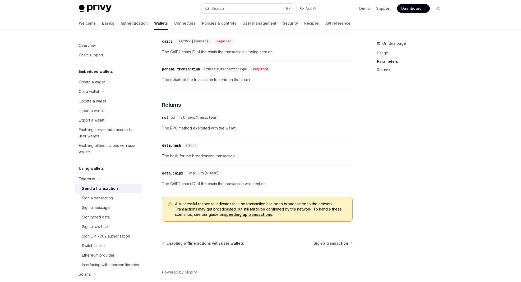
click at [239, 9] on button "Search... ⌘ K" at bounding box center [248, 9] width 93 height 10
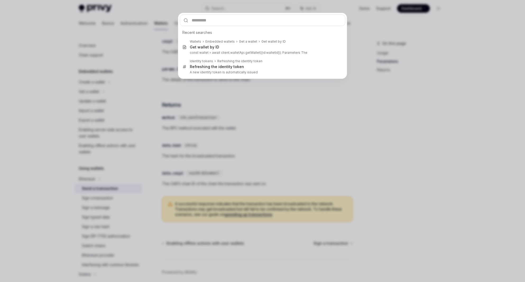
click at [225, 21] on input "text" at bounding box center [263, 20] width 166 height 11
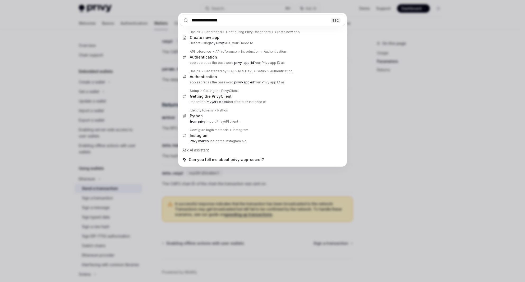
drag, startPoint x: 214, startPoint y: 21, endPoint x: 207, endPoint y: 20, distance: 6.4
click at [207, 20] on input "**********" at bounding box center [263, 20] width 166 height 11
drag, startPoint x: 212, startPoint y: 20, endPoint x: 183, endPoint y: 20, distance: 28.6
click at [183, 20] on div "**********" at bounding box center [262, 20] width 169 height 15
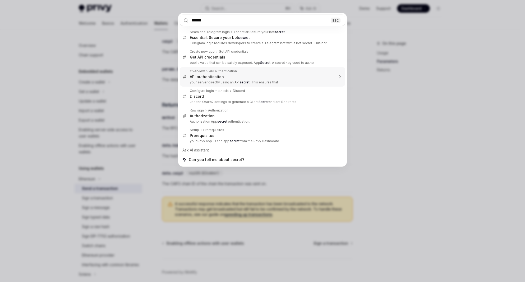
type input "******"
click at [367, 86] on div "****** ESC Seamless Telegram login Essential: Secure your bot secret Essential:…" at bounding box center [262, 141] width 525 height 282
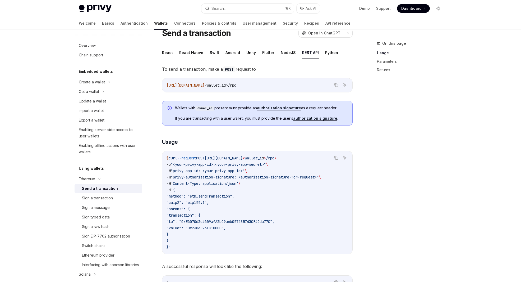
scroll to position [22, 0]
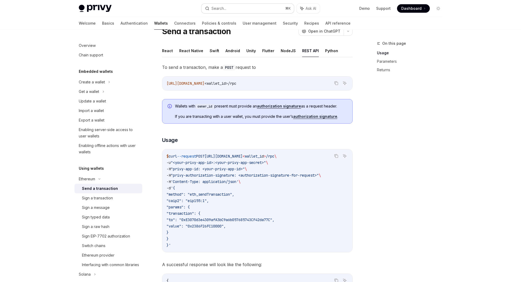
click at [227, 7] on button "Search... ⌘ K" at bounding box center [248, 9] width 93 height 10
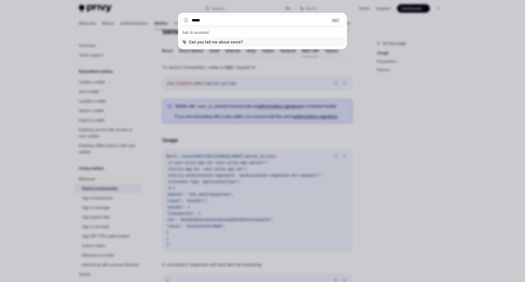
type input "******"
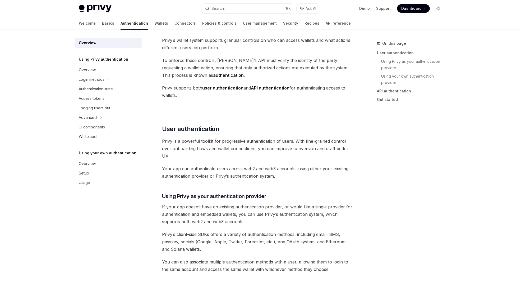
scroll to position [346, 0]
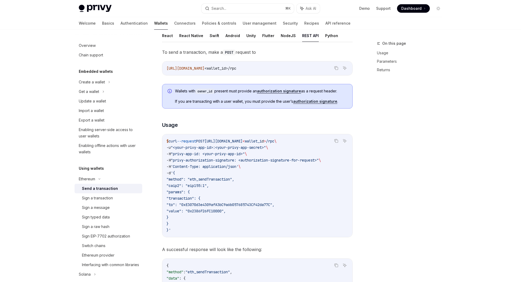
scroll to position [32, 0]
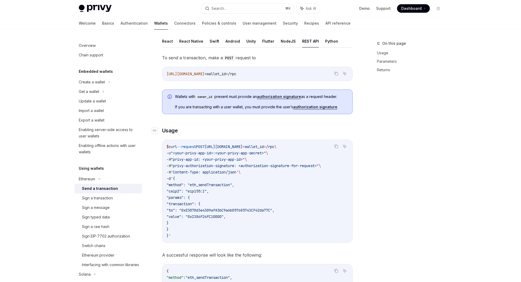
click at [223, 131] on h3 "​ Usage" at bounding box center [257, 130] width 191 height 7
click at [241, 131] on h3 "​ Usage" at bounding box center [257, 130] width 191 height 7
click at [289, 42] on button "NodeJS" at bounding box center [288, 41] width 15 height 12
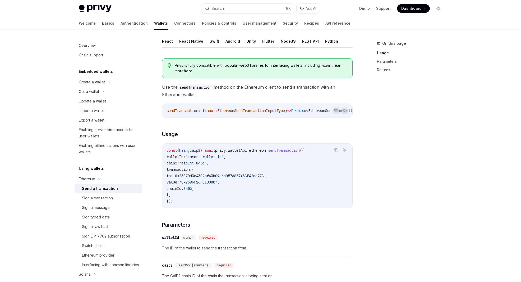
click at [226, 152] on span "privy" at bounding box center [220, 150] width 11 height 5
click at [223, 159] on span "'insert-wallet-id'" at bounding box center [205, 156] width 38 height 5
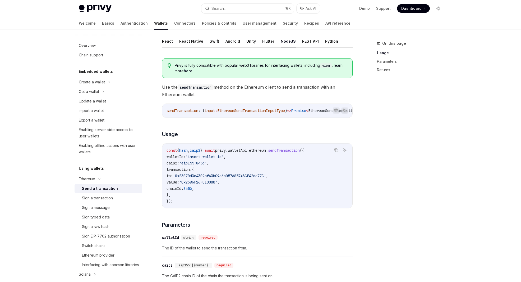
click at [219, 159] on span "'insert-wallet-id'" at bounding box center [205, 156] width 38 height 5
click at [224, 158] on span "'insert-wallet-id'" at bounding box center [205, 156] width 38 height 5
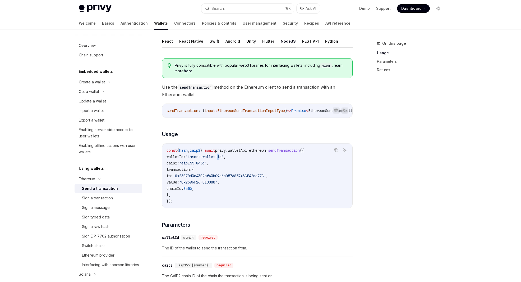
click at [224, 158] on span "'insert-wallet-id'" at bounding box center [205, 156] width 38 height 5
click at [226, 151] on span "privy" at bounding box center [220, 150] width 11 height 5
click at [247, 151] on span "walletApi" at bounding box center [237, 150] width 19 height 5
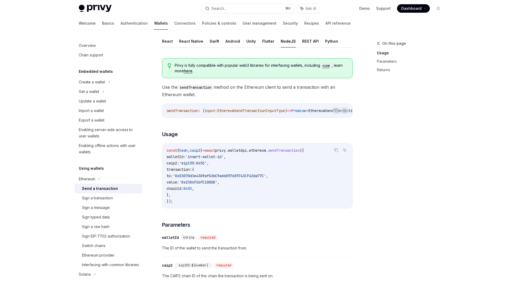
click at [265, 152] on span "ethereum" at bounding box center [257, 150] width 17 height 5
click at [259, 149] on div "const { hash , caip2 } = await privy . walletApi . ethereum . sendTransaction (…" at bounding box center [257, 175] width 190 height 65
click at [228, 121] on div "Privy is fully compatible with popular web3 libraries for interfacing wallets, …" at bounding box center [257, 238] width 191 height 368
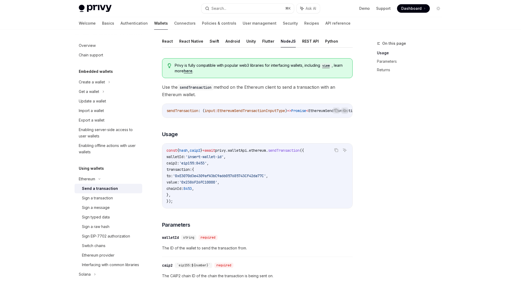
click at [210, 85] on code "sendTransaction" at bounding box center [196, 87] width 36 height 6
drag, startPoint x: 287, startPoint y: 117, endPoint x: 345, endPoint y: 120, distance: 58.5
click at [345, 118] on div "Copy Ask AI sendTransaction : ( input : EthereumSendTransactionInputType ) => P…" at bounding box center [257, 110] width 191 height 14
click at [304, 112] on span "Promise" at bounding box center [298, 110] width 15 height 5
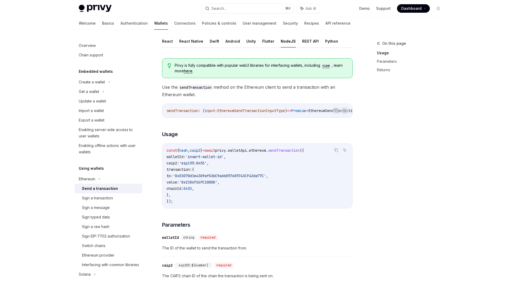
drag, startPoint x: 300, startPoint y: 120, endPoint x: 314, endPoint y: 120, distance: 13.2
click at [314, 120] on div "Privy is fully compatible with popular web3 libraries for interfacing wallets, …" at bounding box center [257, 238] width 191 height 368
click at [303, 116] on div "sendTransaction : ( input : EthereumSendTransactionInputType ) => Promise < Eth…" at bounding box center [257, 111] width 190 height 14
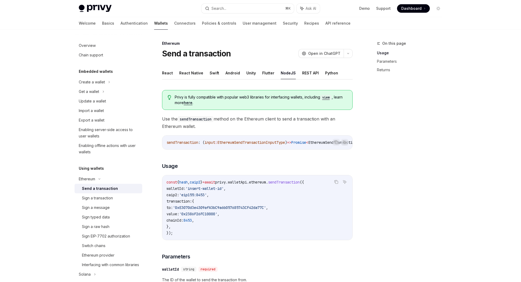
click at [229, 143] on span "EthereumSendTransactionInputType" at bounding box center [251, 142] width 68 height 5
click at [270, 144] on span "EthereumSendTransactionInputType" at bounding box center [251, 142] width 68 height 5
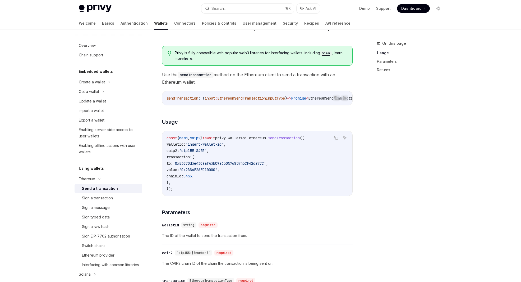
scroll to position [49, 0]
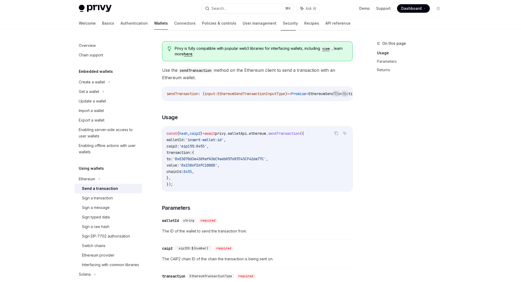
click at [248, 161] on span "'0xE3070d3e4309afA3bC9a6b057685743CF42da77C'" at bounding box center [219, 158] width 93 height 5
click at [217, 167] on span "'0x2386F26FC10000'" at bounding box center [198, 165] width 38 height 5
click at [222, 171] on code "const { hash , caip2 } = await privy . walletApi . ethereum . sendTransaction (…" at bounding box center [258, 158] width 182 height 57
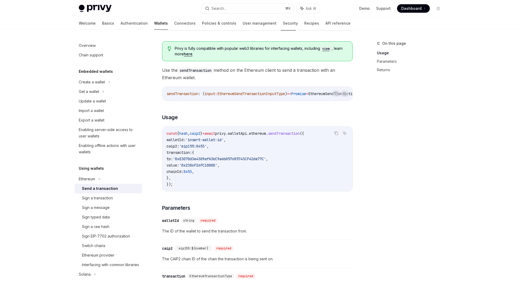
click at [215, 167] on span "'0x2386F26FC10000'" at bounding box center [198, 165] width 38 height 5
click at [220, 161] on span "'0xE3070d3e4309afA3bC9a6b057685743CF42da77C'" at bounding box center [219, 158] width 93 height 5
click at [217, 167] on span "'0x2386F26FC10000'" at bounding box center [198, 165] width 38 height 5
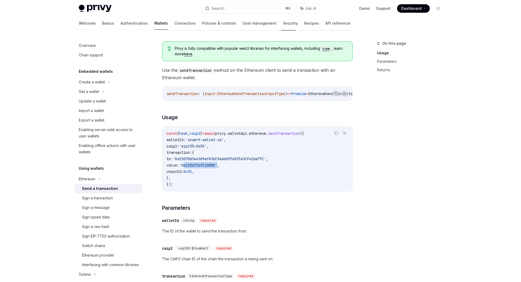
click at [217, 167] on span "'0x2386F26FC10000'" at bounding box center [198, 165] width 38 height 5
click at [224, 160] on span "'0xE3070d3e4309afA3bC9a6b057685743CF42da77C'" at bounding box center [219, 158] width 93 height 5
click at [277, 144] on code "const { hash , caip2 } = await privy . walletApi . ethereum . sendTransaction (…" at bounding box center [258, 158] width 182 height 57
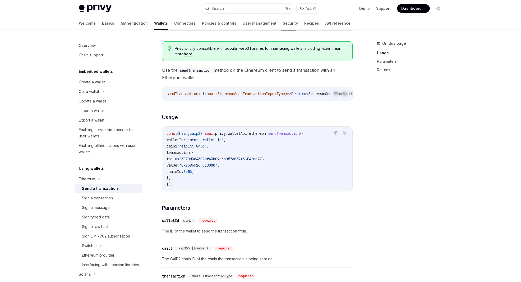
click at [273, 152] on code "const { hash , caip2 } = await privy . walletApi . ethereum . sendTransaction (…" at bounding box center [258, 158] width 182 height 57
click at [298, 136] on span "sendTransaction" at bounding box center [284, 133] width 32 height 5
click at [288, 144] on code "const { hash , caip2 } = await privy . walletApi . ethereum . sendTransaction (…" at bounding box center [258, 158] width 182 height 57
click at [247, 135] on span "walletApi" at bounding box center [237, 133] width 19 height 5
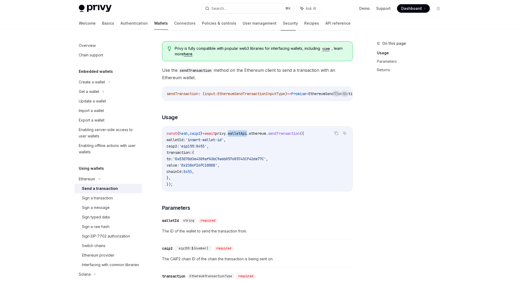
click at [247, 135] on span "walletApi" at bounding box center [237, 133] width 19 height 5
click at [250, 147] on code "const { hash , caip2 } = await privy . walletApi . ethereum . sendTransaction (…" at bounding box center [258, 158] width 182 height 57
click at [248, 156] on code "const { hash , caip2 } = await privy . walletApi . ethereum . sendTransaction (…" at bounding box center [258, 158] width 182 height 57
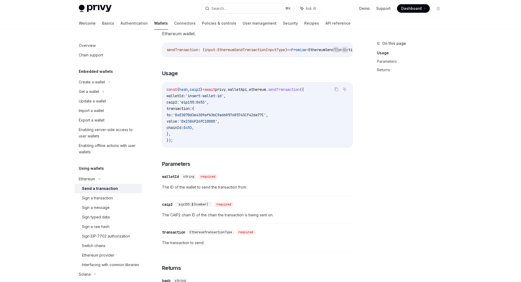
scroll to position [98, 0]
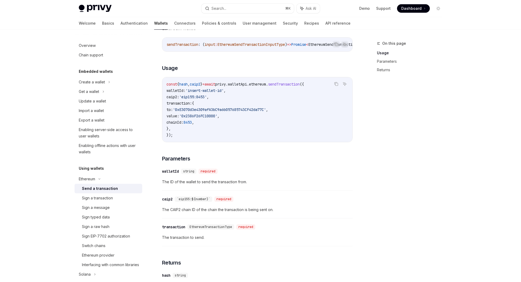
click at [203, 151] on div "Privy is fully compatible with popular web3 libraries for interfacing wallets, …" at bounding box center [257, 172] width 191 height 368
click at [204, 161] on h3 "​ Parameters" at bounding box center [257, 158] width 191 height 7
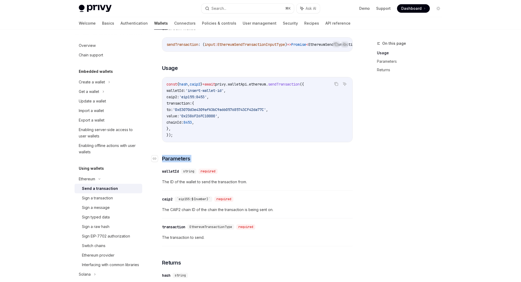
click at [204, 161] on h3 "​ Parameters" at bounding box center [257, 158] width 191 height 7
click at [218, 149] on div "Privy is fully compatible with popular web3 libraries for interfacing wallets, …" at bounding box center [257, 172] width 191 height 368
drag, startPoint x: 163, startPoint y: 184, endPoint x: 230, endPoint y: 186, distance: 66.7
click at [230, 185] on span "The ID of the wallet to send the transaction from." at bounding box center [257, 182] width 191 height 6
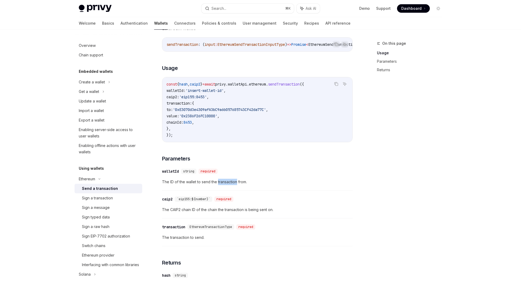
click at [230, 185] on span "The ID of the wallet to send the transaction from." at bounding box center [257, 182] width 191 height 6
click at [237, 184] on span "The ID of the wallet to send the transaction from." at bounding box center [257, 182] width 191 height 6
click at [231, 185] on span "The ID of the wallet to send the transaction from." at bounding box center [257, 182] width 191 height 6
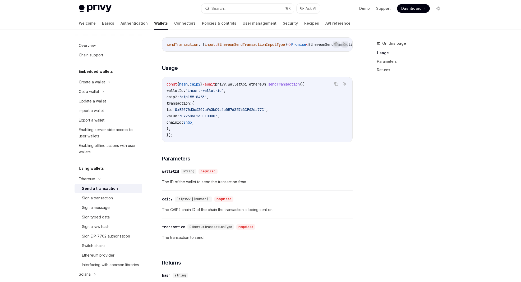
click at [241, 184] on span "The ID of the wallet to send the transaction from." at bounding box center [257, 182] width 191 height 6
click at [244, 190] on div "​ walletId string required The ID of the wallet to send the transaction from." at bounding box center [257, 177] width 191 height 25
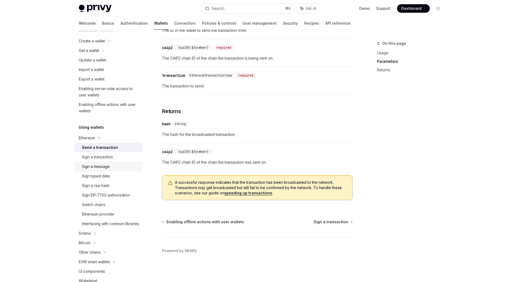
scroll to position [48, 0]
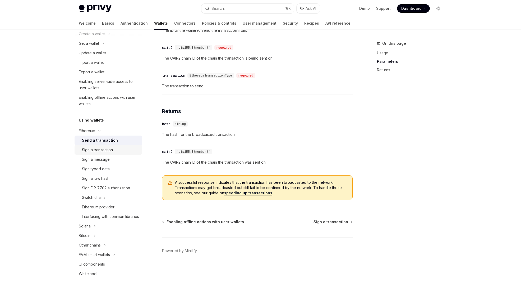
click at [106, 148] on div "Sign a transaction" at bounding box center [97, 150] width 31 height 6
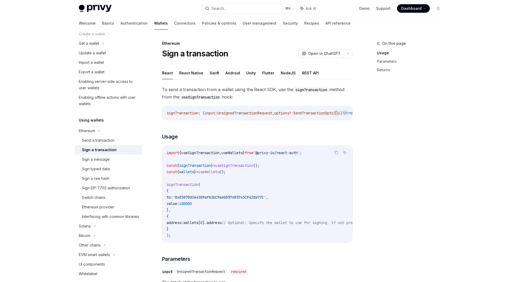
click at [220, 112] on span "UnsignedTransactionRequest" at bounding box center [244, 113] width 55 height 5
click at [239, 113] on span "UnsignedTransactionRequest" at bounding box center [244, 113] width 55 height 5
click at [242, 119] on div "signTransaction : ( input : UnsignedTransactionRequest , options ?: SendTransac…" at bounding box center [257, 113] width 190 height 14
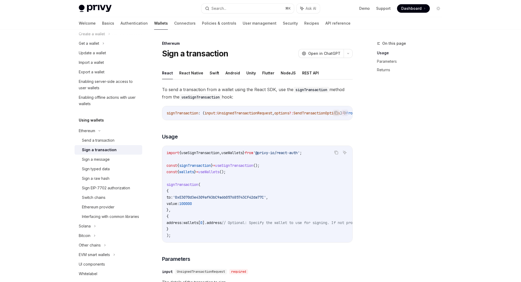
click at [235, 125] on div "To send a transaction from a wallet using the React SDK, use the signTransactio…" at bounding box center [257, 273] width 191 height 374
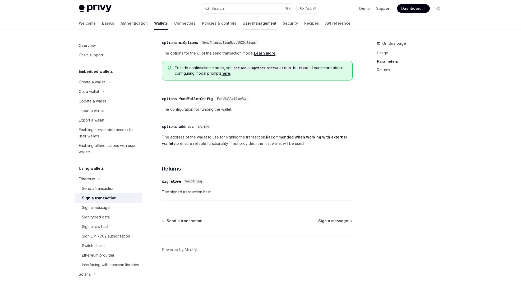
click at [243, 25] on link "User management" at bounding box center [260, 23] width 34 height 13
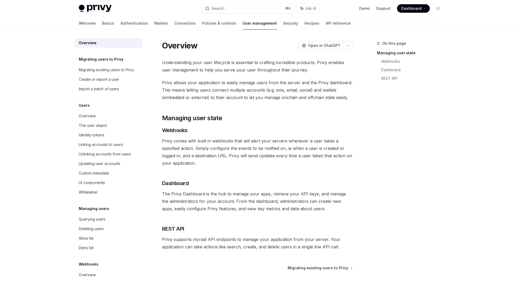
click at [221, 195] on span "The Privy Dashboard is the hub to manage your apps, retrieve your API keys, and…" at bounding box center [257, 201] width 191 height 22
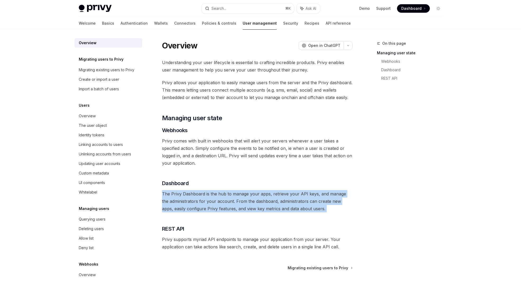
click at [221, 195] on span "The Privy Dashboard is the hub to manage your apps, retrieve your API keys, and…" at bounding box center [257, 201] width 191 height 22
click at [238, 196] on span "The Privy Dashboard is the hub to manage your apps, retrieve your API keys, and…" at bounding box center [257, 201] width 191 height 22
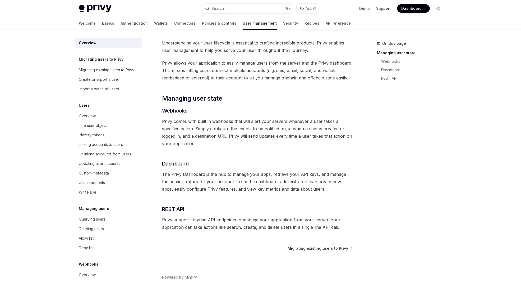
scroll to position [22, 0]
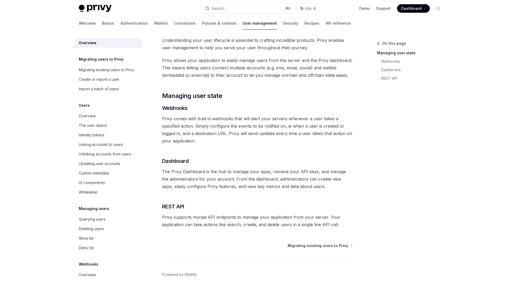
click at [273, 217] on span "Privy supports myriad API endpoints to manage your application from your server…" at bounding box center [257, 220] width 191 height 15
click at [302, 217] on span "Privy supports myriad API endpoints to manage your application from your server…" at bounding box center [257, 220] width 191 height 15
click at [314, 216] on span "Privy supports myriad API endpoints to manage your application from your server…" at bounding box center [257, 220] width 191 height 15
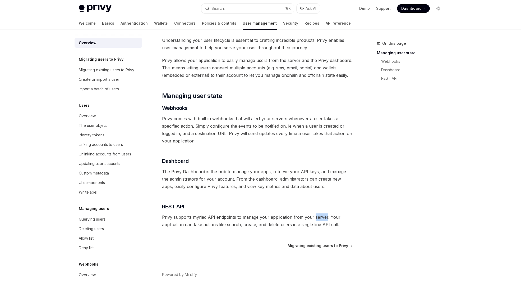
click at [314, 216] on span "Privy supports myriad API endpoints to manage your application from your server…" at bounding box center [257, 220] width 191 height 15
click at [339, 216] on span "Privy supports myriad API endpoints to manage your application from your server…" at bounding box center [257, 220] width 191 height 15
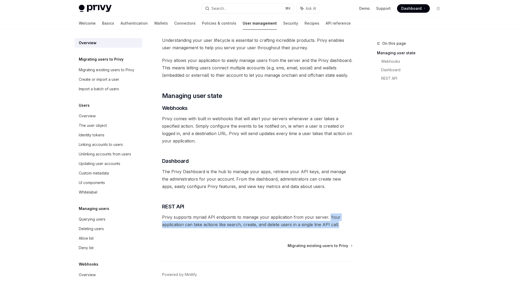
drag, startPoint x: 327, startPoint y: 216, endPoint x: 339, endPoint y: 225, distance: 15.1
click at [339, 225] on span "Privy supports myriad API endpoints to manage your application from your server…" at bounding box center [257, 220] width 191 height 15
drag, startPoint x: 340, startPoint y: 224, endPoint x: 326, endPoint y: 217, distance: 15.0
click at [326, 217] on span "Privy supports myriad API endpoints to manage your application from your server…" at bounding box center [257, 220] width 191 height 15
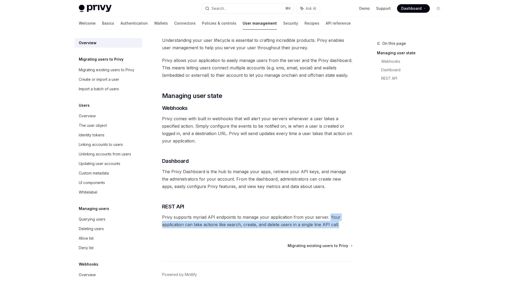
click at [326, 217] on span "Privy supports myriad API endpoints to manage your application from your server…" at bounding box center [257, 220] width 191 height 15
drag, startPoint x: 327, startPoint y: 215, endPoint x: 336, endPoint y: 222, distance: 10.8
click at [336, 222] on span "Privy supports myriad API endpoints to manage your application from your server…" at bounding box center [257, 220] width 191 height 15
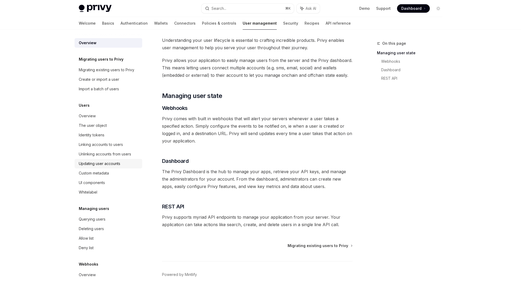
scroll to position [0, 0]
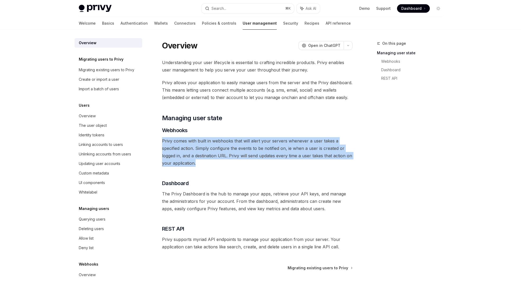
drag, startPoint x: 162, startPoint y: 140, endPoint x: 208, endPoint y: 165, distance: 52.9
click at [208, 165] on div "Overview OpenAI Open in ChatGPT OpenAI Open in ChatGPT Understanding your user …" at bounding box center [208, 184] width 292 height 289
click at [208, 165] on span "Privy comes with built in webhooks that will alert your servers whenever a user…" at bounding box center [257, 152] width 191 height 30
drag, startPoint x: 205, startPoint y: 165, endPoint x: 156, endPoint y: 143, distance: 54.4
click at [156, 143] on div "Overview OpenAI Open in ChatGPT OpenAI Open in ChatGPT Understanding your user …" at bounding box center [208, 184] width 292 height 289
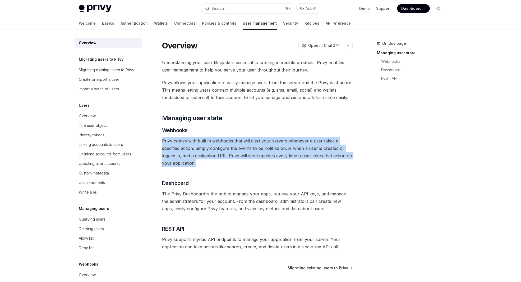
click at [156, 143] on div "Overview OpenAI Open in ChatGPT OpenAI Open in ChatGPT Understanding your user …" at bounding box center [208, 184] width 292 height 289
drag, startPoint x: 161, startPoint y: 138, endPoint x: 212, endPoint y: 163, distance: 57.3
click at [212, 163] on div "Overview OpenAI Open in ChatGPT OpenAI Open in ChatGPT Understanding your user …" at bounding box center [208, 184] width 292 height 289
click at [212, 163] on span "Privy comes with built in webhooks that will alert your servers whenever a user…" at bounding box center [257, 152] width 191 height 30
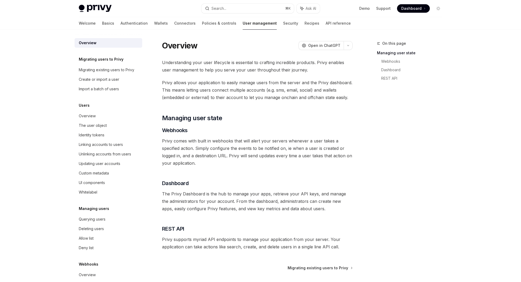
click at [210, 161] on span "Privy comes with built in webhooks that will alert your servers whenever a user…" at bounding box center [257, 152] width 191 height 30
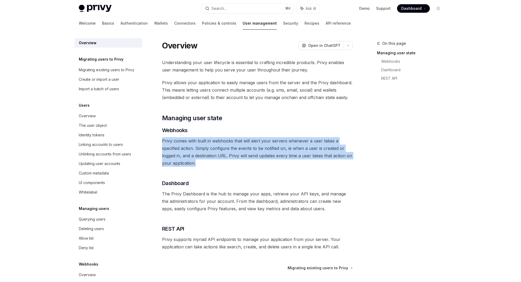
drag, startPoint x: 205, startPoint y: 162, endPoint x: 151, endPoint y: 137, distance: 59.9
click at [151, 137] on div "Overview OpenAI Open in ChatGPT OpenAI Open in ChatGPT Understanding your user …" at bounding box center [208, 184] width 292 height 289
drag, startPoint x: 151, startPoint y: 137, endPoint x: 157, endPoint y: 135, distance: 7.1
click at [151, 137] on div "Overview OpenAI Open in ChatGPT OpenAI Open in ChatGPT Understanding your user …" at bounding box center [208, 184] width 292 height 289
drag, startPoint x: 157, startPoint y: 135, endPoint x: 211, endPoint y: 163, distance: 60.3
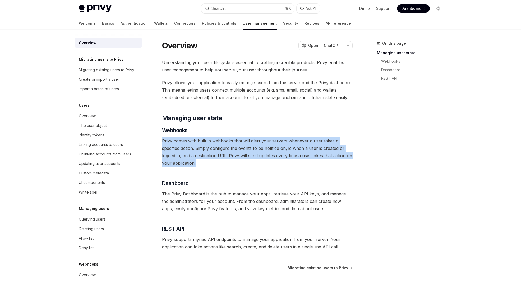
click at [211, 163] on div "Overview OpenAI Open in ChatGPT OpenAI Open in ChatGPT Understanding your user …" at bounding box center [208, 184] width 292 height 289
click at [211, 163] on span "Privy comes with built in webhooks that will alert your servers whenever a user…" at bounding box center [257, 152] width 191 height 30
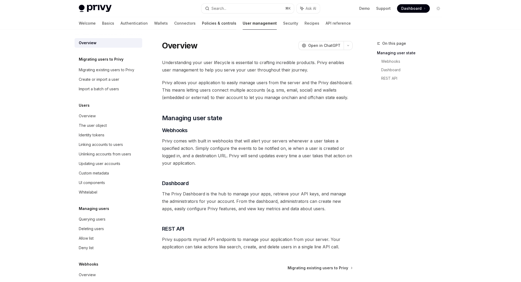
click at [202, 26] on link "Policies & controls" at bounding box center [219, 23] width 34 height 13
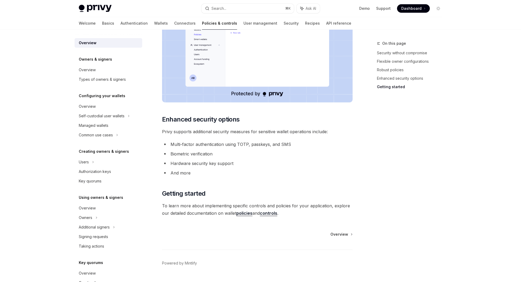
scroll to position [390, 0]
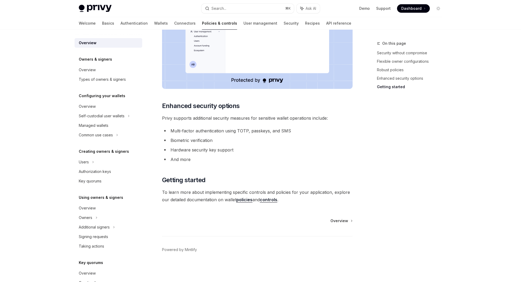
click at [210, 159] on li "And more" at bounding box center [257, 159] width 191 height 7
click at [212, 151] on li "Hardware security key support" at bounding box center [257, 149] width 191 height 7
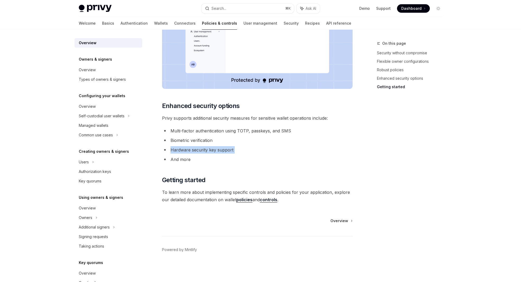
click at [206, 149] on li "Hardware security key support" at bounding box center [257, 149] width 191 height 7
click at [217, 150] on li "Hardware security key support" at bounding box center [257, 149] width 191 height 7
click at [213, 149] on li "Hardware security key support" at bounding box center [257, 149] width 191 height 7
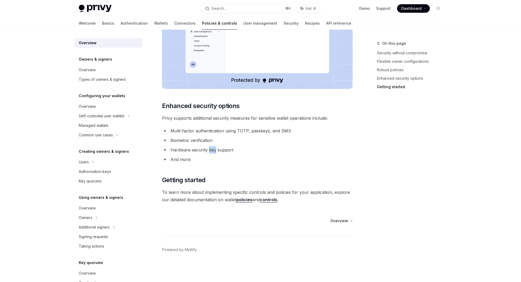
click at [213, 149] on li "Hardware security key support" at bounding box center [257, 149] width 191 height 7
click at [203, 149] on li "Hardware security key support" at bounding box center [257, 149] width 191 height 7
click at [185, 150] on li "Hardware security key support" at bounding box center [257, 149] width 191 height 7
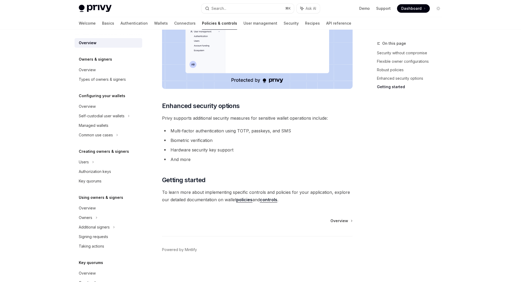
click at [182, 143] on li "Biometric verification" at bounding box center [257, 139] width 191 height 7
click at [199, 140] on li "Biometric verification" at bounding box center [257, 139] width 191 height 7
click at [102, 108] on div "Overview" at bounding box center [109, 106] width 60 height 6
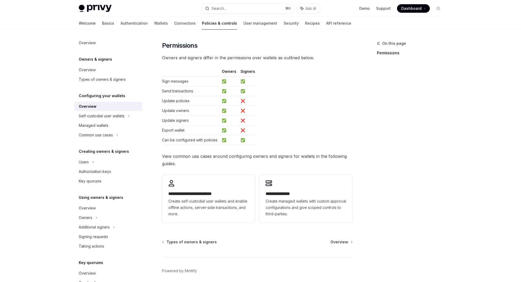
scroll to position [81, 0]
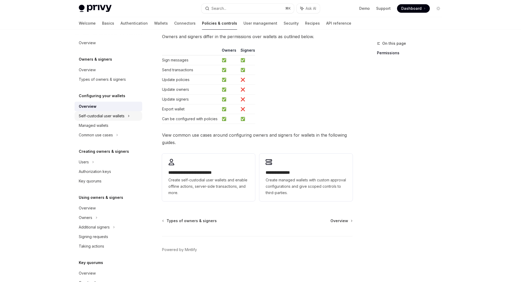
click at [115, 117] on div "Self-custodial user wallets" at bounding box center [102, 116] width 46 height 6
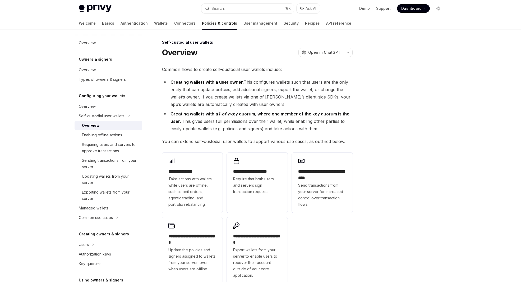
scroll to position [1, 0]
click at [243, 132] on li "Creating wallets with a 1-of-n key quorum, where one member of the key quorum i…" at bounding box center [257, 122] width 191 height 22
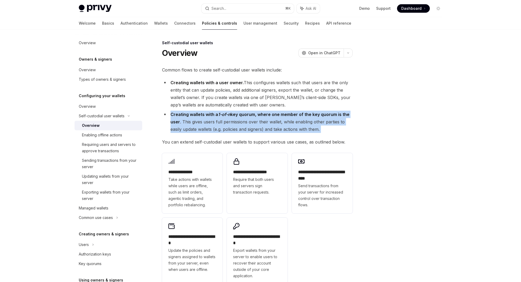
click at [243, 132] on li "Creating wallets with a 1-of-n key quorum, where one member of the key quorum i…" at bounding box center [257, 122] width 191 height 22
click at [241, 123] on li "Creating wallets with a 1-of-n key quorum, where one member of the key quorum i…" at bounding box center [257, 122] width 191 height 22
drag, startPoint x: 182, startPoint y: 121, endPoint x: 327, endPoint y: 130, distance: 145.5
click at [327, 130] on li "Creating wallets with a 1-of-n key quorum, where one member of the key quorum i…" at bounding box center [257, 122] width 191 height 22
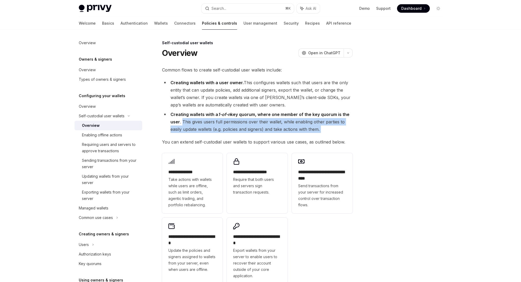
drag, startPoint x: 327, startPoint y: 130, endPoint x: 183, endPoint y: 124, distance: 144.3
click at [183, 124] on li "Creating wallets with a 1-of-n key quorum, where one member of the key quorum i…" at bounding box center [257, 122] width 191 height 22
drag, startPoint x: 182, startPoint y: 121, endPoint x: 331, endPoint y: 130, distance: 148.9
click at [331, 130] on li "Creating wallets with a 1-of-n key quorum, where one member of the key quorum i…" at bounding box center [257, 122] width 191 height 22
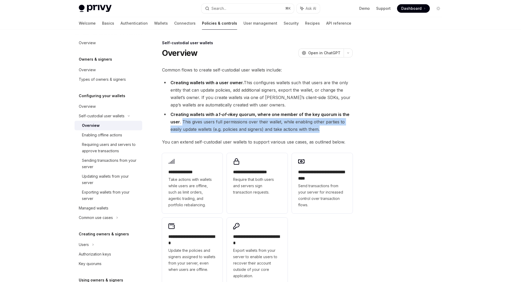
click at [331, 130] on li "Creating wallets with a 1-of-n key quorum, where one member of the key quorum i…" at bounding box center [257, 122] width 191 height 22
drag, startPoint x: 328, startPoint y: 129, endPoint x: 183, endPoint y: 123, distance: 145.0
click at [183, 123] on li "Creating wallets with a 1-of-n key quorum, where one member of the key quorum i…" at bounding box center [257, 122] width 191 height 22
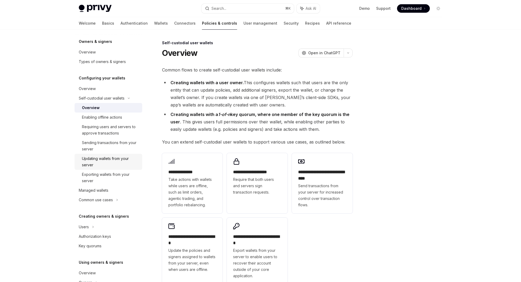
scroll to position [22, 0]
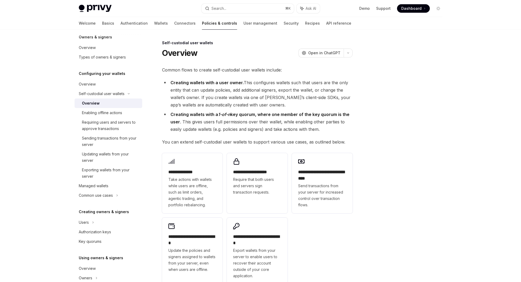
click at [211, 142] on span "You can extend self-custodial user wallets to support various use cases, as out…" at bounding box center [257, 141] width 191 height 7
click at [231, 143] on span "You can extend self-custodial user wallets to support various use cases, as out…" at bounding box center [257, 141] width 191 height 7
drag, startPoint x: 194, startPoint y: 141, endPoint x: 221, endPoint y: 142, distance: 26.5
click at [221, 142] on span "You can extend self-custodial user wallets to support various use cases, as out…" at bounding box center [257, 141] width 191 height 7
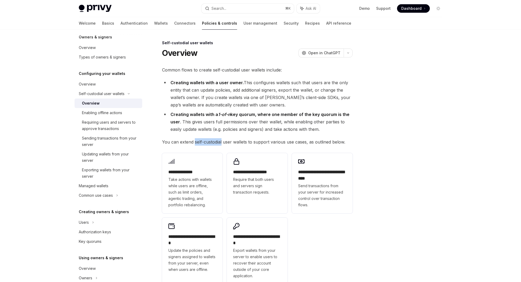
click at [221, 142] on span "You can extend self-custodial user wallets to support various use cases, as out…" at bounding box center [257, 141] width 191 height 7
drag, startPoint x: 223, startPoint y: 141, endPoint x: 231, endPoint y: 141, distance: 7.7
click at [231, 141] on span "You can extend self-custodial user wallets to support various use cases, as out…" at bounding box center [257, 141] width 191 height 7
click at [234, 141] on span "You can extend self-custodial user wallets to support various use cases, as out…" at bounding box center [257, 141] width 191 height 7
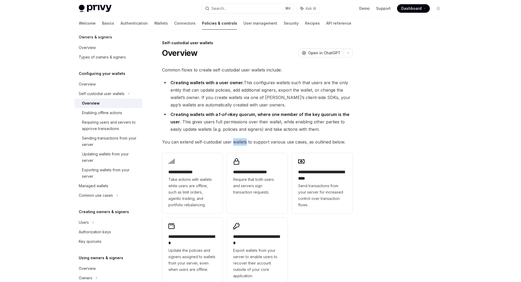
click at [234, 141] on span "You can extend self-custodial user wallets to support various use cases, as out…" at bounding box center [257, 141] width 191 height 7
click at [256, 143] on span "You can extend self-custodial user wallets to support various use cases, as out…" at bounding box center [257, 141] width 191 height 7
click at [271, 140] on span "You can extend self-custodial user wallets to support various use cases, as out…" at bounding box center [257, 141] width 191 height 7
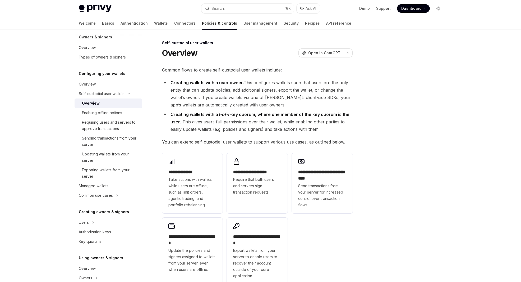
click at [293, 141] on span "You can extend self-custodial user wallets to support various use cases, as out…" at bounding box center [257, 141] width 191 height 7
click at [303, 142] on span "You can extend self-custodial user wallets to support various use cases, as out…" at bounding box center [257, 141] width 191 height 7
drag, startPoint x: 306, startPoint y: 142, endPoint x: 163, endPoint y: 140, distance: 142.8
click at [163, 140] on span "You can extend self-custodial user wallets to support various use cases, as out…" at bounding box center [257, 141] width 191 height 7
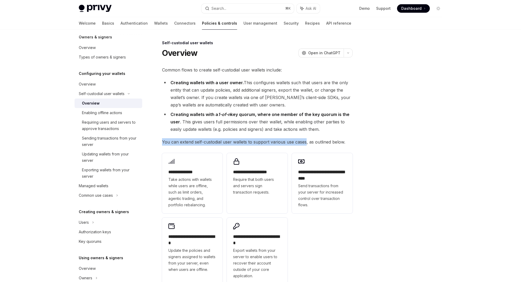
click at [163, 140] on span "You can extend self-custodial user wallets to support various use cases, as out…" at bounding box center [257, 141] width 191 height 7
drag, startPoint x: 163, startPoint y: 140, endPoint x: 303, endPoint y: 144, distance: 139.7
click at [303, 144] on span "You can extend self-custodial user wallets to support various use cases, as out…" at bounding box center [257, 141] width 191 height 7
drag, startPoint x: 303, startPoint y: 144, endPoint x: 305, endPoint y: 143, distance: 2.7
click at [303, 144] on span "You can extend self-custodial user wallets to support various use cases, as out…" at bounding box center [257, 141] width 191 height 7
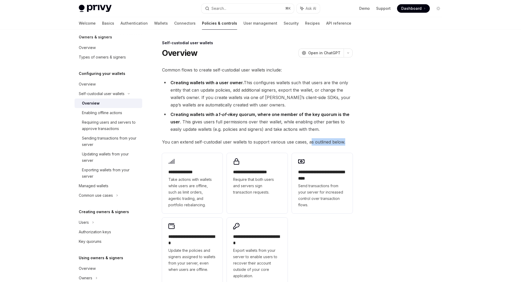
drag, startPoint x: 310, startPoint y: 142, endPoint x: 343, endPoint y: 145, distance: 32.9
click at [343, 145] on span "You can extend self-custodial user wallets to support various use cases, as out…" at bounding box center [257, 141] width 191 height 7
drag, startPoint x: 348, startPoint y: 142, endPoint x: 164, endPoint y: 142, distance: 183.8
click at [164, 142] on span "You can extend self-custodial user wallets to support various use cases, as out…" at bounding box center [257, 141] width 191 height 7
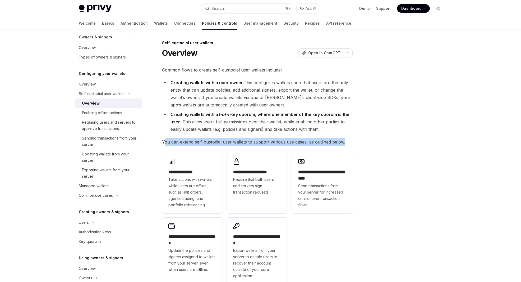
click at [163, 142] on span "You can extend self-custodial user wallets to support various use cases, as out…" at bounding box center [257, 141] width 191 height 7
drag, startPoint x: 162, startPoint y: 141, endPoint x: 346, endPoint y: 145, distance: 183.8
click at [346, 145] on span "You can extend self-custodial user wallets to support various use cases, as out…" at bounding box center [257, 141] width 191 height 7
drag, startPoint x: 347, startPoint y: 142, endPoint x: 163, endPoint y: 140, distance: 184.1
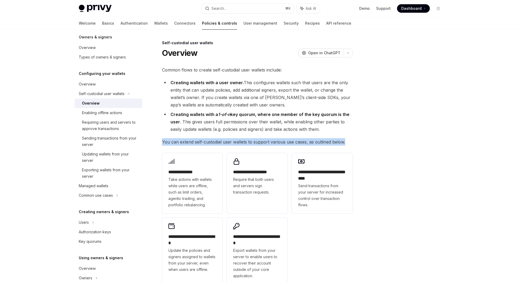
click at [163, 140] on span "You can extend self-custodial user wallets to support various use cases, as out…" at bounding box center [257, 141] width 191 height 7
click at [105, 159] on div "Updating wallets from your server" at bounding box center [110, 157] width 57 height 13
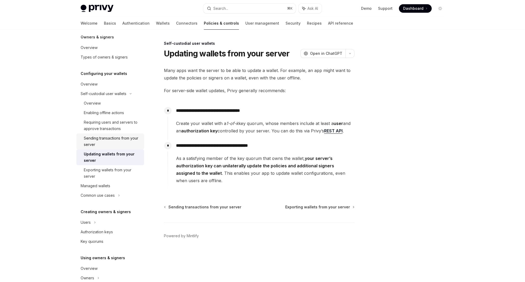
click at [109, 144] on div "Sending transactions from your server" at bounding box center [112, 141] width 57 height 13
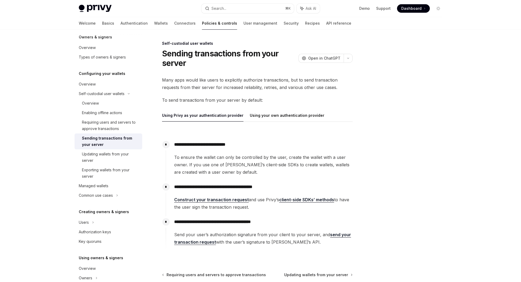
drag, startPoint x: 175, startPoint y: 221, endPoint x: 269, endPoint y: 223, distance: 94.2
click at [269, 223] on p "**********" at bounding box center [263, 221] width 178 height 7
drag, startPoint x: 277, startPoint y: 223, endPoint x: 173, endPoint y: 223, distance: 103.7
click at [173, 223] on div "**********" at bounding box center [259, 231] width 187 height 30
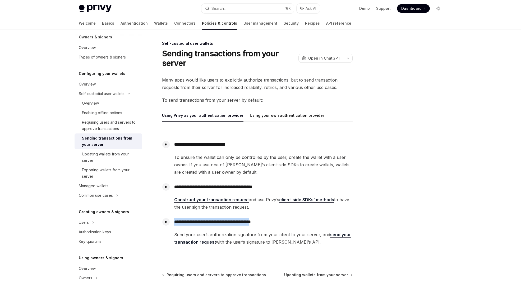
drag, startPoint x: 175, startPoint y: 220, endPoint x: 273, endPoint y: 222, distance: 97.9
click at [273, 222] on p "**********" at bounding box center [263, 221] width 178 height 7
click at [93, 83] on div "Overview" at bounding box center [87, 84] width 17 height 6
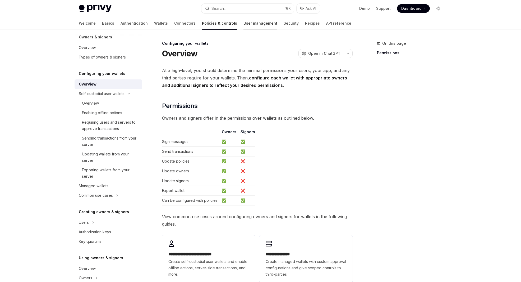
click at [244, 28] on link "User management" at bounding box center [261, 23] width 34 height 13
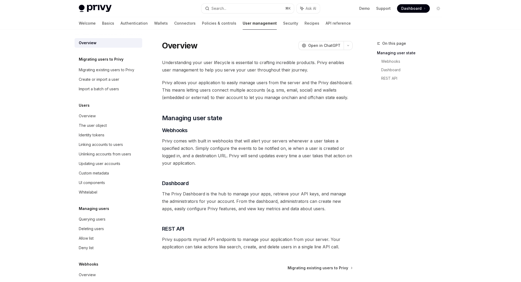
click at [279, 94] on span "Privy allows your application to easily manage users from the server and the Pr…" at bounding box center [257, 90] width 191 height 22
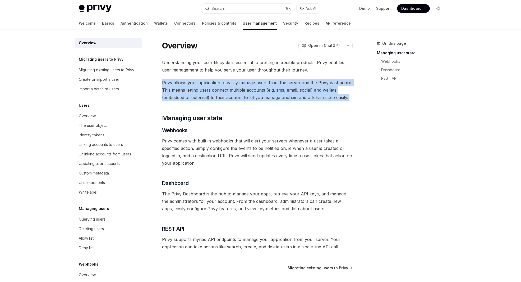
click at [279, 94] on span "Privy allows your application to easily manage users from the server and the Pr…" at bounding box center [257, 90] width 191 height 22
click at [281, 88] on span "Privy allows your application to easily manage users from the server and the Pr…" at bounding box center [257, 90] width 191 height 22
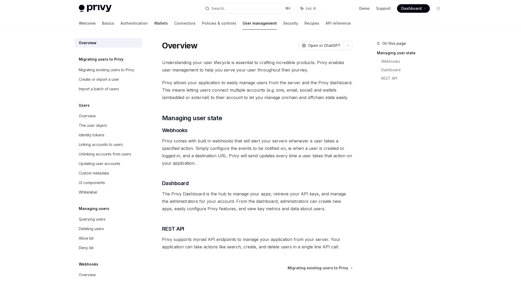
click at [154, 23] on link "Wallets" at bounding box center [161, 23] width 14 height 13
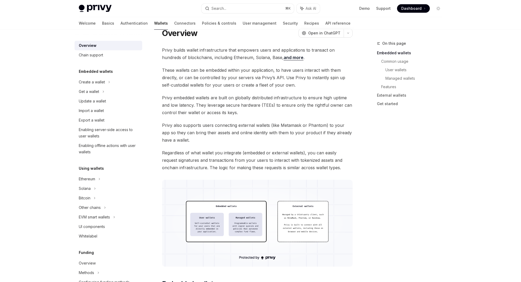
scroll to position [22, 0]
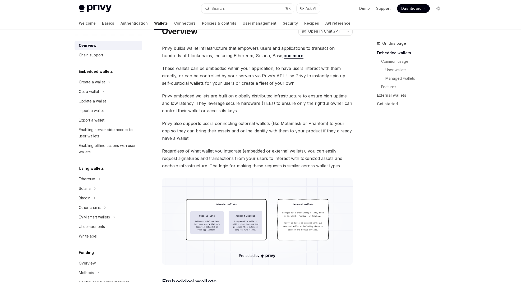
click at [188, 95] on span "Privy embedded wallets are built on globally distributed infrastructure to ensu…" at bounding box center [257, 103] width 191 height 22
click at [167, 96] on span "Privy embedded wallets are built on globally distributed infrastructure to ensu…" at bounding box center [257, 103] width 191 height 22
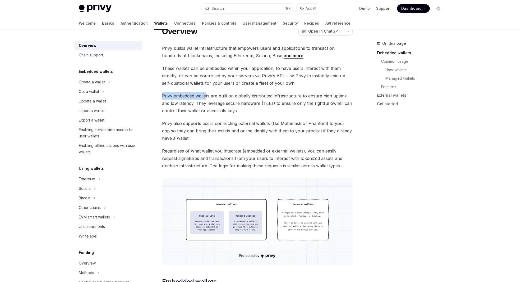
drag, startPoint x: 161, startPoint y: 94, endPoint x: 205, endPoint y: 95, distance: 44.4
click at [205, 95] on span "Privy embedded wallets are built on globally distributed infrastructure to ensu…" at bounding box center [257, 103] width 191 height 22
click at [217, 98] on span "Privy embedded wallets are built on globally distributed infrastructure to ensu…" at bounding box center [257, 103] width 191 height 22
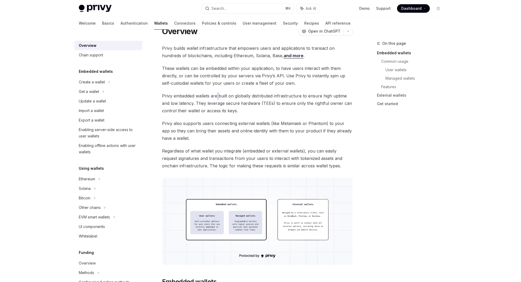
click at [217, 98] on span "Privy embedded wallets are built on globally distributed infrastructure to ensu…" at bounding box center [257, 103] width 191 height 22
click at [243, 97] on span "Privy embedded wallets are built on globally distributed infrastructure to ensu…" at bounding box center [257, 103] width 191 height 22
click at [267, 97] on span "Privy embedded wallets are built on globally distributed infrastructure to ensu…" at bounding box center [257, 103] width 191 height 22
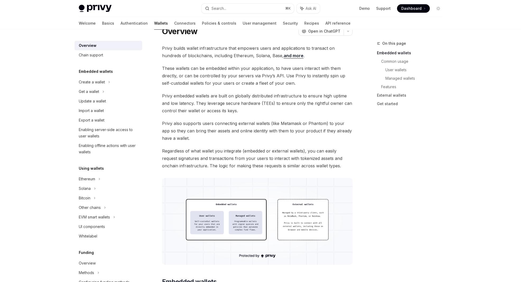
click at [286, 97] on span "Privy embedded wallets are built on globally distributed infrastructure to ensu…" at bounding box center [257, 103] width 191 height 22
click at [286, 98] on span "Privy embedded wallets are built on globally distributed infrastructure to ensu…" at bounding box center [257, 103] width 191 height 22
click at [295, 102] on span "Privy embedded wallets are built on globally distributed infrastructure to ensu…" at bounding box center [257, 103] width 191 height 22
click at [308, 105] on span "Privy embedded wallets are built on globally distributed infrastructure to ensu…" at bounding box center [257, 103] width 191 height 22
click at [310, 105] on span "Privy embedded wallets are built on globally distributed infrastructure to ensu…" at bounding box center [257, 103] width 191 height 22
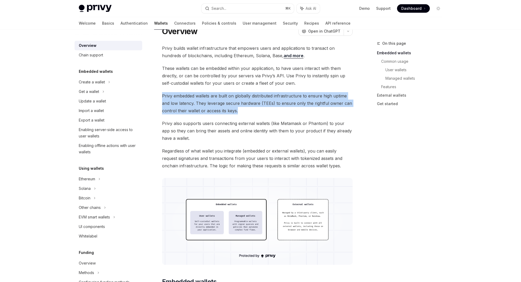
drag, startPoint x: 270, startPoint y: 110, endPoint x: 158, endPoint y: 94, distance: 113.3
drag, startPoint x: 159, startPoint y: 93, endPoint x: 268, endPoint y: 105, distance: 109.6
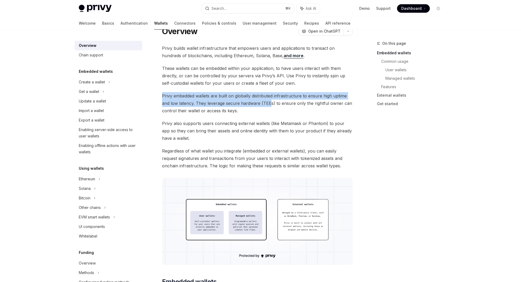
click at [268, 105] on span "Privy embedded wallets are built on globally distributed infrastructure to ensu…" at bounding box center [257, 103] width 191 height 22
drag, startPoint x: 266, startPoint y: 108, endPoint x: 161, endPoint y: 95, distance: 105.6
drag, startPoint x: 161, startPoint y: 95, endPoint x: 239, endPoint y: 109, distance: 79.2
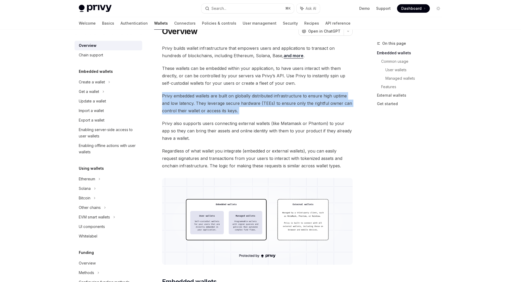
click at [239, 109] on span "Privy embedded wallets are built on globally distributed infrastructure to ensu…" at bounding box center [257, 103] width 191 height 22
drag, startPoint x: 238, startPoint y: 111, endPoint x: 160, endPoint y: 95, distance: 79.7
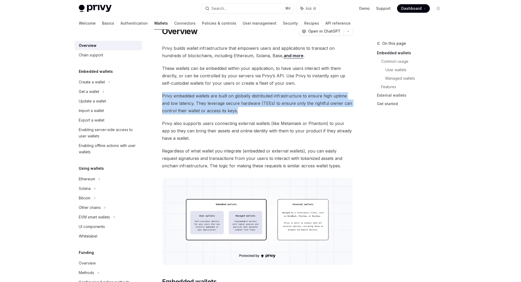
drag, startPoint x: 163, startPoint y: 93, endPoint x: 248, endPoint y: 109, distance: 86.7
click at [248, 109] on span "Privy embedded wallets are built on globally distributed infrastructure to ensu…" at bounding box center [257, 103] width 191 height 22
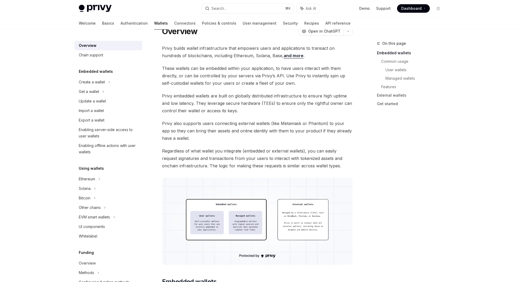
click at [236, 96] on span "Privy embedded wallets are built on globally distributed infrastructure to ensu…" at bounding box center [257, 103] width 191 height 22
click at [274, 95] on span "Privy embedded wallets are built on globally distributed infrastructure to ensu…" at bounding box center [257, 103] width 191 height 22
click at [268, 95] on span "Privy embedded wallets are built on globally distributed infrastructure to ensu…" at bounding box center [257, 103] width 191 height 22
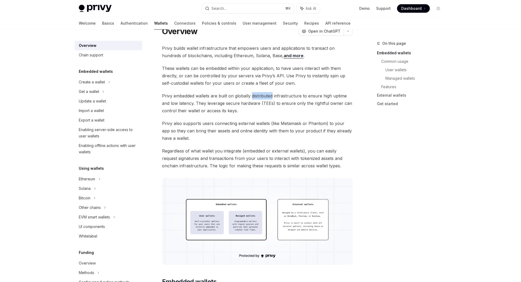
click at [268, 95] on span "Privy embedded wallets are built on globally distributed infrastructure to ensu…" at bounding box center [257, 103] width 191 height 22
click at [279, 97] on span "Privy embedded wallets are built on globally distributed infrastructure to ensu…" at bounding box center [257, 103] width 191 height 22
drag, startPoint x: 196, startPoint y: 102, endPoint x: 232, endPoint y: 103, distance: 36.8
click at [232, 103] on span "Privy embedded wallets are built on globally distributed infrastructure to ensu…" at bounding box center [257, 103] width 191 height 22
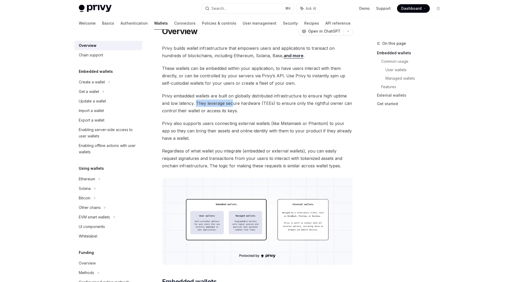
click at [232, 103] on span "Privy embedded wallets are built on globally distributed infrastructure to ensu…" at bounding box center [257, 103] width 191 height 22
click at [245, 103] on span "Privy embedded wallets are built on globally distributed infrastructure to ensu…" at bounding box center [257, 103] width 191 height 22
click at [248, 106] on span "Privy embedded wallets are built on globally distributed infrastructure to ensu…" at bounding box center [257, 103] width 191 height 22
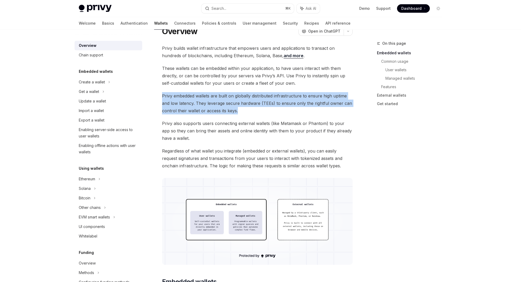
drag, startPoint x: 244, startPoint y: 108, endPoint x: 161, endPoint y: 96, distance: 84.5
drag, startPoint x: 163, startPoint y: 94, endPoint x: 255, endPoint y: 108, distance: 93.1
click at [255, 108] on span "Privy embedded wallets are built on globally distributed infrastructure to ensu…" at bounding box center [257, 103] width 191 height 22
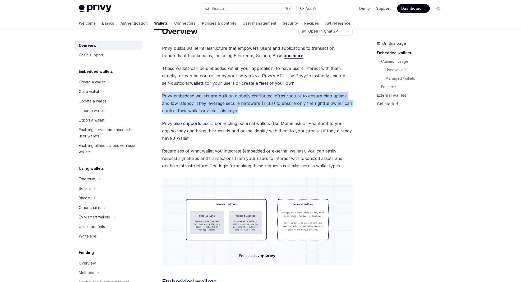
click at [255, 108] on span "Privy embedded wallets are built on globally distributed infrastructure to ensu…" at bounding box center [257, 103] width 191 height 22
drag, startPoint x: 259, startPoint y: 110, endPoint x: 162, endPoint y: 98, distance: 97.9
click at [162, 98] on span "Privy embedded wallets are built on globally distributed infrastructure to ensu…" at bounding box center [257, 103] width 191 height 22
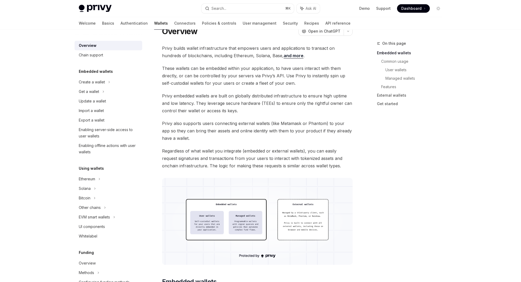
click at [162, 98] on span "Privy embedded wallets are built on globally distributed infrastructure to ensu…" at bounding box center [257, 103] width 191 height 22
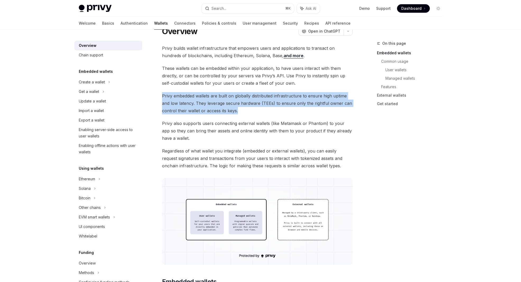
drag, startPoint x: 162, startPoint y: 95, endPoint x: 263, endPoint y: 108, distance: 101.6
click at [263, 108] on span "Privy embedded wallets are built on globally distributed infrastructure to ensu…" at bounding box center [257, 103] width 191 height 22
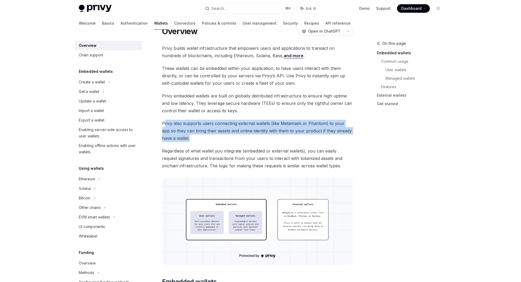
drag, startPoint x: 209, startPoint y: 135, endPoint x: 165, endPoint y: 120, distance: 46.3
click at [165, 120] on span "Privy also supports users connecting external wallets (like Metamask or Phantom…" at bounding box center [257, 131] width 191 height 22
drag, startPoint x: 162, startPoint y: 121, endPoint x: 219, endPoint y: 136, distance: 59.1
click at [219, 136] on span "Privy also supports users connecting external wallets (like Metamask or Phantom…" at bounding box center [257, 131] width 191 height 22
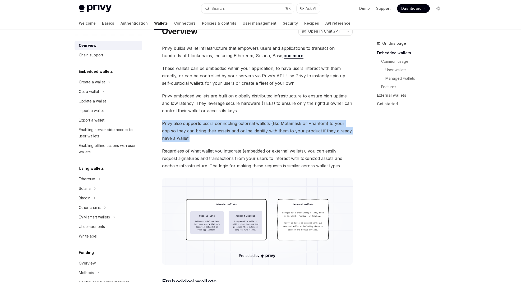
click at [219, 136] on span "Privy also supports users connecting external wallets (like Metamask or Phantom…" at bounding box center [257, 131] width 191 height 22
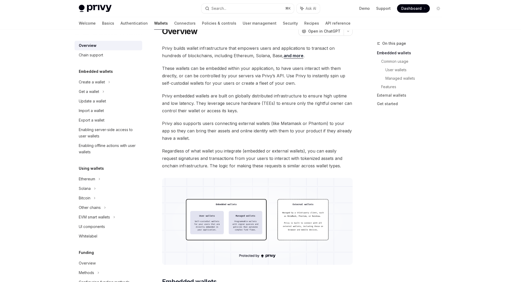
click at [269, 103] on span "Privy embedded wallets are built on globally distributed infrastructure to ensu…" at bounding box center [257, 103] width 191 height 22
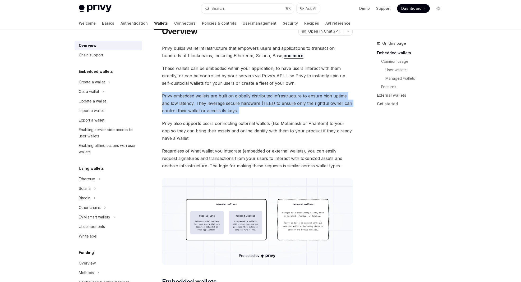
click at [269, 103] on span "Privy embedded wallets are built on globally distributed infrastructure to ensu…" at bounding box center [257, 103] width 191 height 22
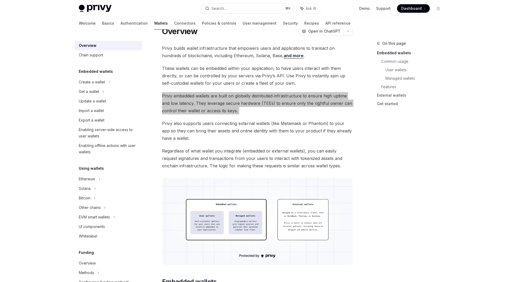
drag, startPoint x: 248, startPoint y: 99, endPoint x: 229, endPoint y: 104, distance: 19.1
click at [229, 104] on span "Privy embedded wallets are built on globally distributed infrastructure to ensu…" at bounding box center [257, 103] width 191 height 22
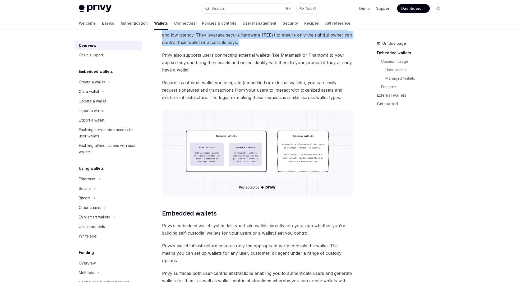
scroll to position [98, 0]
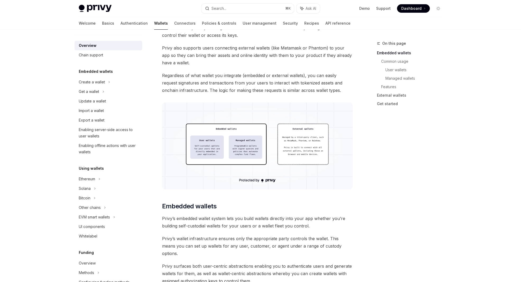
click at [198, 80] on span "Regardless of what wallet you integrate (embedded or external wallets), you can…" at bounding box center [257, 83] width 191 height 22
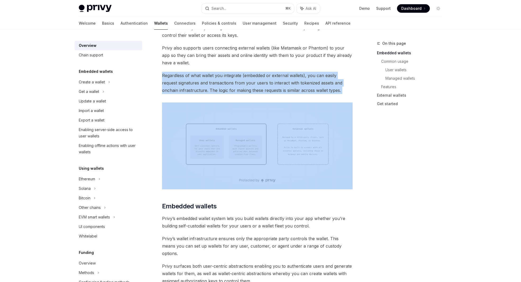
click at [198, 80] on span "Regardless of what wallet you integrate (embedded or external wallets), you can…" at bounding box center [257, 83] width 191 height 22
click at [240, 78] on span "Regardless of what wallet you integrate (embedded or external wallets), you can…" at bounding box center [257, 83] width 191 height 22
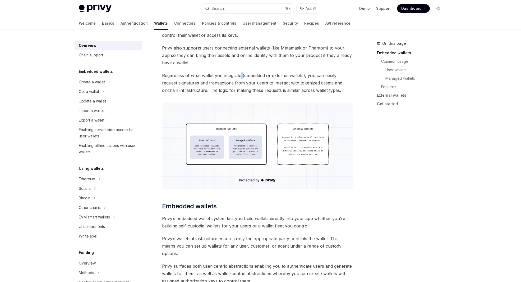
click at [240, 78] on span "Regardless of what wallet you integrate (embedded or external wallets), you can…" at bounding box center [257, 83] width 191 height 22
click at [264, 76] on span "Regardless of what wallet you integrate (embedded or external wallets), you can…" at bounding box center [257, 83] width 191 height 22
click at [295, 75] on span "Regardless of what wallet you integrate (embedded or external wallets), you can…" at bounding box center [257, 83] width 191 height 22
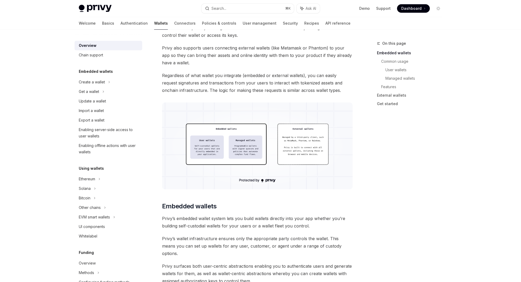
click at [289, 84] on span "Regardless of what wallet you integrate (embedded or external wallets), you can…" at bounding box center [257, 83] width 191 height 22
click at [301, 140] on img at bounding box center [257, 145] width 191 height 87
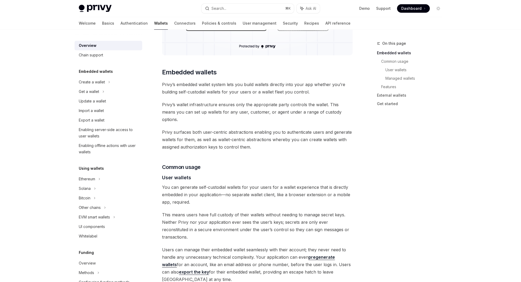
scroll to position [233, 0]
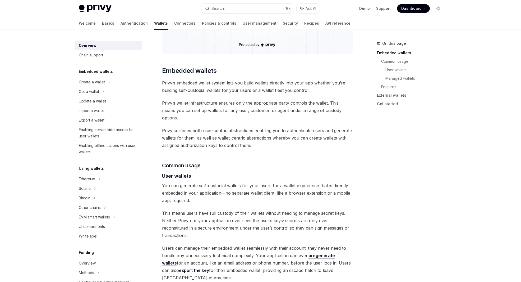
click at [212, 89] on span "Privy’s embedded wallet system lets you build wallets directly into your app wh…" at bounding box center [257, 86] width 191 height 15
click at [314, 102] on span "Privy’s wallet infrastructure ensures only the appropriate party controls the w…" at bounding box center [257, 110] width 191 height 22
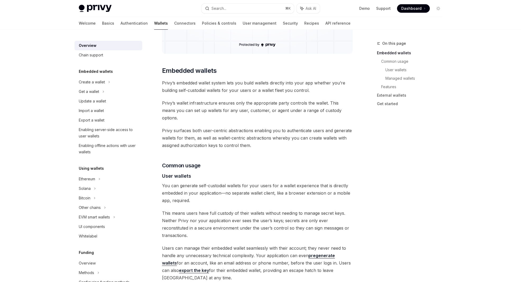
click at [313, 101] on span "Privy’s wallet infrastructure ensures only the appropriate party controls the w…" at bounding box center [257, 110] width 191 height 22
click at [439, 6] on icon "Toggle dark mode" at bounding box center [438, 8] width 4 height 4
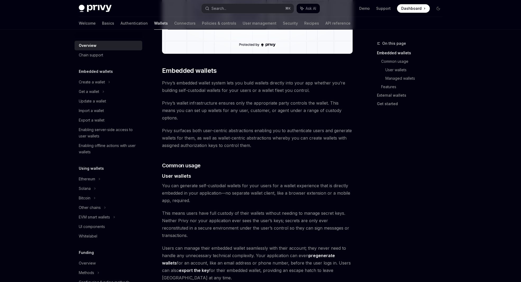
drag, startPoint x: 203, startPoint y: 124, endPoint x: 221, endPoint y: 123, distance: 18.5
click at [221, 127] on span "Privy surfaces both user-centric abstractions enabling you to authenticate user…" at bounding box center [257, 138] width 191 height 22
drag, startPoint x: 257, startPoint y: 138, endPoint x: 152, endPoint y: 124, distance: 105.3
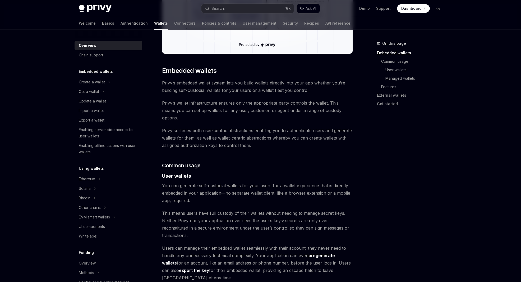
copy span "Privy surfaces both user-centric abstractions enabling you to authenticate user…"
click at [202, 104] on span "Privy’s wallet infrastructure ensures only the appropriate party controls the w…" at bounding box center [257, 110] width 191 height 22
click at [220, 103] on span "Privy’s wallet infrastructure ensures only the appropriate party controls the w…" at bounding box center [257, 110] width 191 height 22
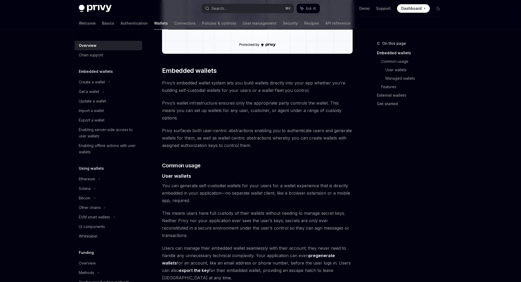
click at [220, 103] on span "Privy’s wallet infrastructure ensures only the appropriate party controls the w…" at bounding box center [257, 110] width 191 height 22
click at [253, 103] on span "Privy’s wallet infrastructure ensures only the appropriate party controls the w…" at bounding box center [257, 110] width 191 height 22
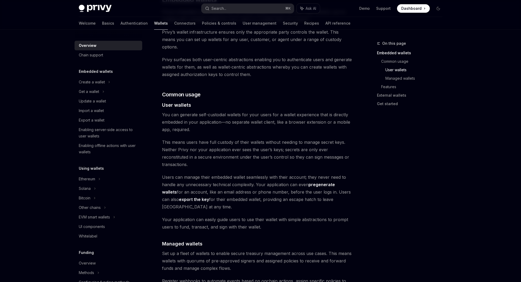
scroll to position [309, 0]
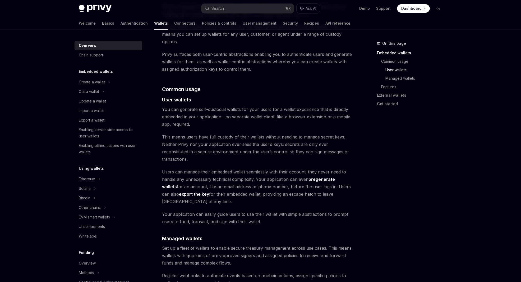
drag, startPoint x: 253, startPoint y: 136, endPoint x: 278, endPoint y: 135, distance: 25.4
click at [278, 135] on span "This means users have full custody of their wallets without needing to manage s…" at bounding box center [257, 148] width 191 height 30
drag, startPoint x: 270, startPoint y: 150, endPoint x: 331, endPoint y: 147, distance: 61.4
click at [331, 147] on div "Privy builds wallet infrastructure that empowers users and applications to tran…" at bounding box center [257, 225] width 191 height 937
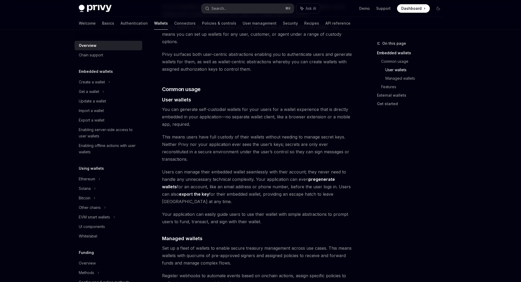
click at [331, 147] on span "This means users have full custody of their wallets without needing to manage s…" at bounding box center [257, 148] width 191 height 30
click at [194, 168] on span "Users can manage their embedded wallet seamlessly with their account; they neve…" at bounding box center [257, 186] width 191 height 37
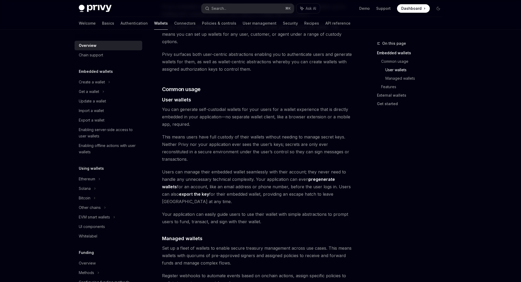
click at [194, 168] on span "Users can manage their embedded wallet seamlessly with their account; they neve…" at bounding box center [257, 186] width 191 height 37
click at [199, 168] on span "Users can manage their embedded wallet seamlessly with their account; they neve…" at bounding box center [257, 186] width 191 height 37
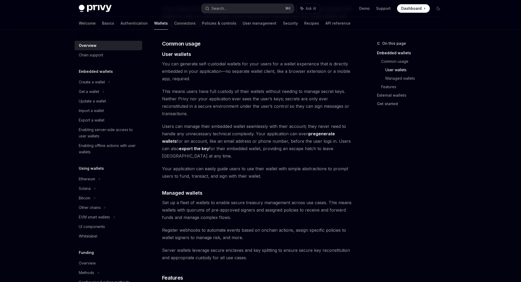
scroll to position [358, 0]
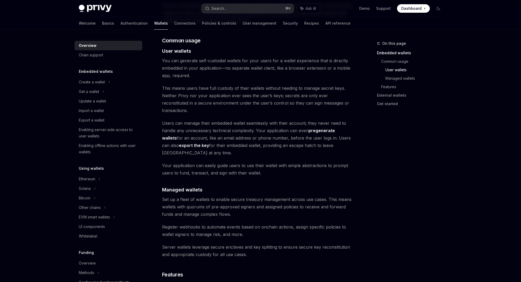
click at [206, 119] on span "Users can manage their embedded wallet seamlessly with their account; they neve…" at bounding box center [257, 137] width 191 height 37
click at [235, 119] on span "Users can manage their embedded wallet seamlessly with their account; they neve…" at bounding box center [257, 137] width 191 height 37
click at [227, 119] on span "Users can manage their embedded wallet seamlessly with their account; they neve…" at bounding box center [257, 137] width 191 height 37
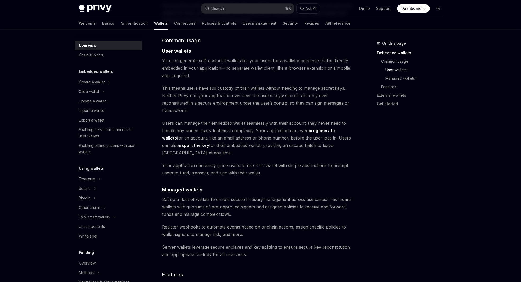
click at [227, 119] on span "Users can manage their embedded wallet seamlessly with their account; they neve…" at bounding box center [257, 137] width 191 height 37
click at [235, 119] on span "Users can manage their embedded wallet seamlessly with their account; they neve…" at bounding box center [257, 137] width 191 height 37
click at [235, 124] on span "Users can manage their embedded wallet seamlessly with their account; they neve…" at bounding box center [257, 137] width 191 height 37
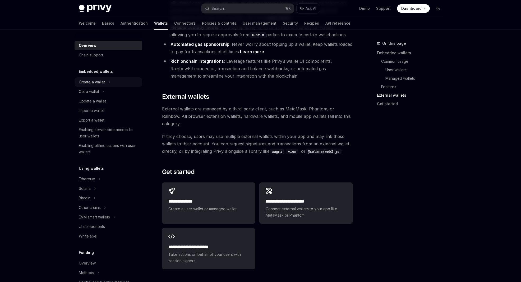
scroll to position [712, 0]
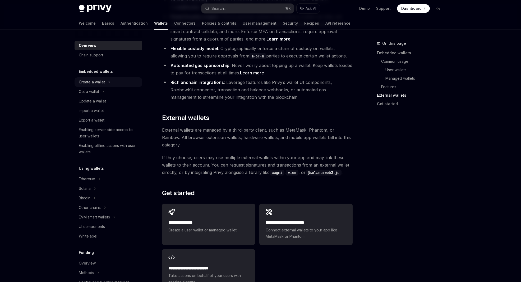
click at [109, 80] on icon at bounding box center [109, 82] width 2 height 6
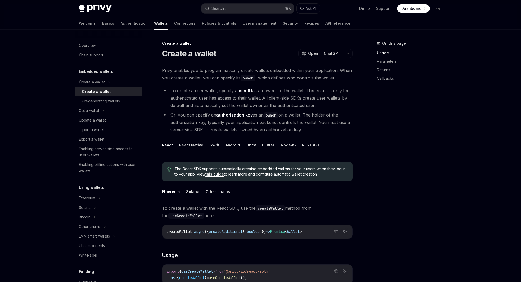
click at [199, 80] on span "Privy enables you to programmatically create wallets embedded within your appli…" at bounding box center [257, 74] width 191 height 15
click at [226, 78] on span "Privy enables you to programmatically create wallets embedded within your appli…" at bounding box center [257, 74] width 191 height 15
click at [217, 81] on span "Privy enables you to programmatically create wallets embedded within your appli…" at bounding box center [257, 74] width 191 height 15
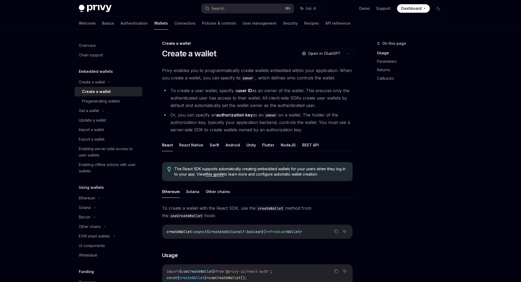
click at [175, 74] on span "Privy enables you to programmatically create wallets embedded within your appli…" at bounding box center [257, 74] width 191 height 15
click at [192, 71] on span "Privy enables you to programmatically create wallets embedded within your appli…" at bounding box center [257, 74] width 191 height 15
click at [212, 70] on span "Privy enables you to programmatically create wallets embedded within your appli…" at bounding box center [257, 74] width 191 height 15
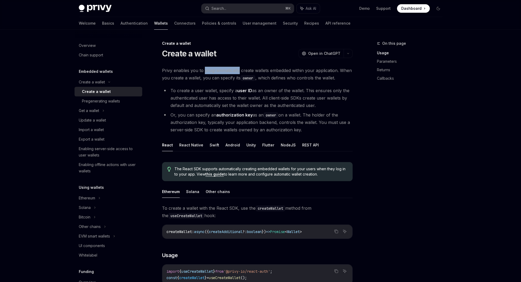
click at [212, 70] on span "Privy enables you to programmatically create wallets embedded within your appli…" at bounding box center [257, 74] width 191 height 15
drag, startPoint x: 262, startPoint y: 97, endPoint x: 336, endPoint y: 105, distance: 74.4
click at [336, 105] on li "To create a user wallet, specify a user ID as an owner of the wallet. This ensu…" at bounding box center [257, 98] width 191 height 22
drag, startPoint x: 327, startPoint y: 106, endPoint x: 262, endPoint y: 100, distance: 65.1
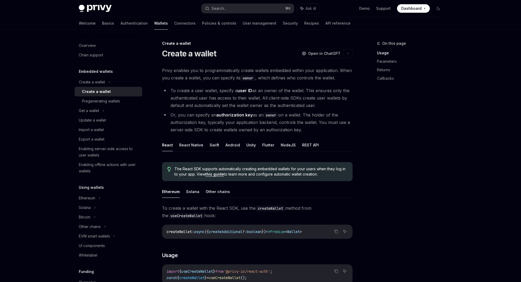
click at [262, 100] on li "To create a user wallet, specify a user ID as an owner of the wallet. This ensu…" at bounding box center [257, 98] width 191 height 22
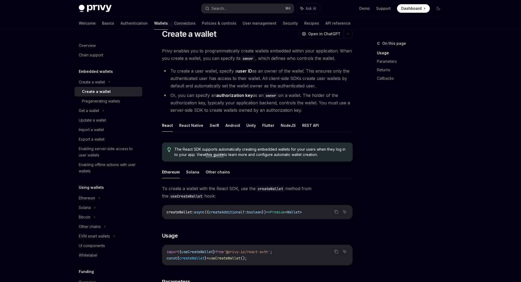
scroll to position [22, 0]
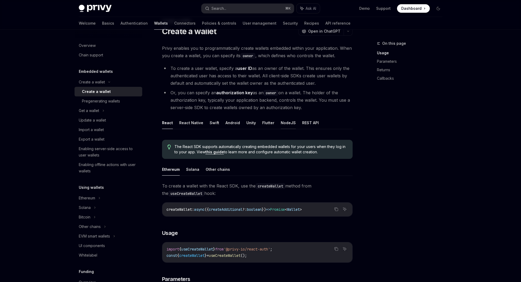
click at [291, 123] on button "NodeJS" at bounding box center [288, 122] width 15 height 12
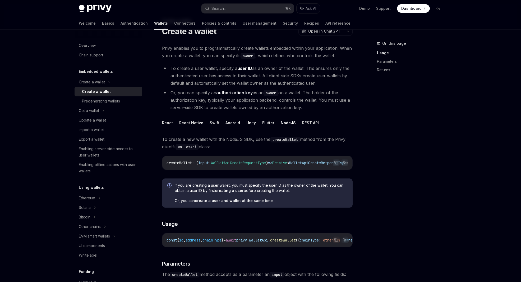
click at [306, 123] on button "REST API" at bounding box center [310, 122] width 17 height 12
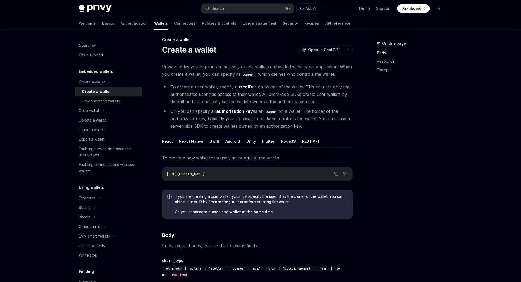
scroll to position [1, 0]
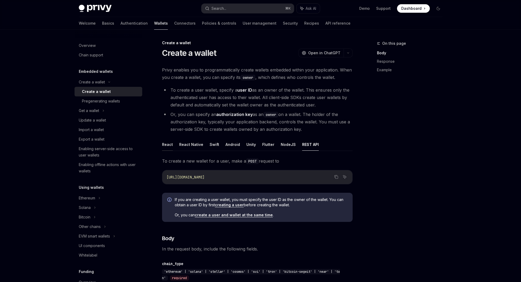
click at [168, 140] on button "React" at bounding box center [167, 144] width 11 height 12
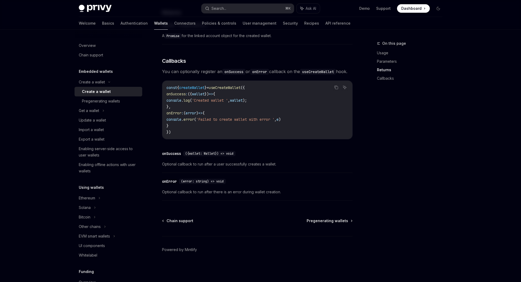
scroll to position [351, 0]
click at [99, 100] on div "Pregenerating wallets" at bounding box center [101, 101] width 38 height 6
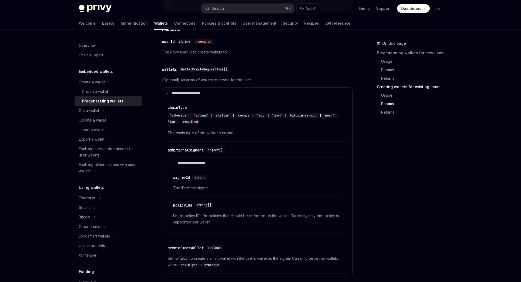
scroll to position [939, 0]
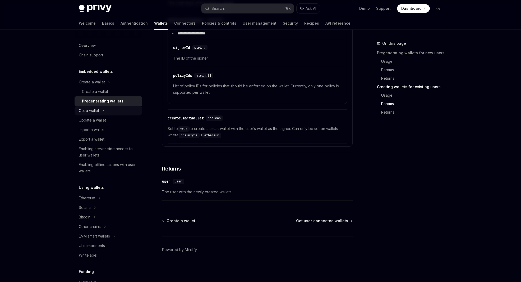
click at [105, 110] on div "Get a wallet" at bounding box center [109, 111] width 68 height 10
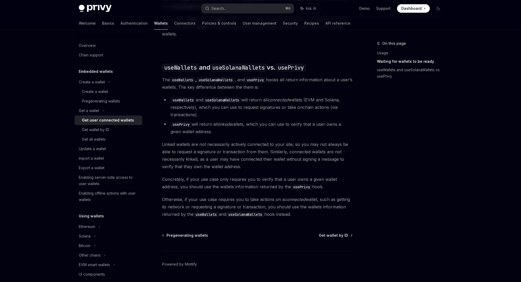
scroll to position [429, 0]
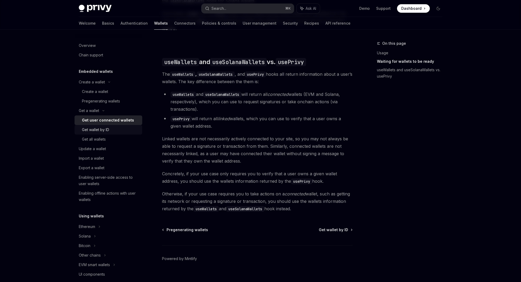
click at [106, 128] on div "Get wallet by ID" at bounding box center [95, 129] width 27 height 6
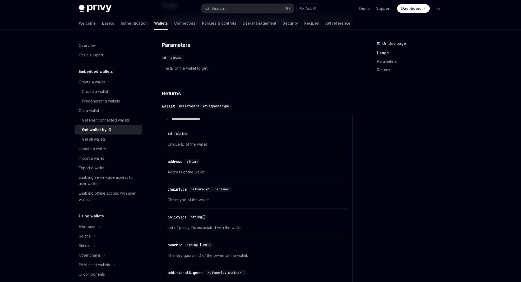
scroll to position [158, 0]
click at [170, 106] on div "wallet" at bounding box center [168, 104] width 13 height 5
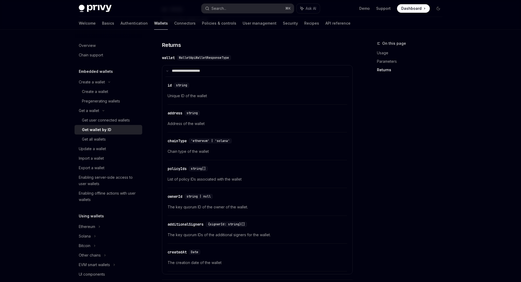
scroll to position [202, 0]
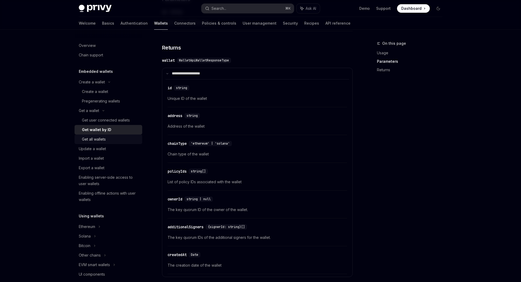
click at [106, 139] on div "Get all wallets" at bounding box center [94, 139] width 24 height 6
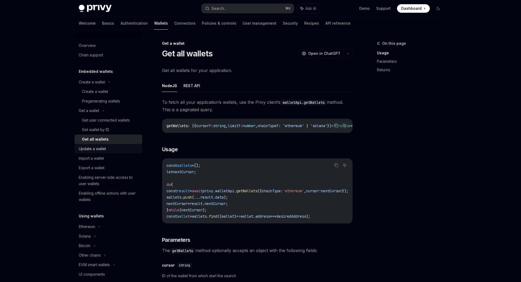
click at [112, 147] on div "Update a wallet" at bounding box center [109, 148] width 60 height 6
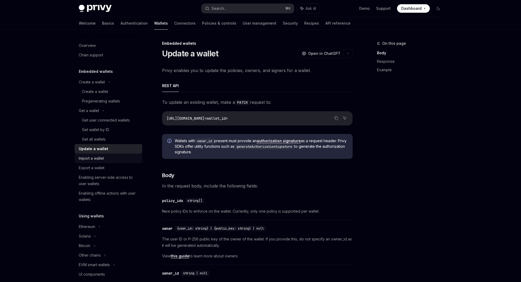
click at [106, 158] on div "Import a wallet" at bounding box center [109, 158] width 60 height 6
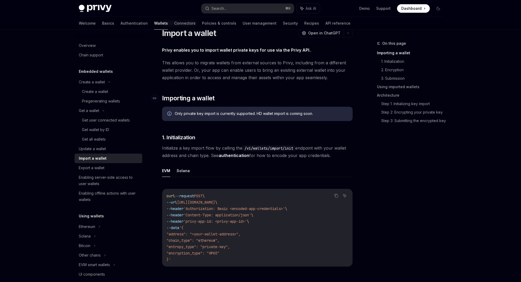
scroll to position [22, 0]
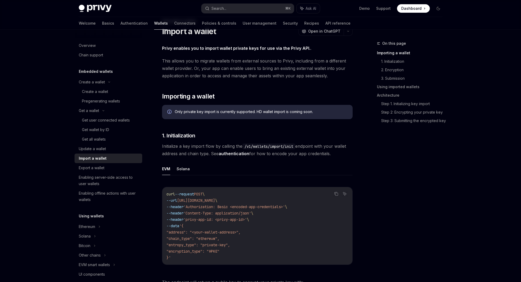
click at [223, 148] on span "Initialize a key import flow by calling the /v1/wallets/import/init endpoint wi…" at bounding box center [257, 149] width 191 height 15
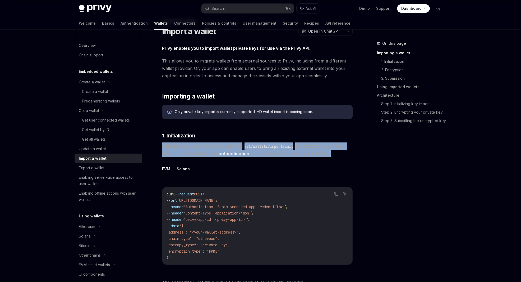
click at [223, 148] on span "Initialize a key import flow by calling the /v1/wallets/import/init endpoint wi…" at bounding box center [257, 149] width 191 height 15
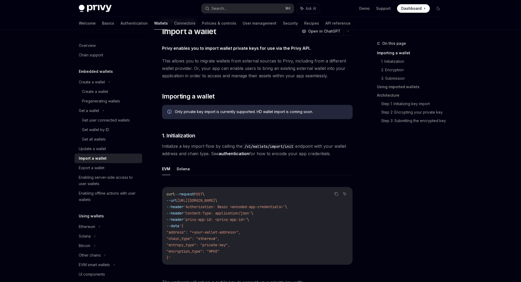
click at [215, 147] on span "Initialize a key import flow by calling the /v1/wallets/import/init endpoint wi…" at bounding box center [257, 149] width 191 height 15
click at [227, 145] on span "Initialize a key import flow by calling the /v1/wallets/import/init endpoint wi…" at bounding box center [257, 149] width 191 height 15
click at [243, 145] on code "/v1/wallets/import/init" at bounding box center [269, 146] width 53 height 6
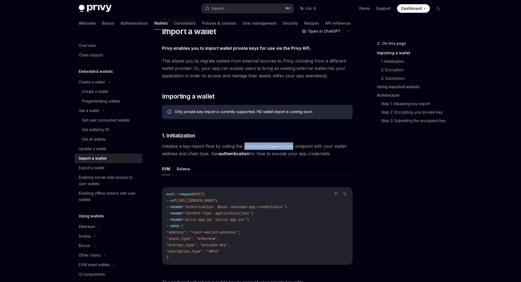
drag, startPoint x: 243, startPoint y: 145, endPoint x: 296, endPoint y: 143, distance: 53.2
click at [295, 143] on code "/v1/wallets/import/init" at bounding box center [269, 146] width 53 height 6
click at [277, 153] on span "Initialize a key import flow by calling the /v1/wallets/import/init endpoint wi…" at bounding box center [257, 149] width 191 height 15
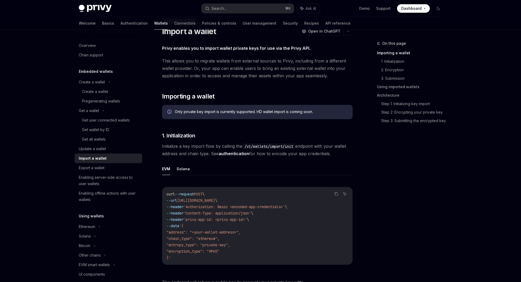
click at [298, 153] on span "Initialize a key import flow by calling the /v1/wallets/import/init endpoint wi…" at bounding box center [257, 149] width 191 height 15
click at [330, 154] on span "Initialize a key import flow by calling the /v1/wallets/import/init endpoint wi…" at bounding box center [257, 149] width 191 height 15
click at [326, 153] on span "Initialize a key import flow by calling the /v1/wallets/import/init endpoint wi…" at bounding box center [257, 149] width 191 height 15
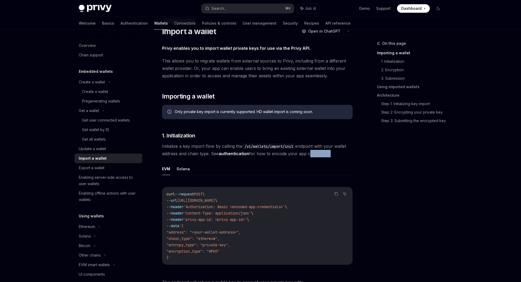
click at [326, 153] on span "Initialize a key import flow by calling the /v1/wallets/import/init endpoint wi…" at bounding box center [257, 149] width 191 height 15
click at [310, 153] on span "Initialize a key import flow by calling the /v1/wallets/import/init endpoint wi…" at bounding box center [257, 149] width 191 height 15
click at [325, 153] on span "Initialize a key import flow by calling the /v1/wallets/import/init endpoint wi…" at bounding box center [257, 149] width 191 height 15
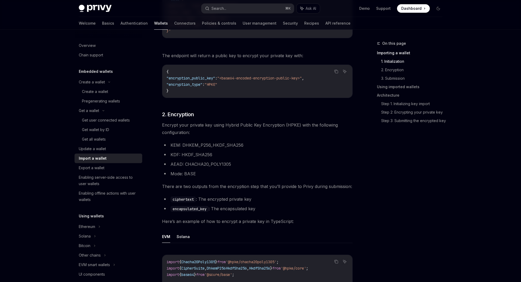
scroll to position [250, 0]
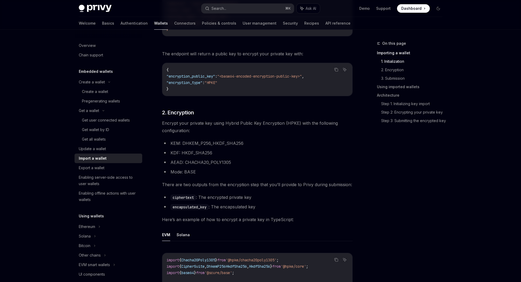
click at [313, 185] on span "There are two outputs from the encryption step that you’ll provide to Privy dur…" at bounding box center [257, 184] width 191 height 7
click at [329, 181] on span "There are two outputs from the encryption step that you’ll provide to Privy dur…" at bounding box center [257, 184] width 191 height 7
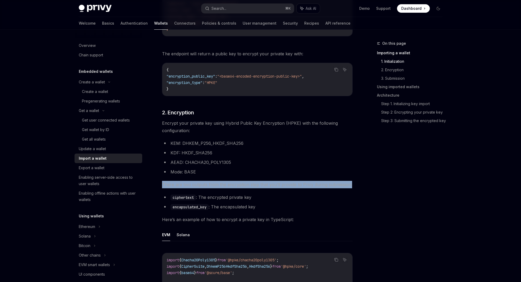
click at [326, 183] on span "There are two outputs from the encryption step that you’ll provide to Privy dur…" at bounding box center [257, 184] width 191 height 7
click at [325, 183] on span "There are two outputs from the encryption step that you’ll provide to Privy dur…" at bounding box center [257, 184] width 191 height 7
click at [318, 184] on span "There are two outputs from the encryption step that you’ll provide to Privy dur…" at bounding box center [257, 184] width 191 height 7
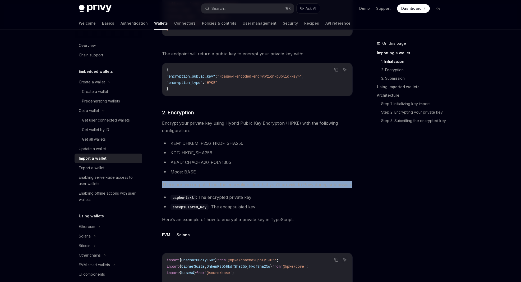
click at [318, 184] on span "There are two outputs from the encryption step that you’ll provide to Privy dur…" at bounding box center [257, 184] width 191 height 7
click at [311, 184] on span "There are two outputs from the encryption step that you’ll provide to Privy dur…" at bounding box center [257, 184] width 191 height 7
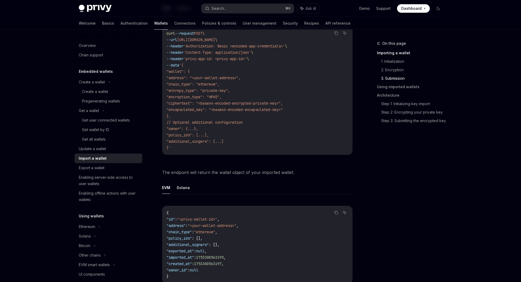
scroll to position [897, 0]
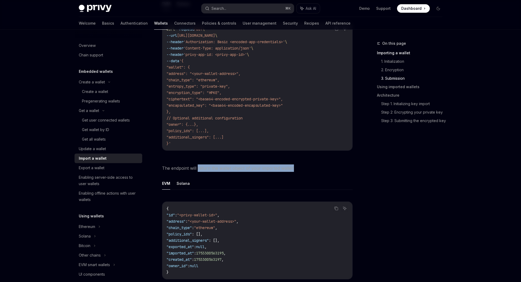
drag, startPoint x: 198, startPoint y: 161, endPoint x: 294, endPoint y: 162, distance: 96.8
click at [294, 164] on span "The endpoint will return the wallet object of your imported wallet:" at bounding box center [257, 167] width 191 height 7
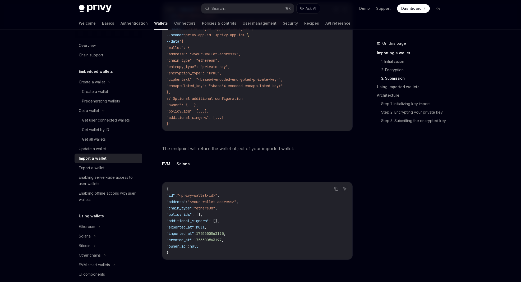
scroll to position [920, 0]
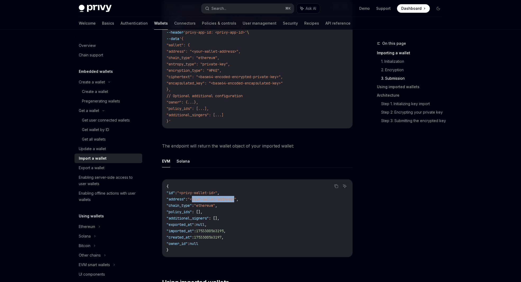
drag, startPoint x: 200, startPoint y: 193, endPoint x: 244, endPoint y: 194, distance: 44.2
click at [236, 197] on span ""<your-wallet-address>"" at bounding box center [212, 199] width 49 height 5
drag, startPoint x: 244, startPoint y: 198, endPoint x: 219, endPoint y: 200, distance: 25.5
click at [219, 200] on code "{ "id" : "<privy-wallet-id>" , "address" : "<your-wallet-address>" , "chain_typ…" at bounding box center [258, 218] width 182 height 70
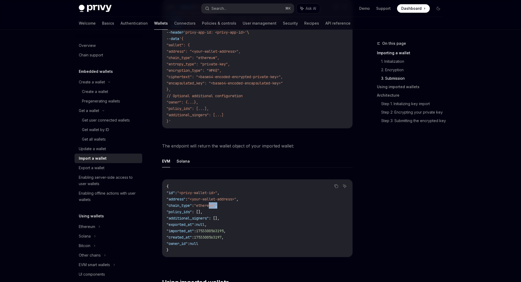
click at [215, 203] on span ""ethereum"" at bounding box center [204, 205] width 21 height 5
click at [210, 208] on code "{ "id" : "<privy-wallet-id>" , "address" : "<your-wallet-address>" , "chain_typ…" at bounding box center [258, 218] width 182 height 70
click at [207, 216] on code "{ "id" : "<privy-wallet-id>" , "address" : "<your-wallet-address>" , "chain_typ…" at bounding box center [258, 218] width 182 height 70
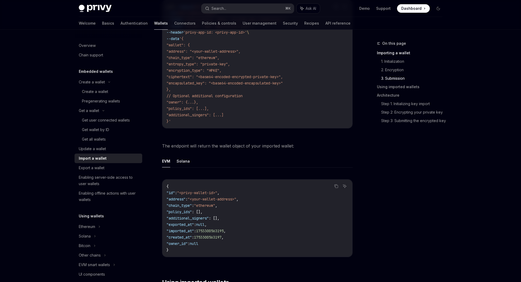
click at [207, 216] on code "{ "id" : "<privy-wallet-id>" , "address" : "<your-wallet-address>" , "chain_typ…" at bounding box center [258, 218] width 182 height 70
click at [207, 222] on code "{ "id" : "<privy-wallet-id>" , "address" : "<your-wallet-address>" , "chain_typ…" at bounding box center [258, 218] width 182 height 70
click at [211, 229] on code "{ "id" : "<privy-wallet-id>" , "address" : "<your-wallet-address>" , "chain_typ…" at bounding box center [258, 218] width 182 height 70
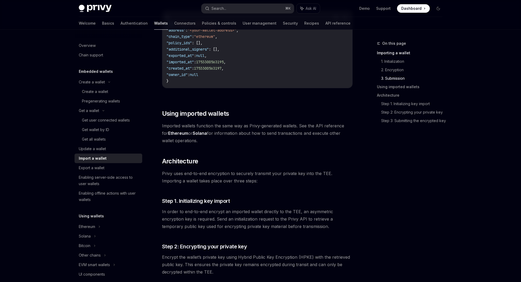
scroll to position [1084, 0]
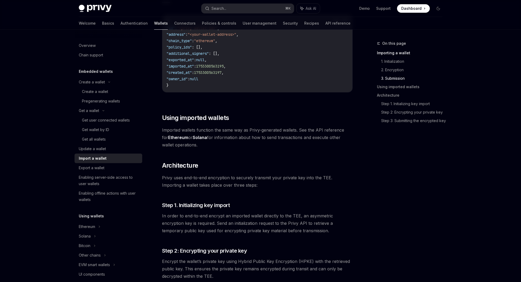
click at [239, 126] on span "Imported wallets function the same way as Privy-generated wallets. See the API …" at bounding box center [257, 137] width 191 height 22
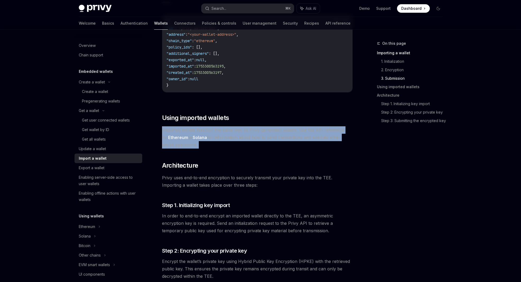
click at [239, 126] on span "Imported wallets function the same way as Privy-generated wallets. See the API …" at bounding box center [257, 137] width 191 height 22
click at [240, 132] on span "Imported wallets function the same way as Privy-generated wallets. See the API …" at bounding box center [257, 137] width 191 height 22
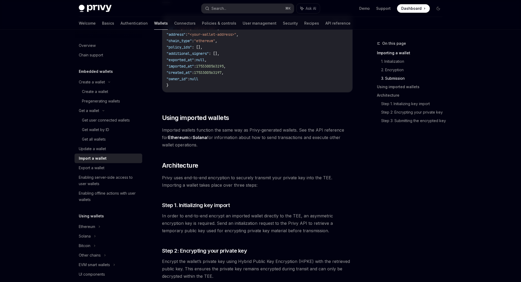
click at [177, 135] on link "Ethereum" at bounding box center [178, 138] width 20 height 6
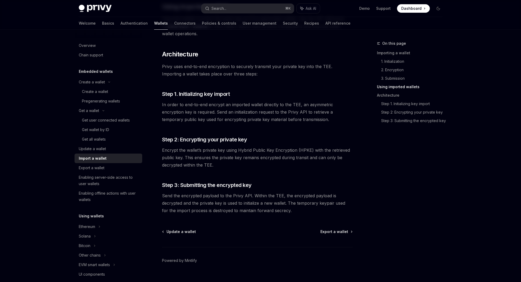
scroll to position [1201, 0]
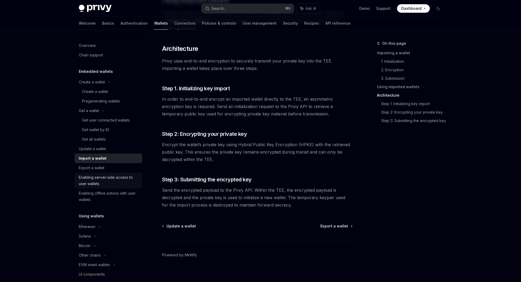
click at [121, 180] on div "Enabling server-side access to user wallets" at bounding box center [109, 180] width 60 height 13
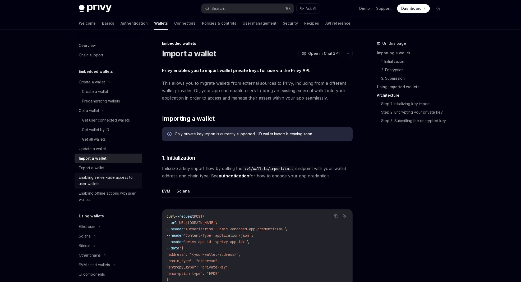
type textarea "*"
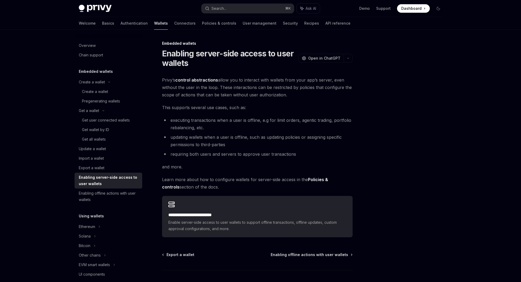
click at [348, 39] on div "**********" at bounding box center [261, 173] width 372 height 286
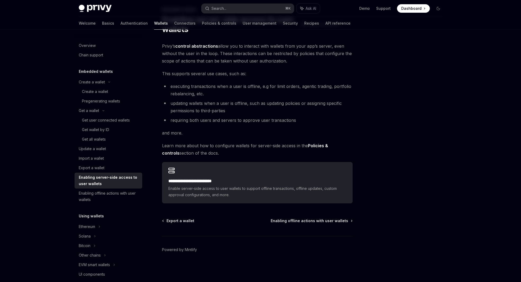
click at [338, 53] on span "Privy’s control abstractions allow you to interact with wallets from your app’s…" at bounding box center [257, 53] width 191 height 22
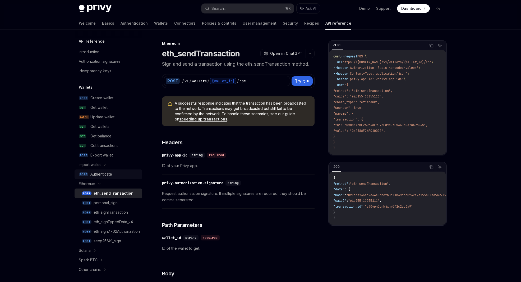
click at [109, 176] on div "Authenticate" at bounding box center [101, 174] width 22 height 6
type textarea "*"
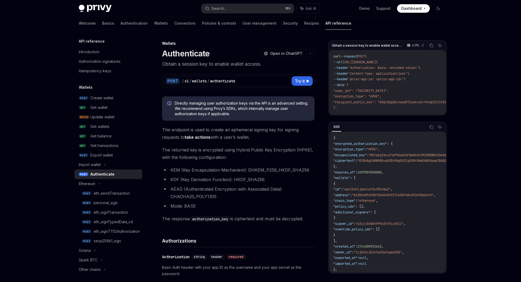
click at [214, 170] on li "KEM (Key Encapsulation Mechanism): DHKEM_P256_HKDF_SHA256" at bounding box center [238, 169] width 153 height 7
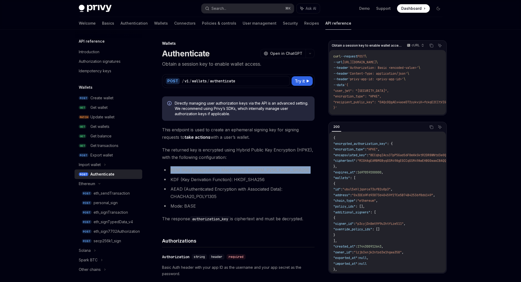
click at [214, 170] on li "KEM (Key Encapsulation Mechanism): DHKEM_P256_HKDF_SHA256" at bounding box center [238, 169] width 153 height 7
click at [235, 168] on li "KEM (Key Encapsulation Mechanism): DHKEM_P256_HKDF_SHA256" at bounding box center [238, 169] width 153 height 7
click at [239, 170] on li "KEM (Key Encapsulation Mechanism): DHKEM_P256_HKDF_SHA256" at bounding box center [238, 169] width 153 height 7
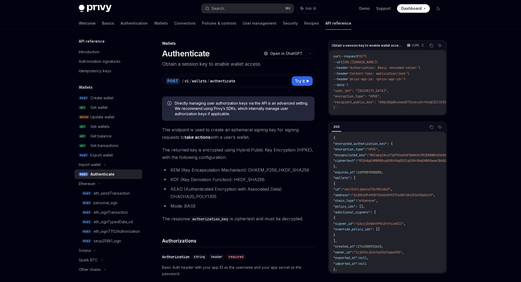
click at [378, 92] on span ""user_jwt": "[SECURITY_DATA]"," at bounding box center [362, 91] width 56 height 4
click at [359, 94] on span ""encryption_type": "HPKE"," at bounding box center [358, 96] width 48 height 4
click at [357, 101] on span ""recipient_public_key": "DAQcDQgAEx4aoeD72yykviK+fckqE2CItVIGn1rCnvCXZ1HgpOcMEM…" at bounding box center [424, 102] width 180 height 4
